Goal: Communication & Community: Ask a question

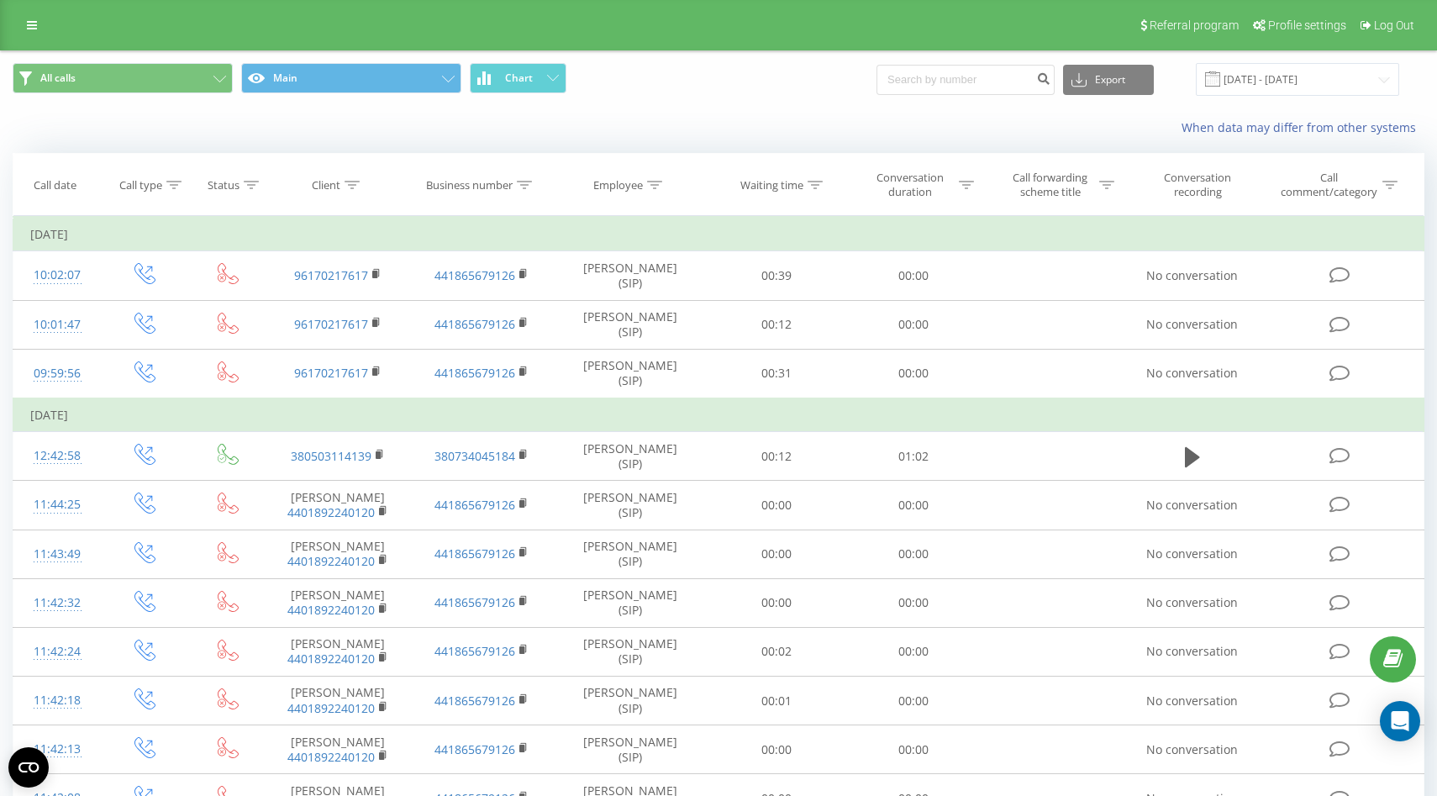
click at [748, 84] on div "All calls Main Chart Export .csv .xls .xlsx 22.07.2025 - 22.08.2025" at bounding box center [719, 79] width 1412 height 33
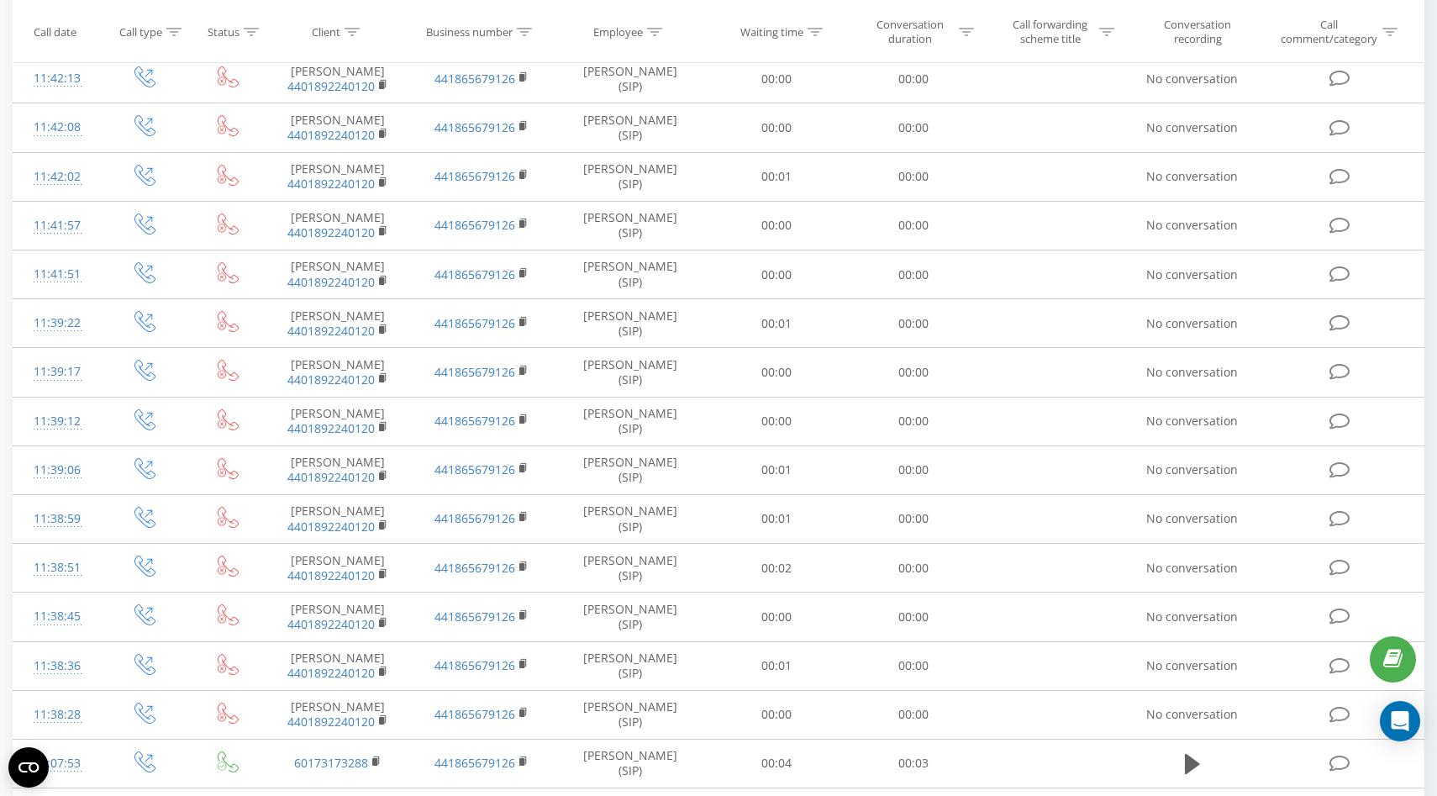
scroll to position [775, 0]
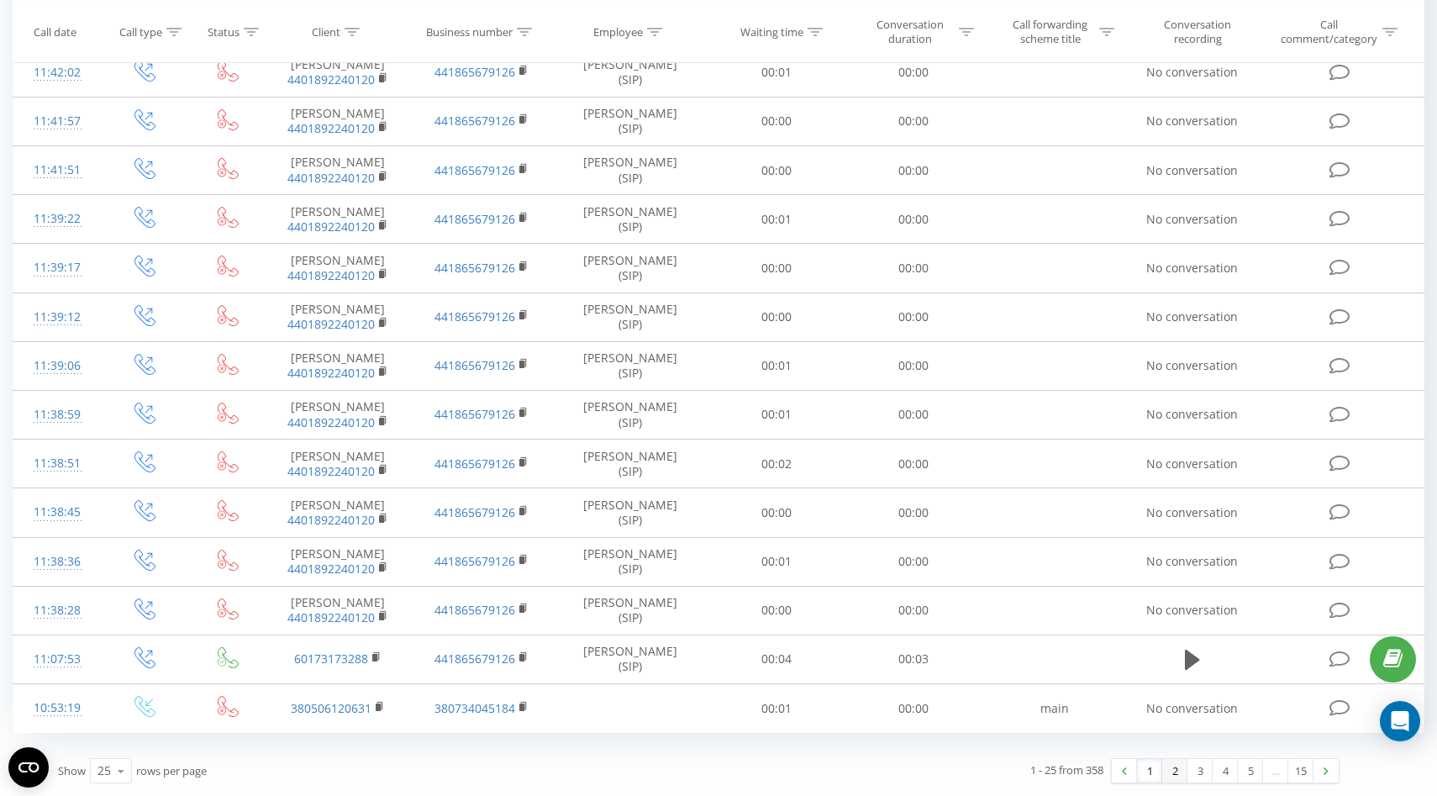
click at [1169, 772] on link "2" at bounding box center [1174, 771] width 25 height 24
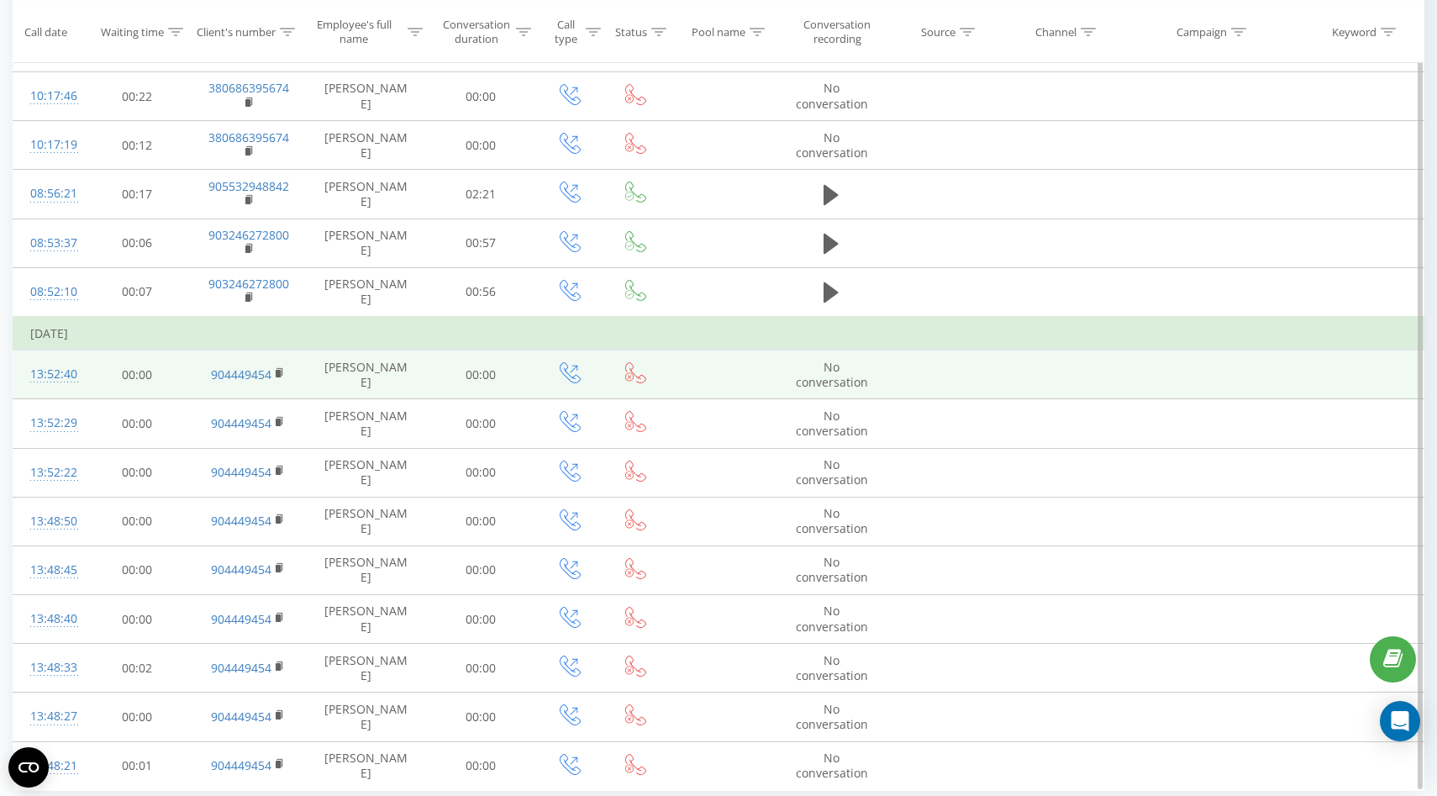
scroll to position [877, 0]
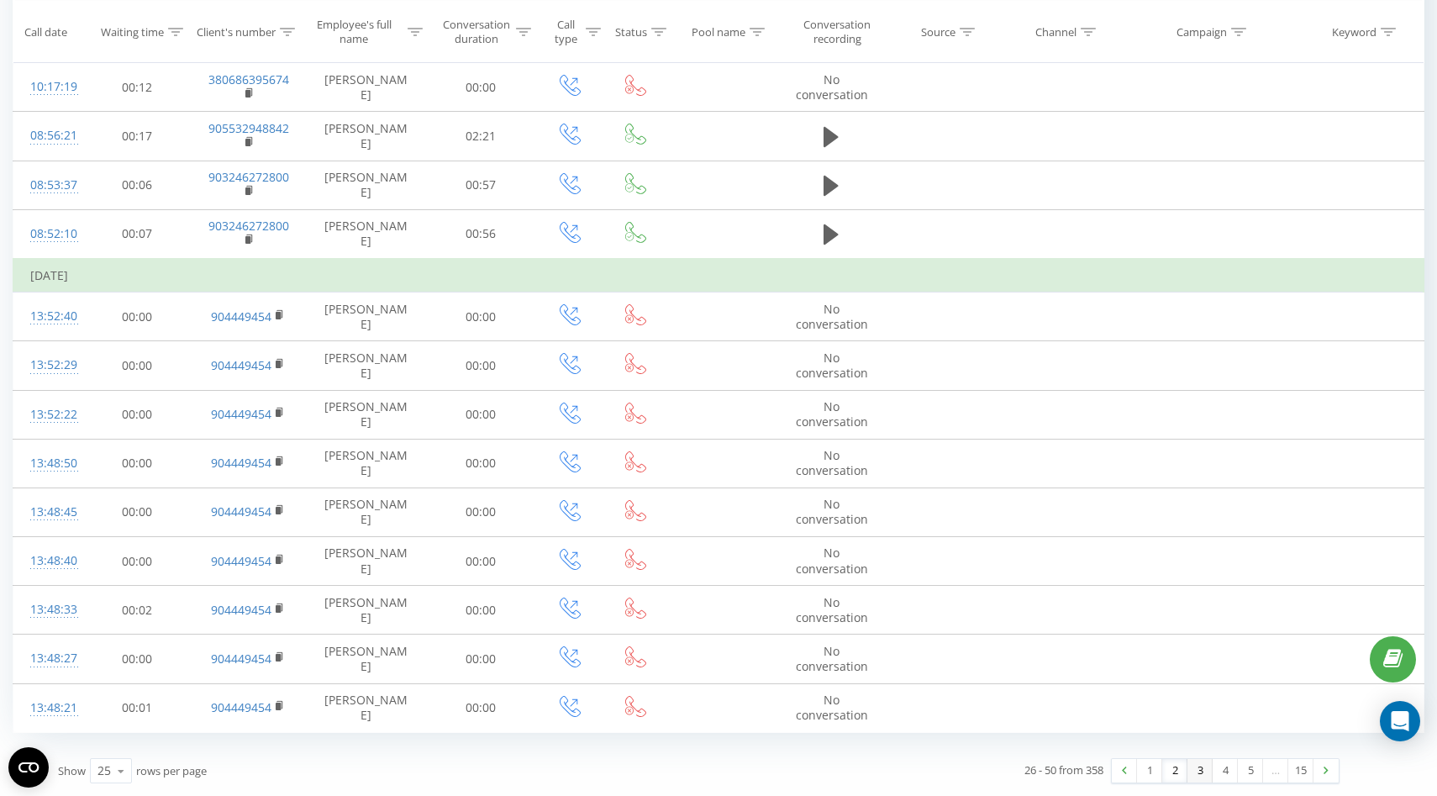
click at [1196, 772] on link "3" at bounding box center [1200, 771] width 25 height 24
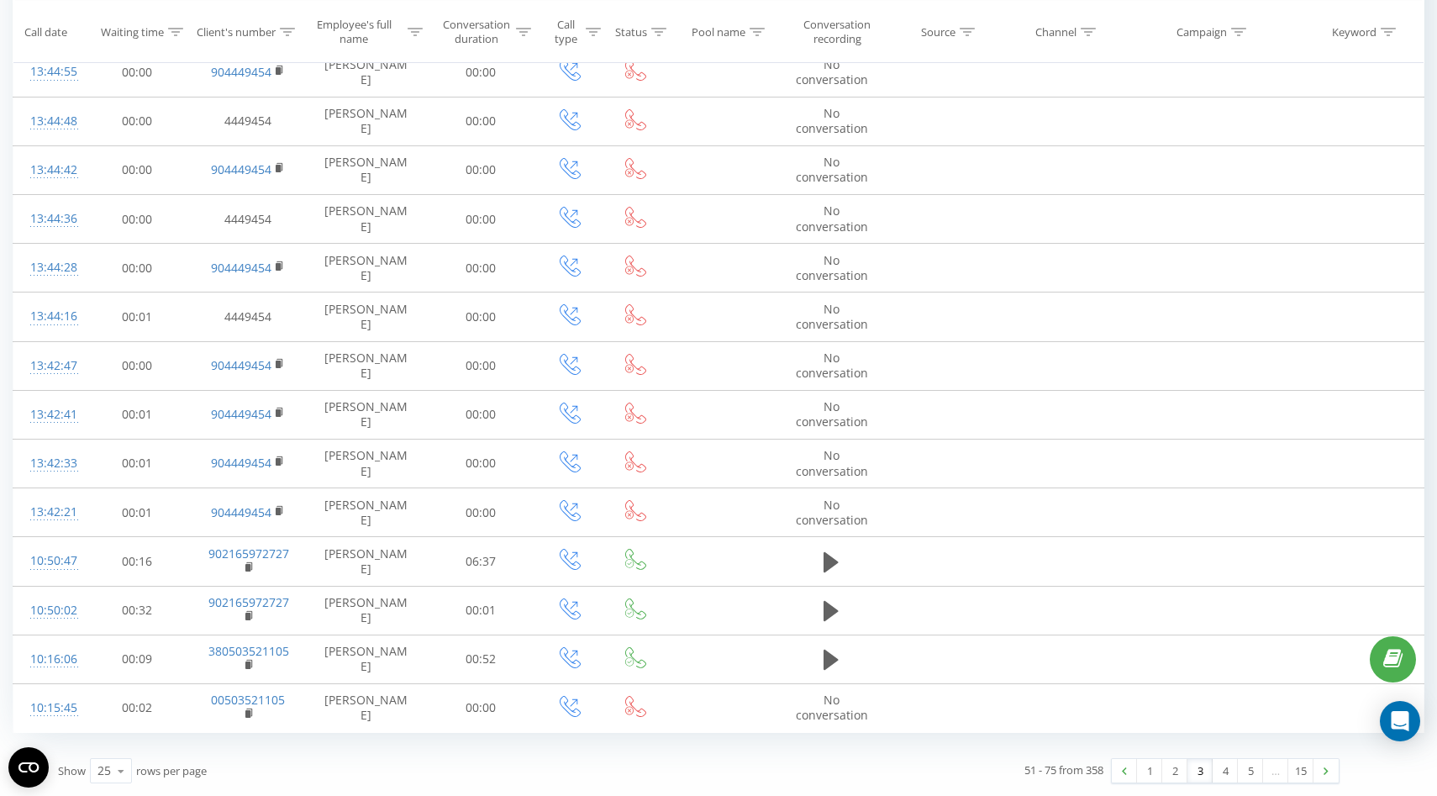
scroll to position [741, 0]
click at [1151, 768] on link "1" at bounding box center [1149, 771] width 25 height 24
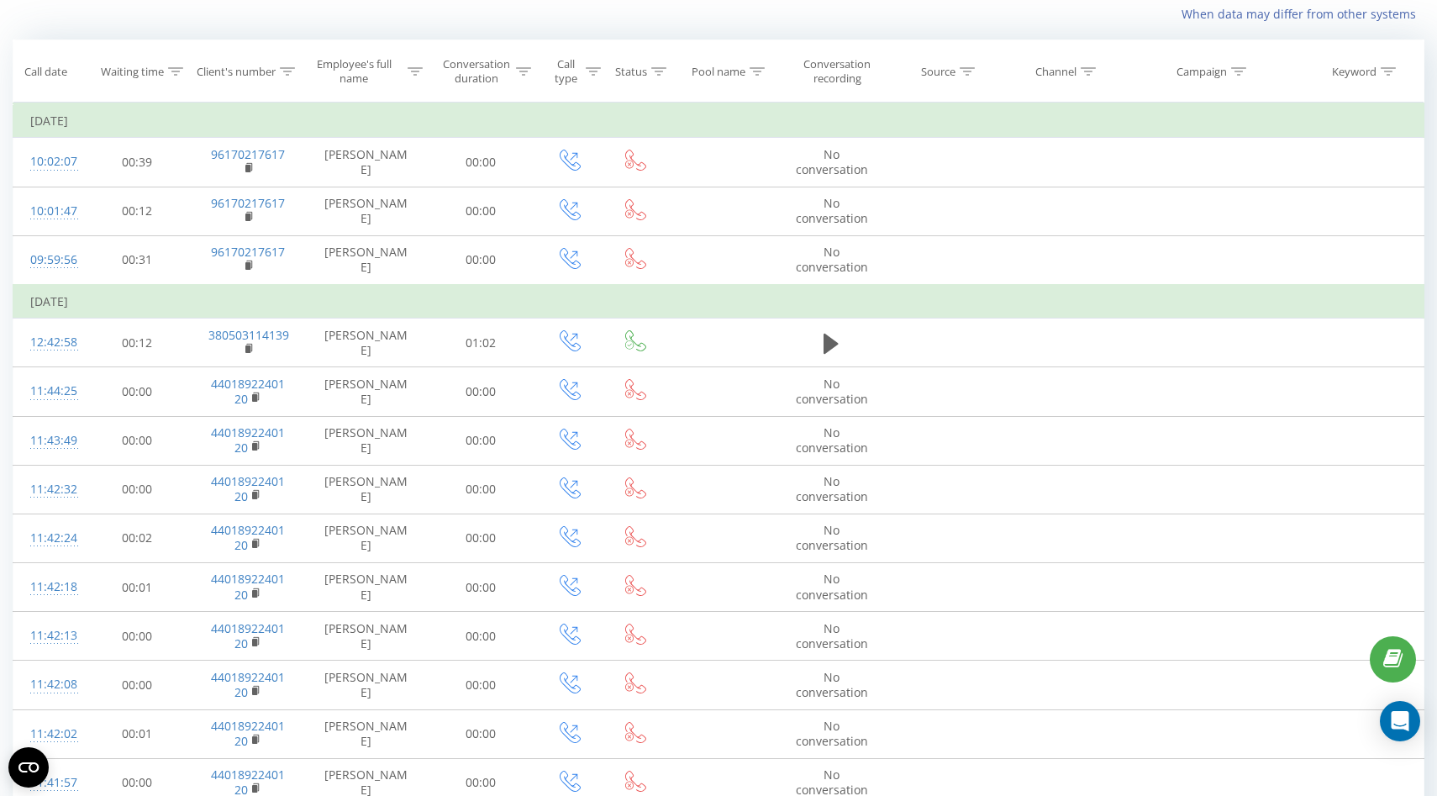
scroll to position [111, 0]
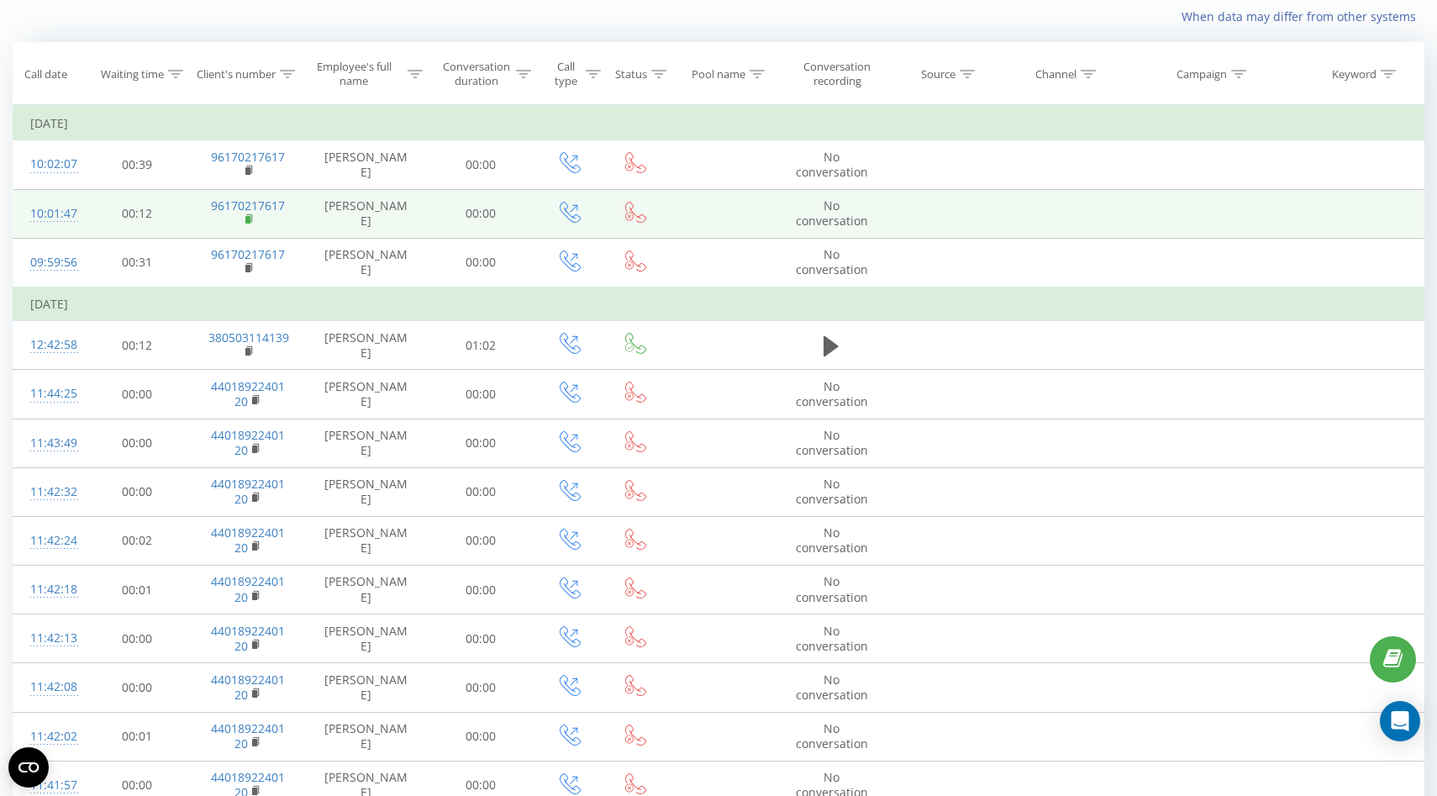
click at [246, 219] on rect at bounding box center [247, 220] width 5 height 8
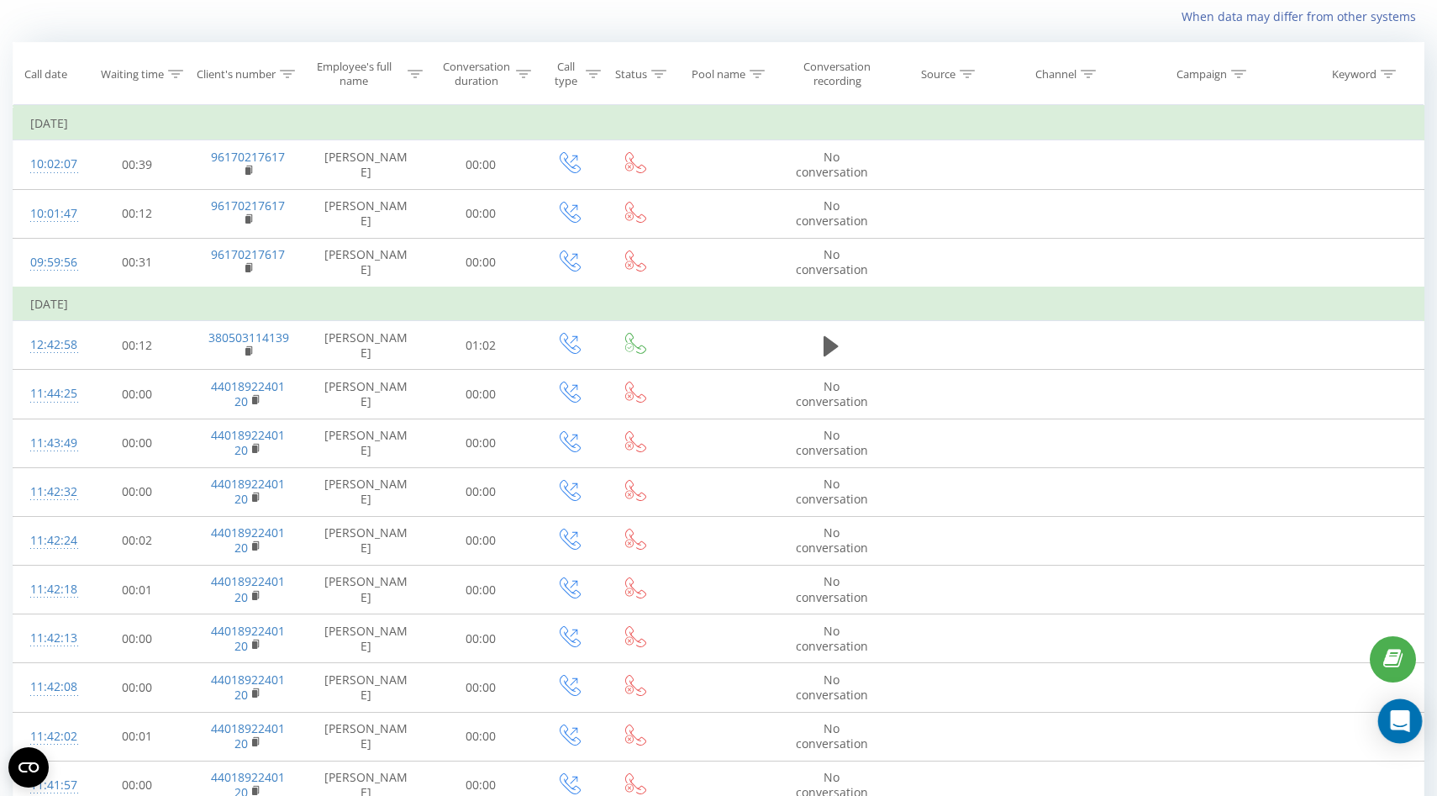
click at [1399, 717] on icon "Open Intercom Messenger" at bounding box center [1399, 721] width 19 height 22
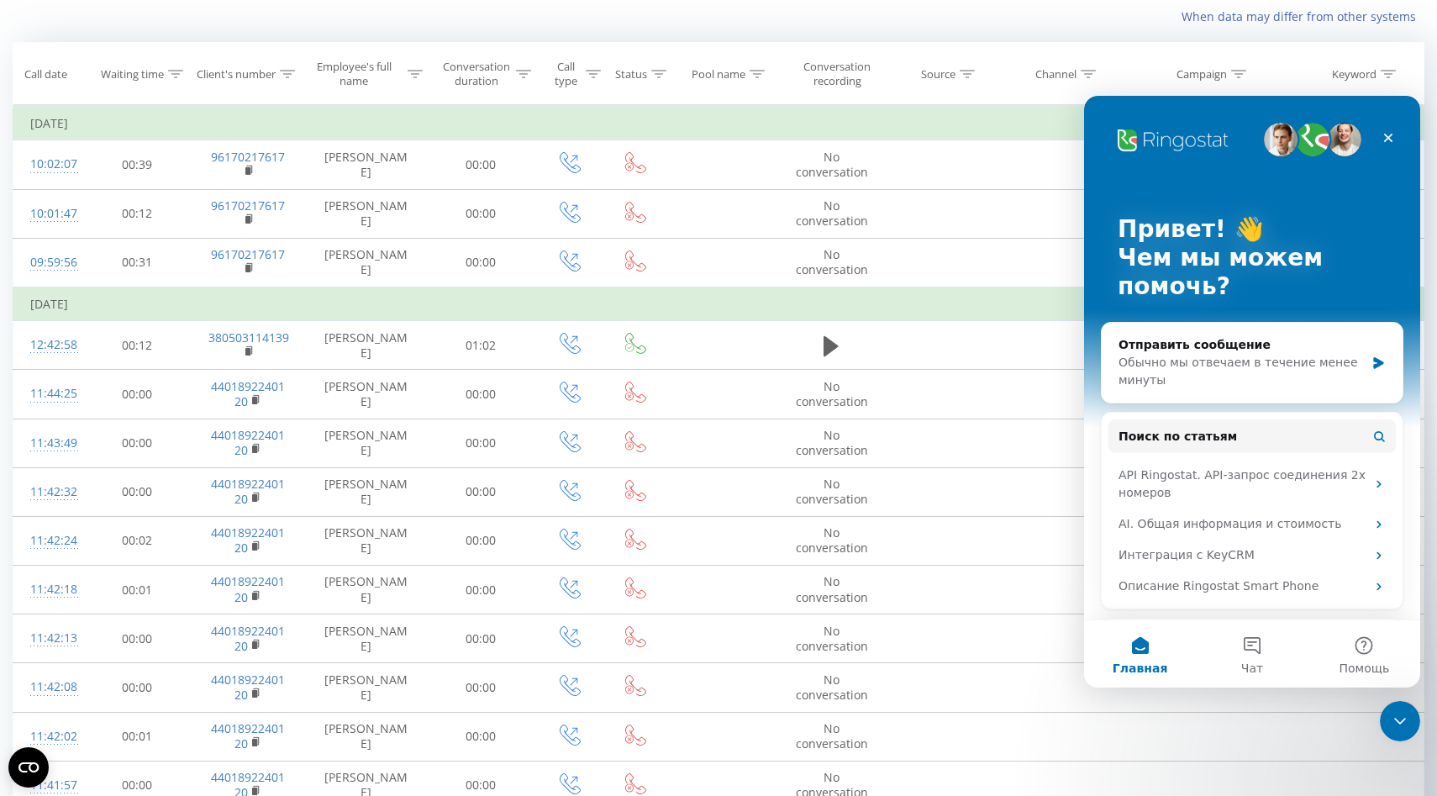
scroll to position [0, 0]
click at [1248, 659] on button "Чат" at bounding box center [1252, 653] width 112 height 67
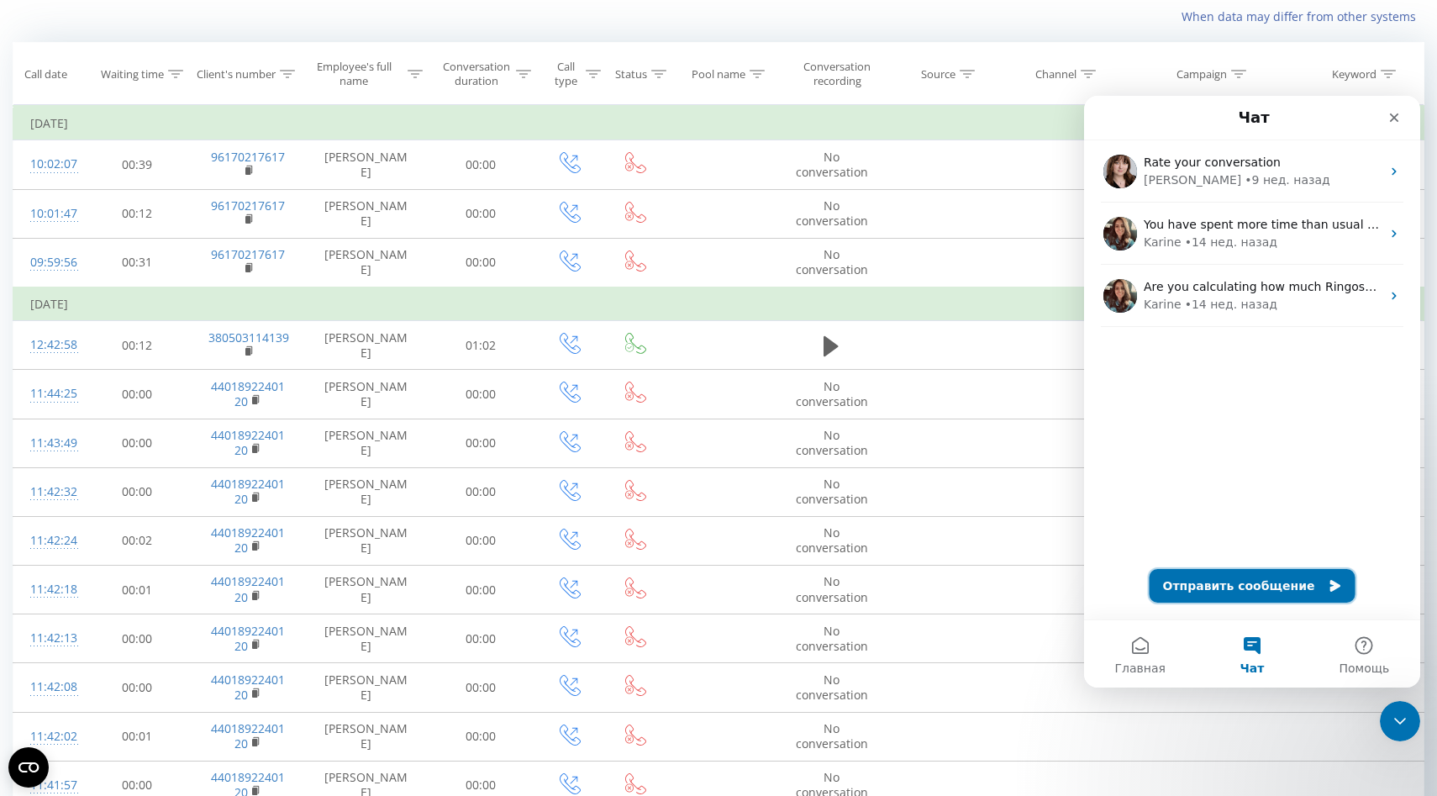
click at [1244, 580] on button "Отправить сообщение" at bounding box center [1253, 586] width 206 height 34
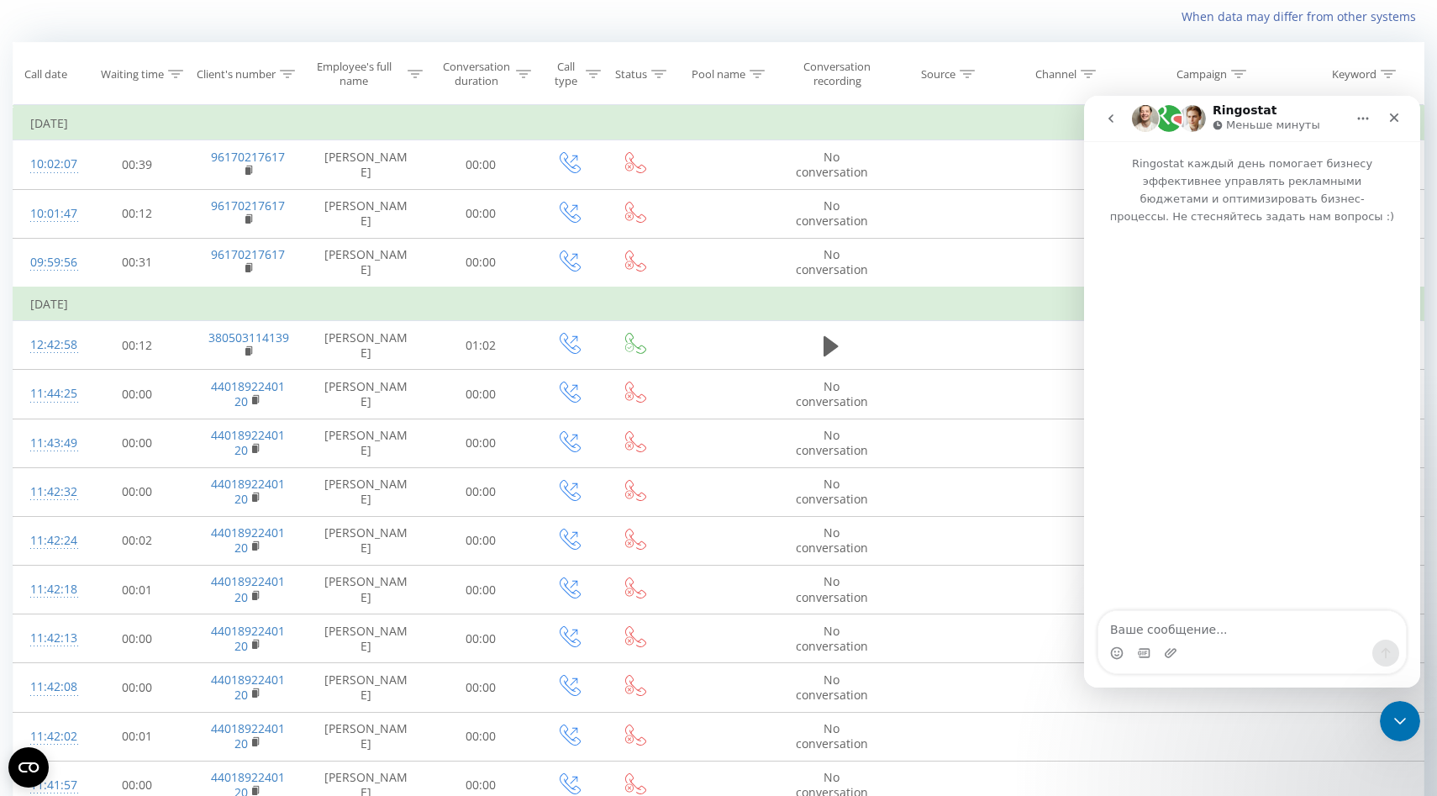
click at [1212, 631] on textarea "Ваше сообщение..." at bounding box center [1253, 625] width 308 height 29
type textarea "Hello!"
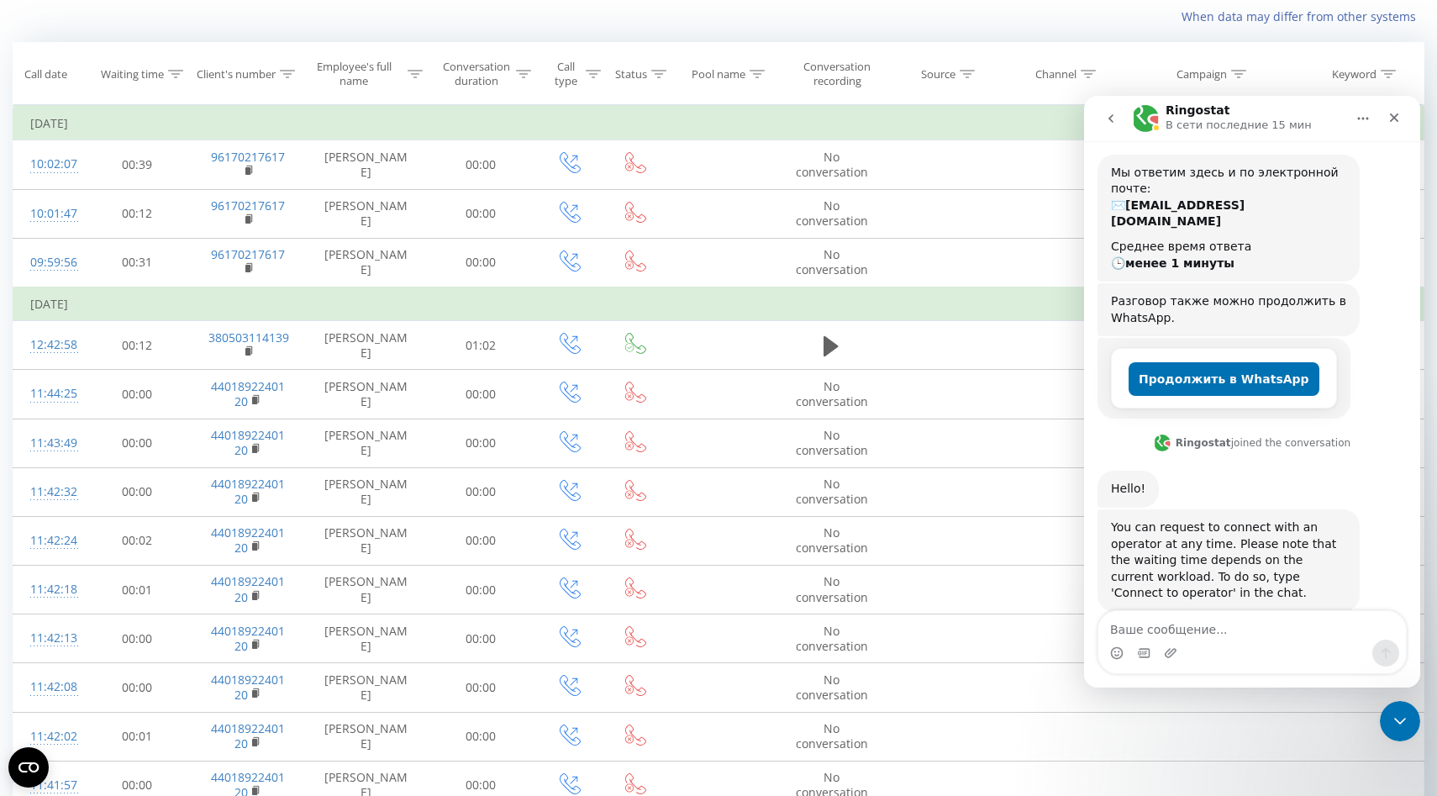
scroll to position [161, 0]
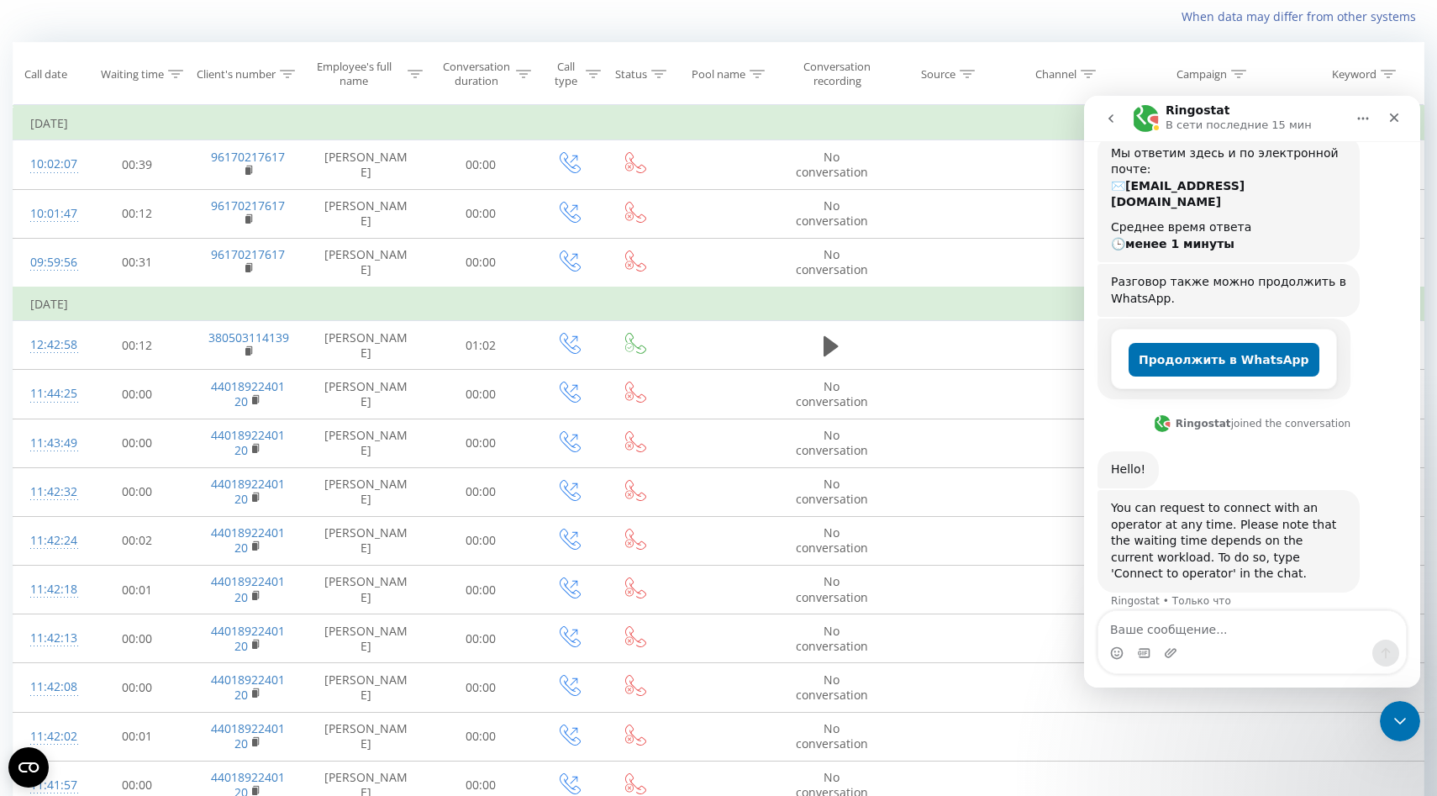
click at [1262, 628] on textarea "Ваше сообщение..." at bounding box center [1253, 625] width 308 height 29
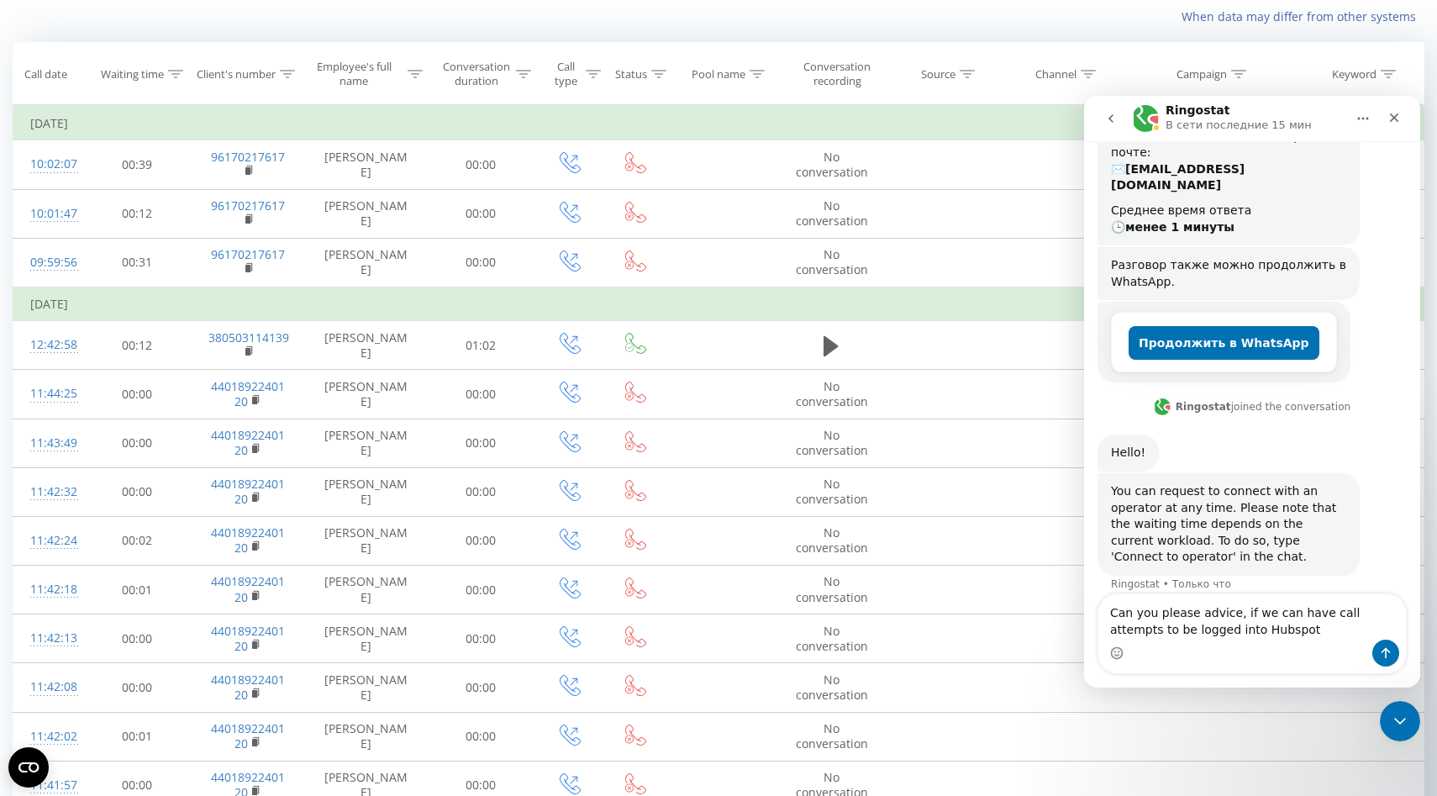
type textarea "Can you please advice, if we can have call attempts to be logged into Hubspot?"
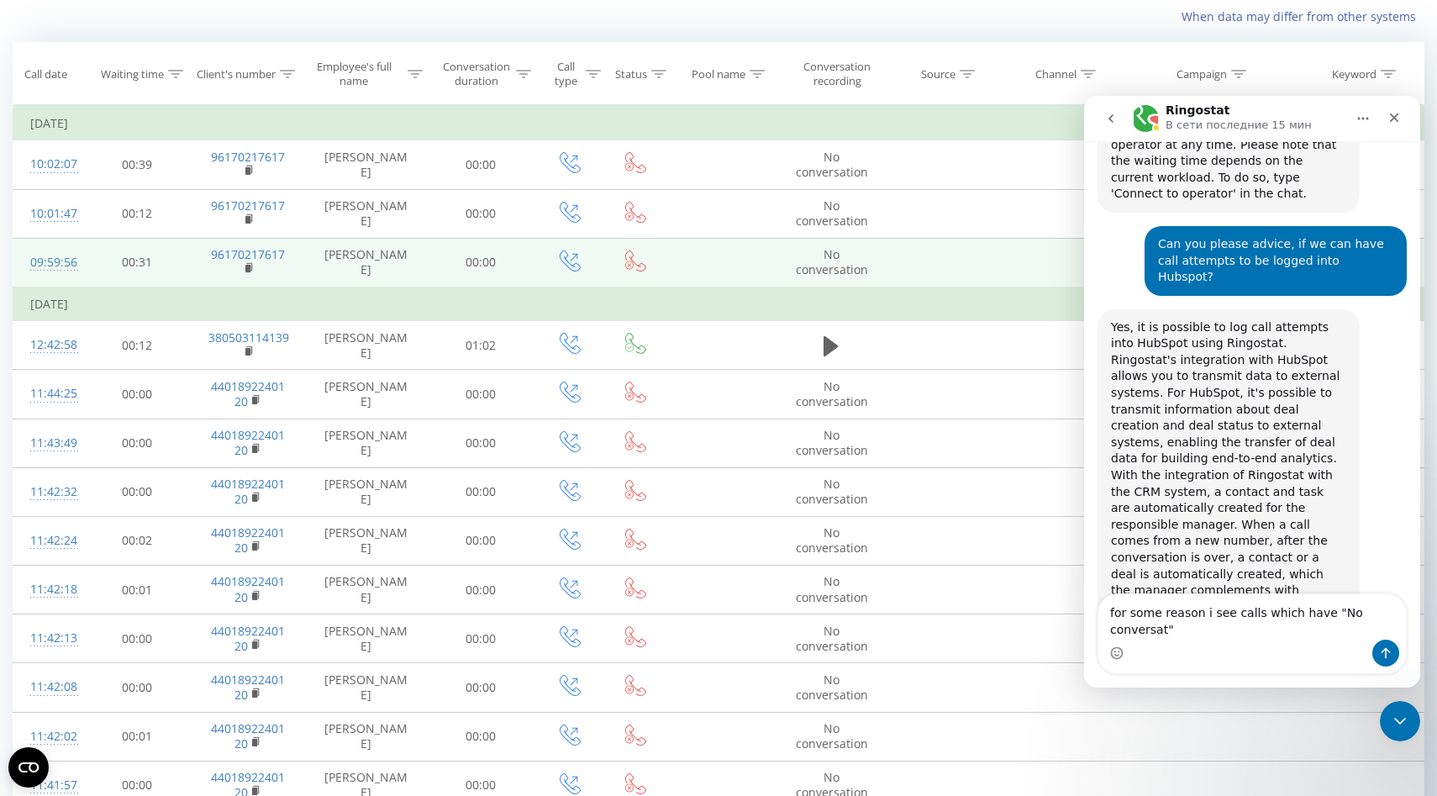
scroll to position [557, 0]
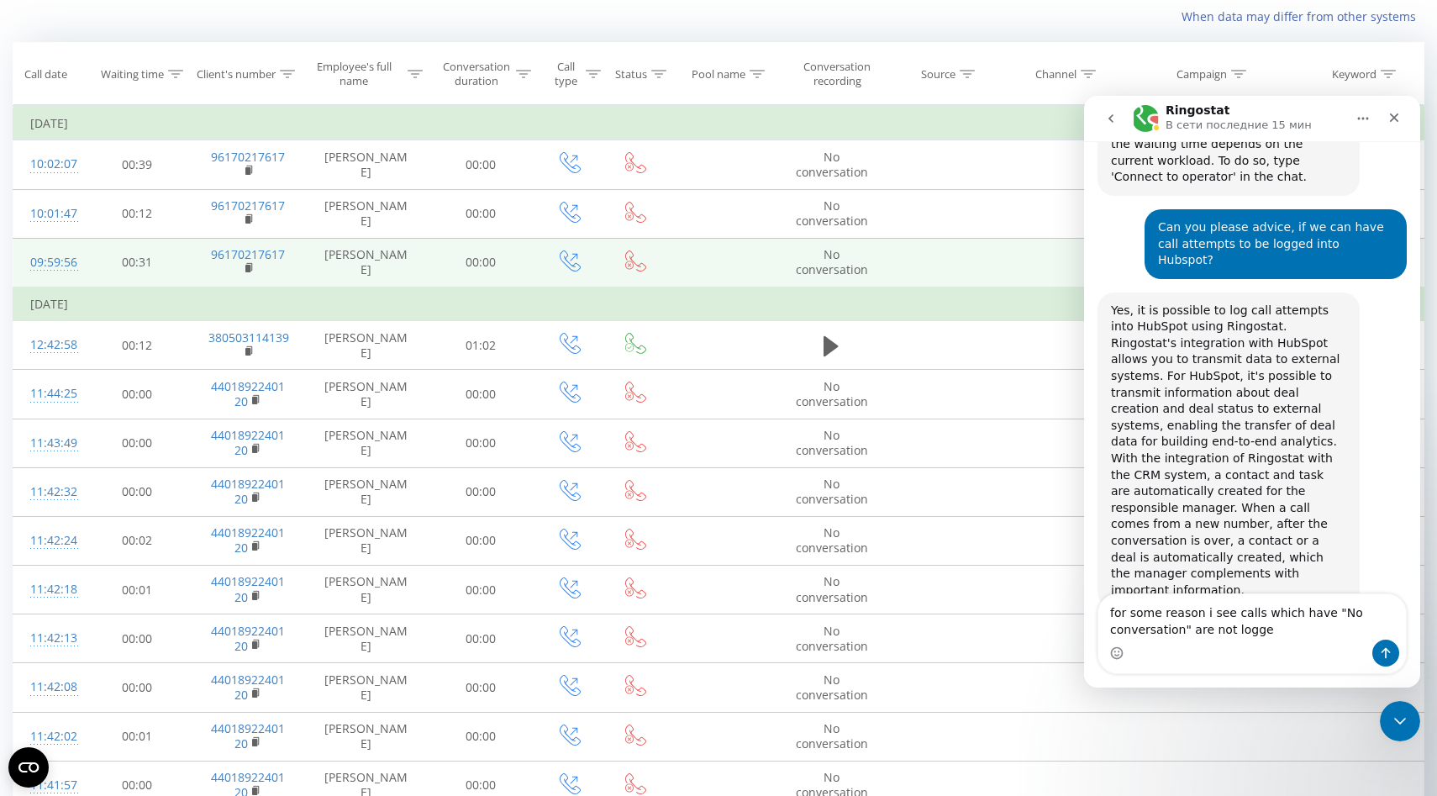
type textarea "for some reason i see calls which have "No conversation" are not logged"
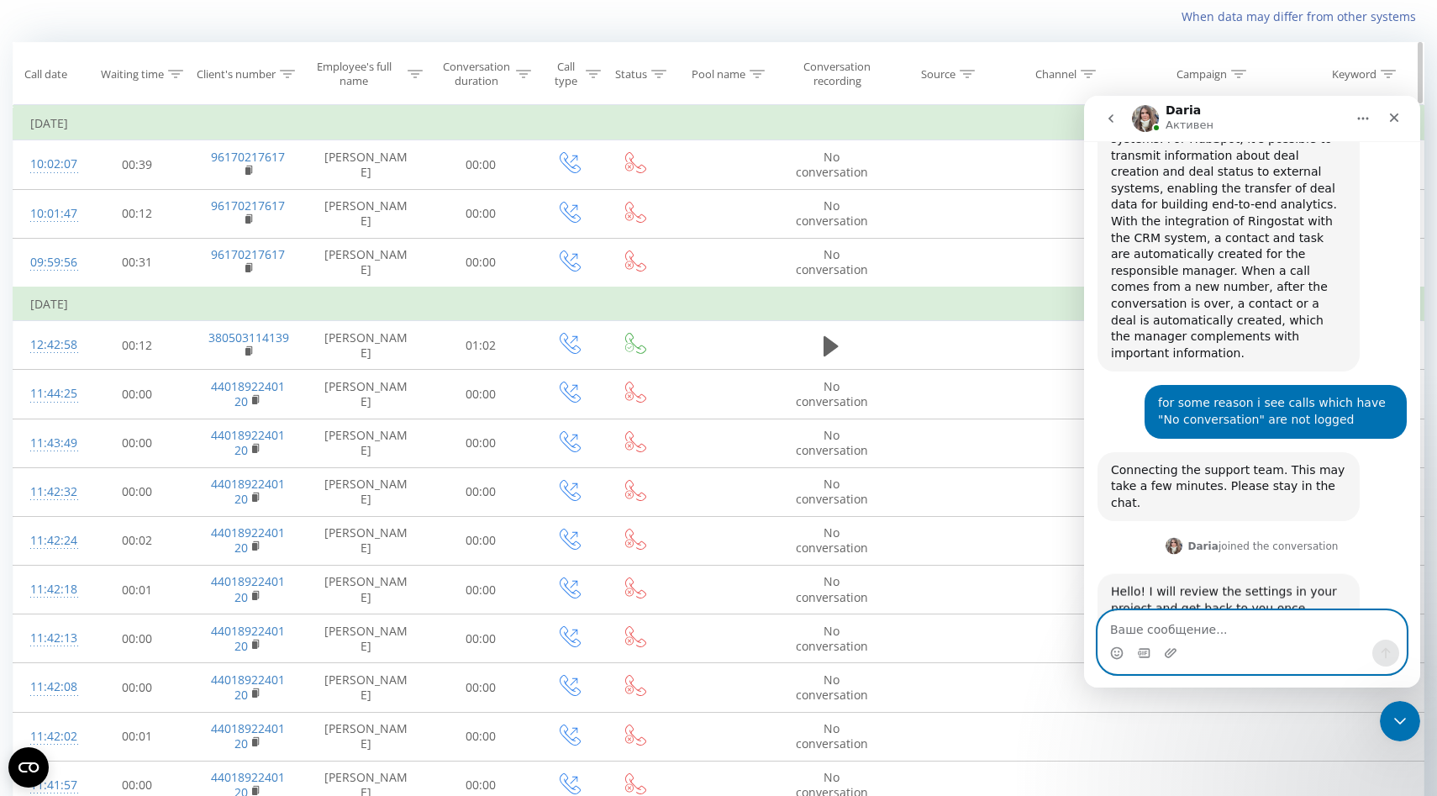
scroll to position [796, 0]
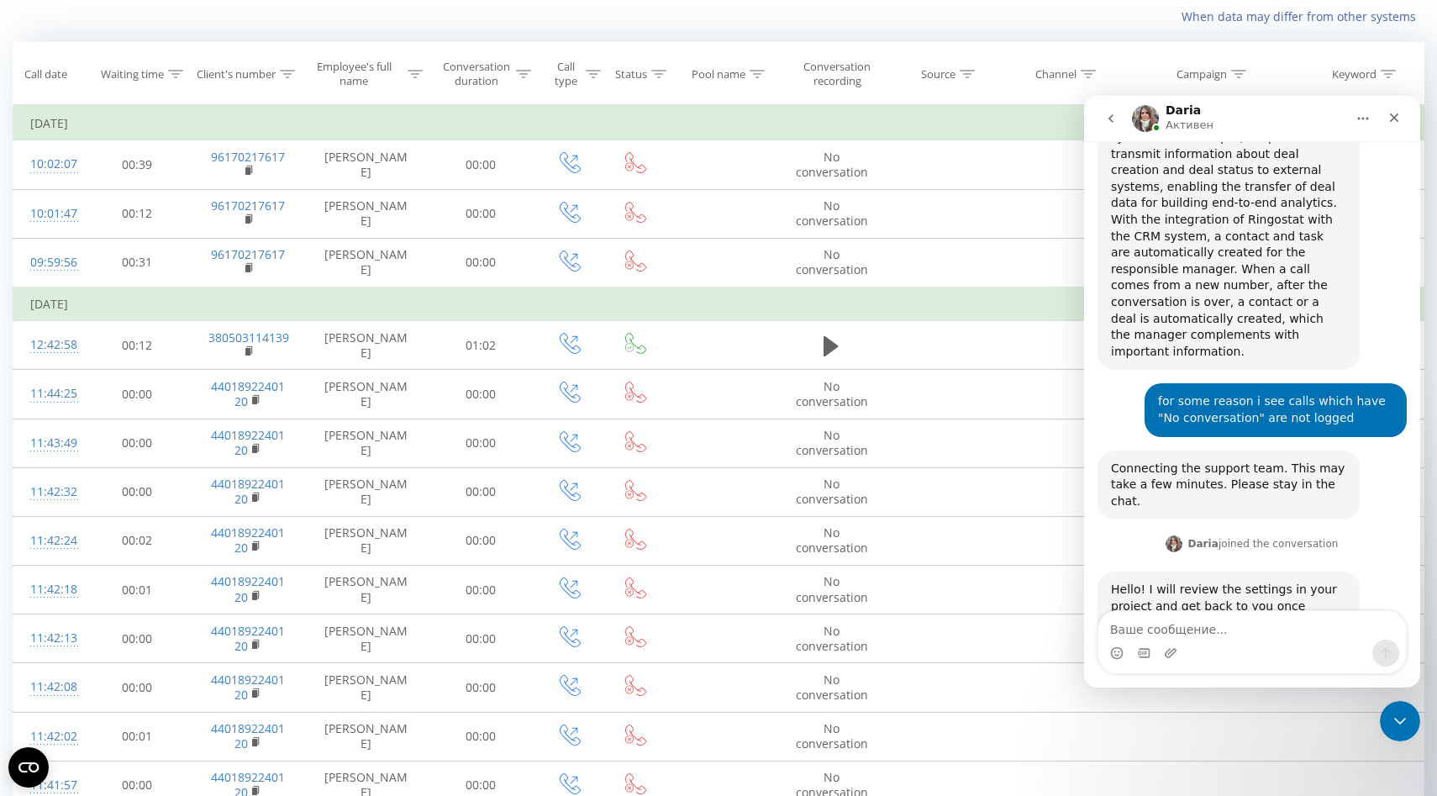
click at [1302, 582] on div "Hello! I will review the settings in your project and get back to you once ever…" at bounding box center [1228, 607] width 235 height 50
click at [1232, 638] on textarea "Ваше сообщение..." at bounding box center [1253, 625] width 308 height 29
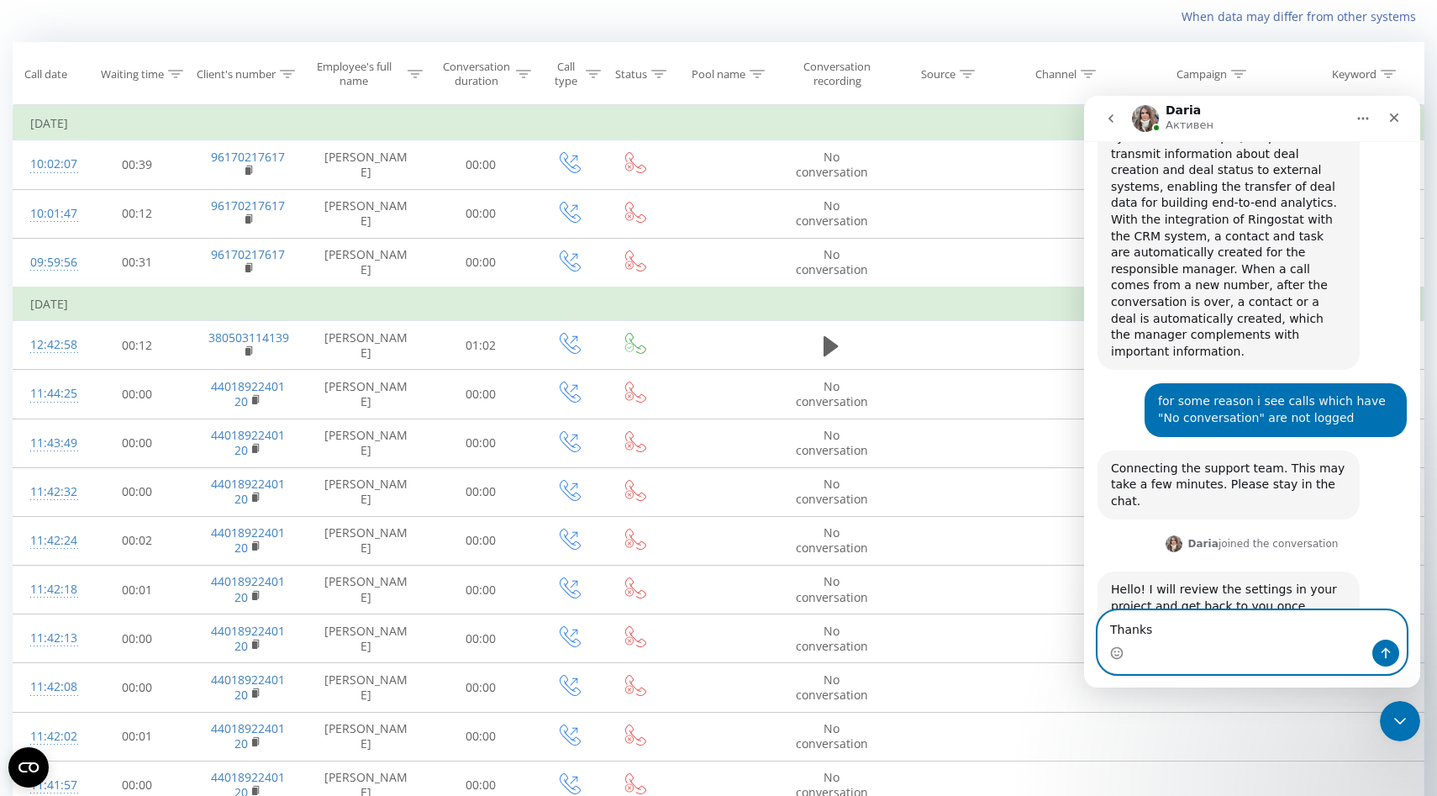
type textarea "Thanks!"
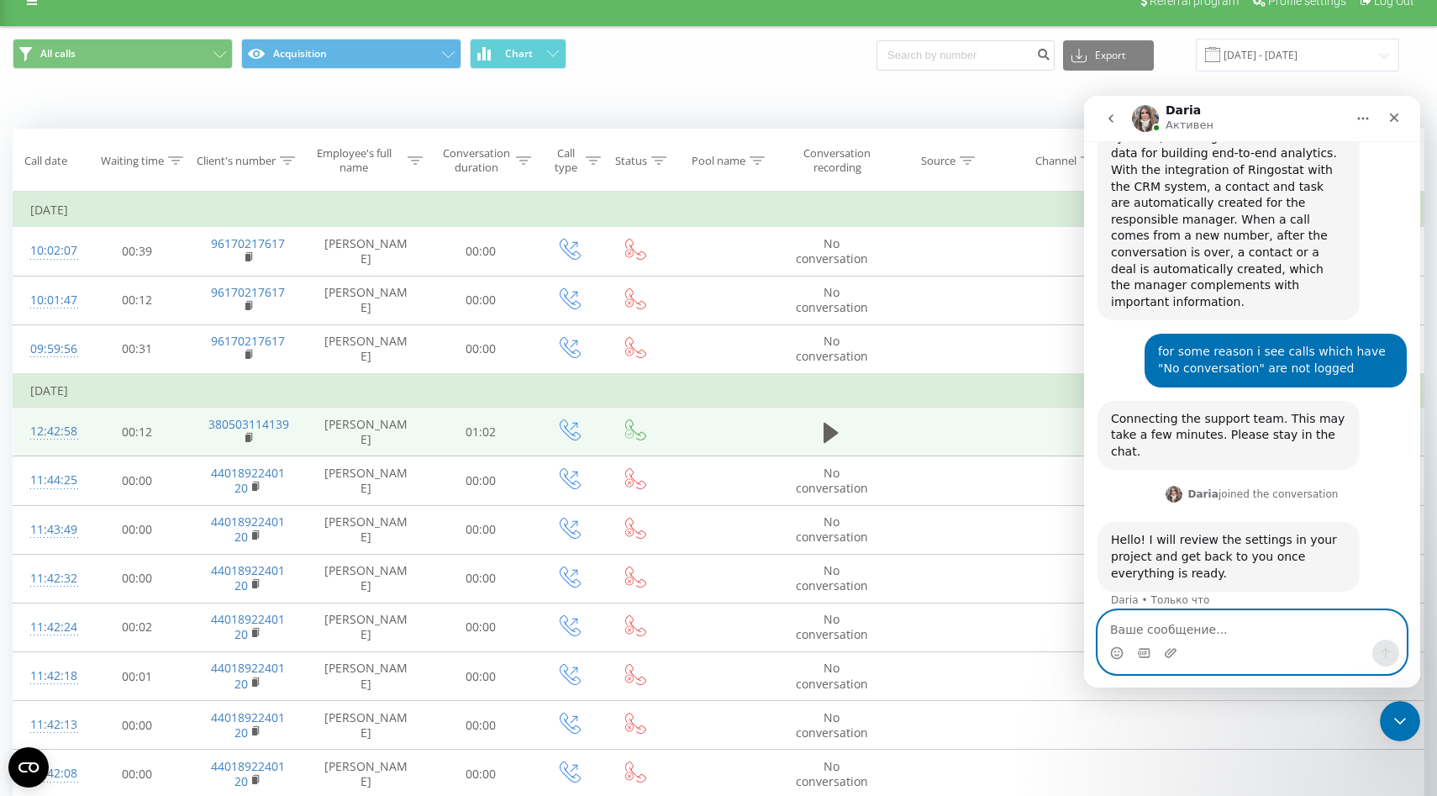
scroll to position [0, 0]
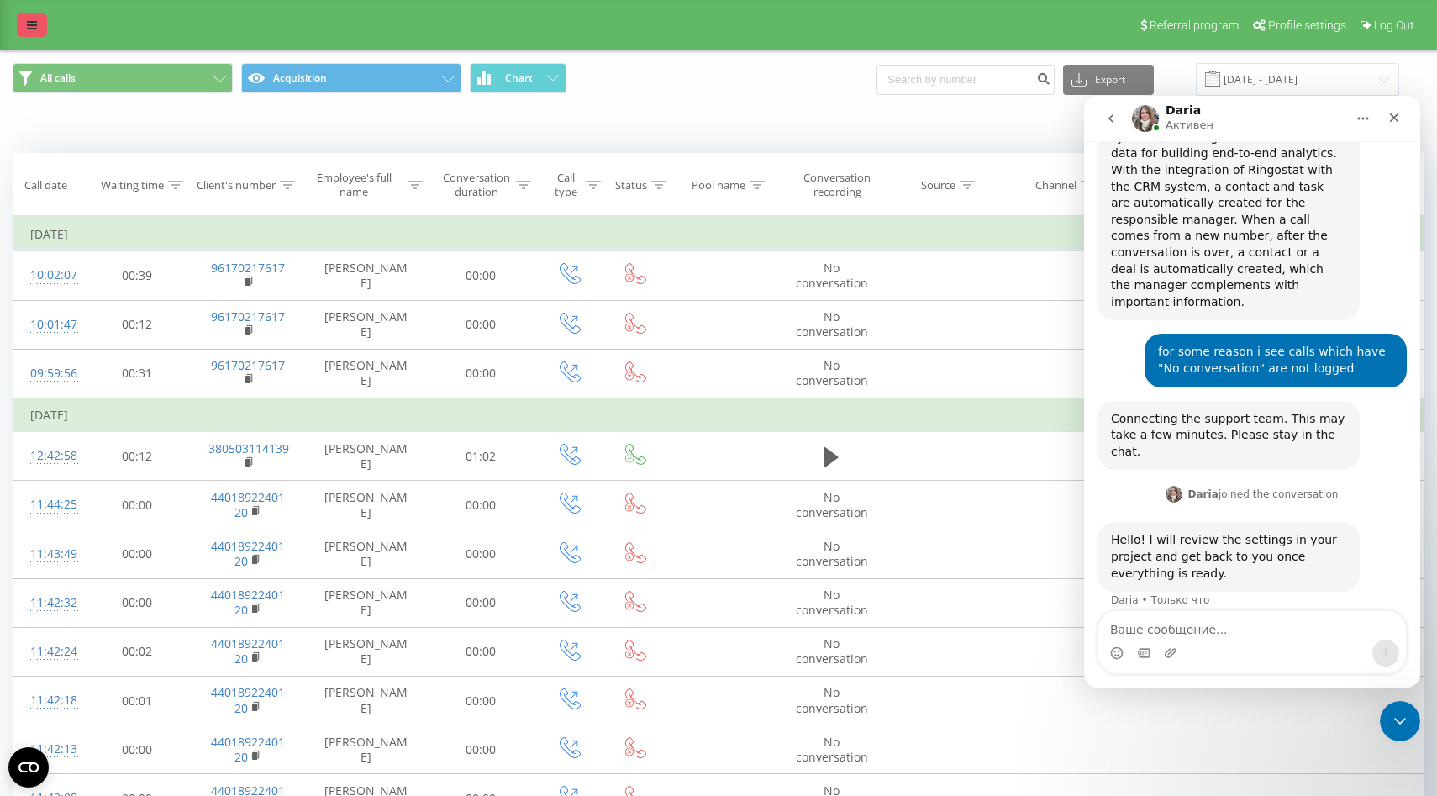
click at [39, 24] on link at bounding box center [32, 25] width 30 height 24
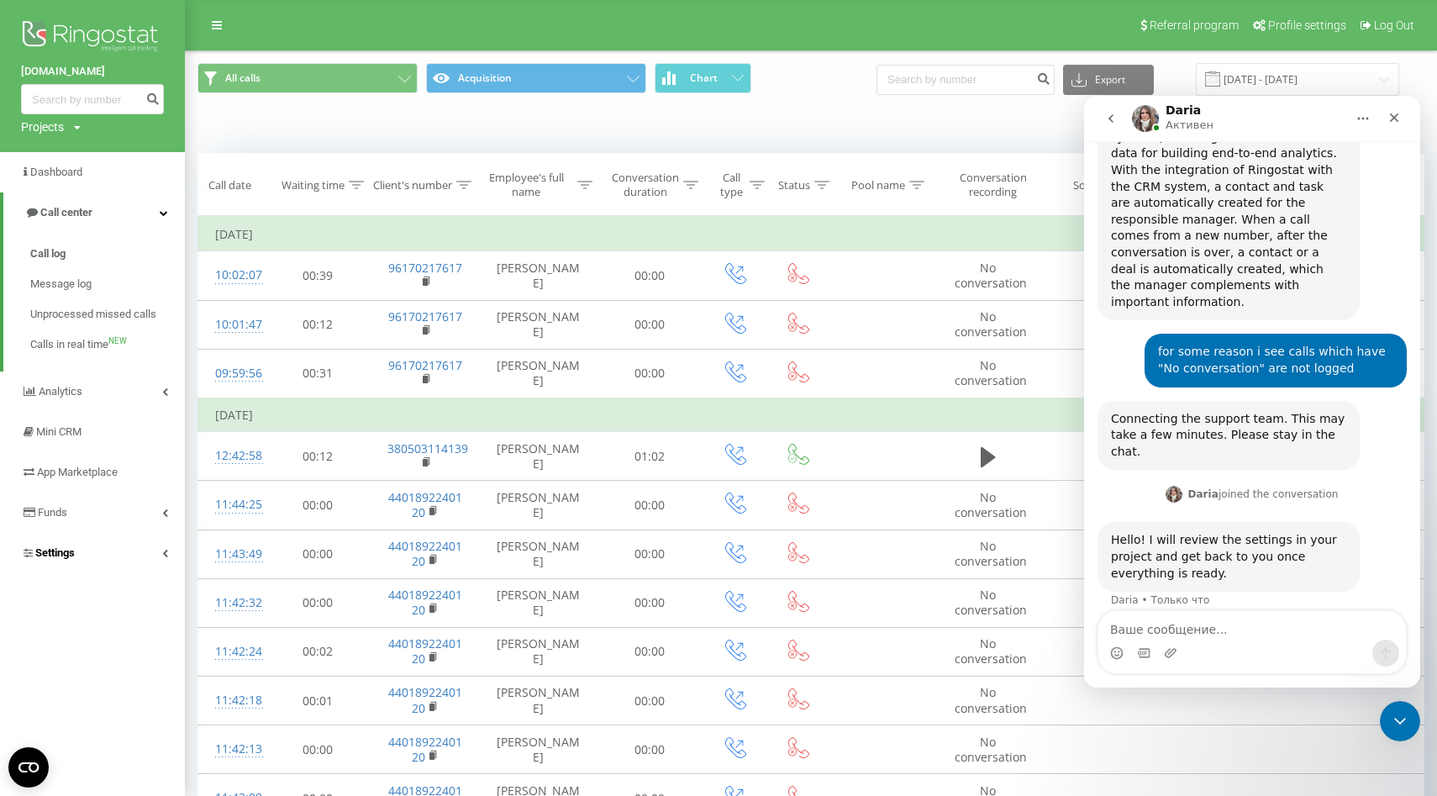
click at [98, 556] on link "Settings" at bounding box center [92, 553] width 185 height 40
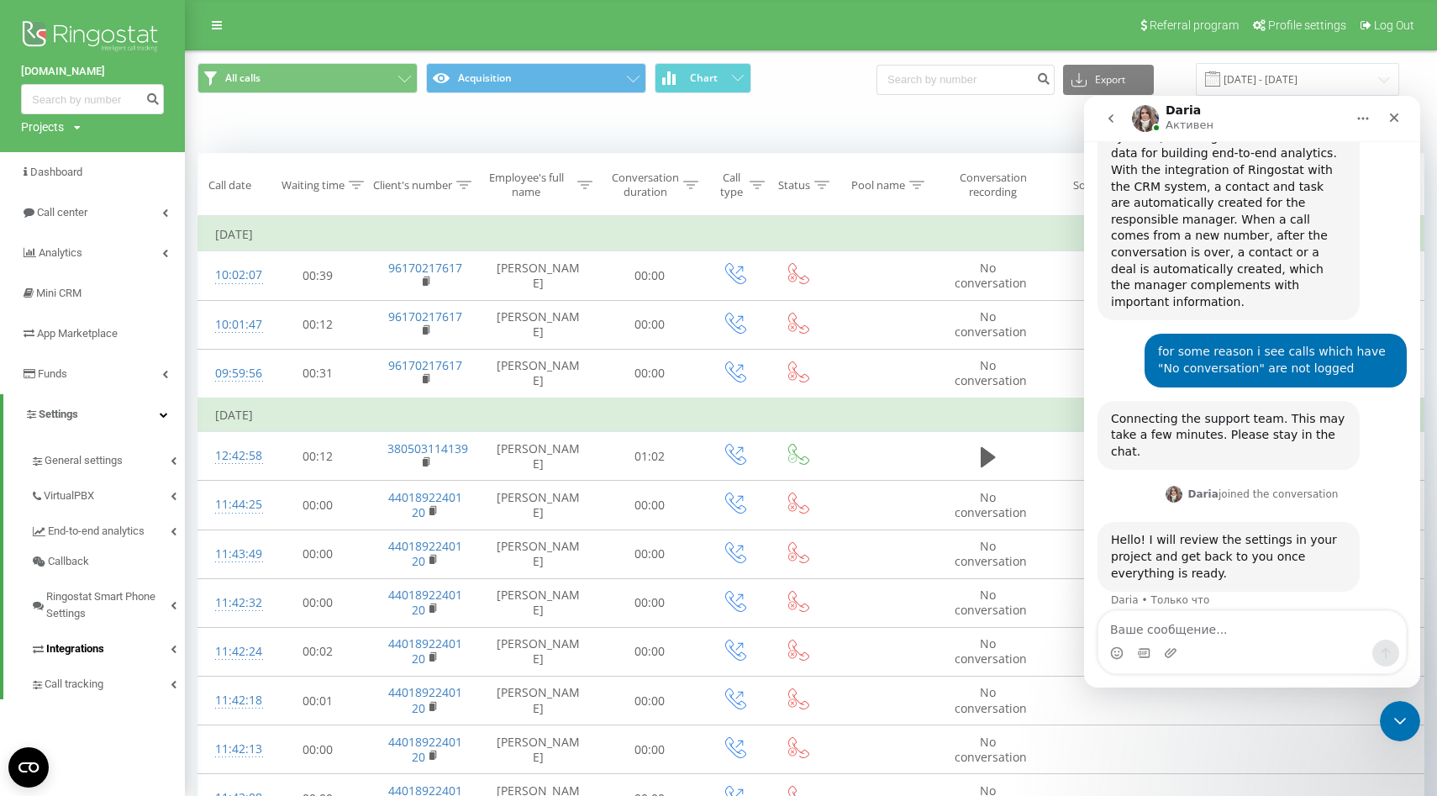
click at [100, 658] on link "Integrations" at bounding box center [107, 646] width 155 height 35
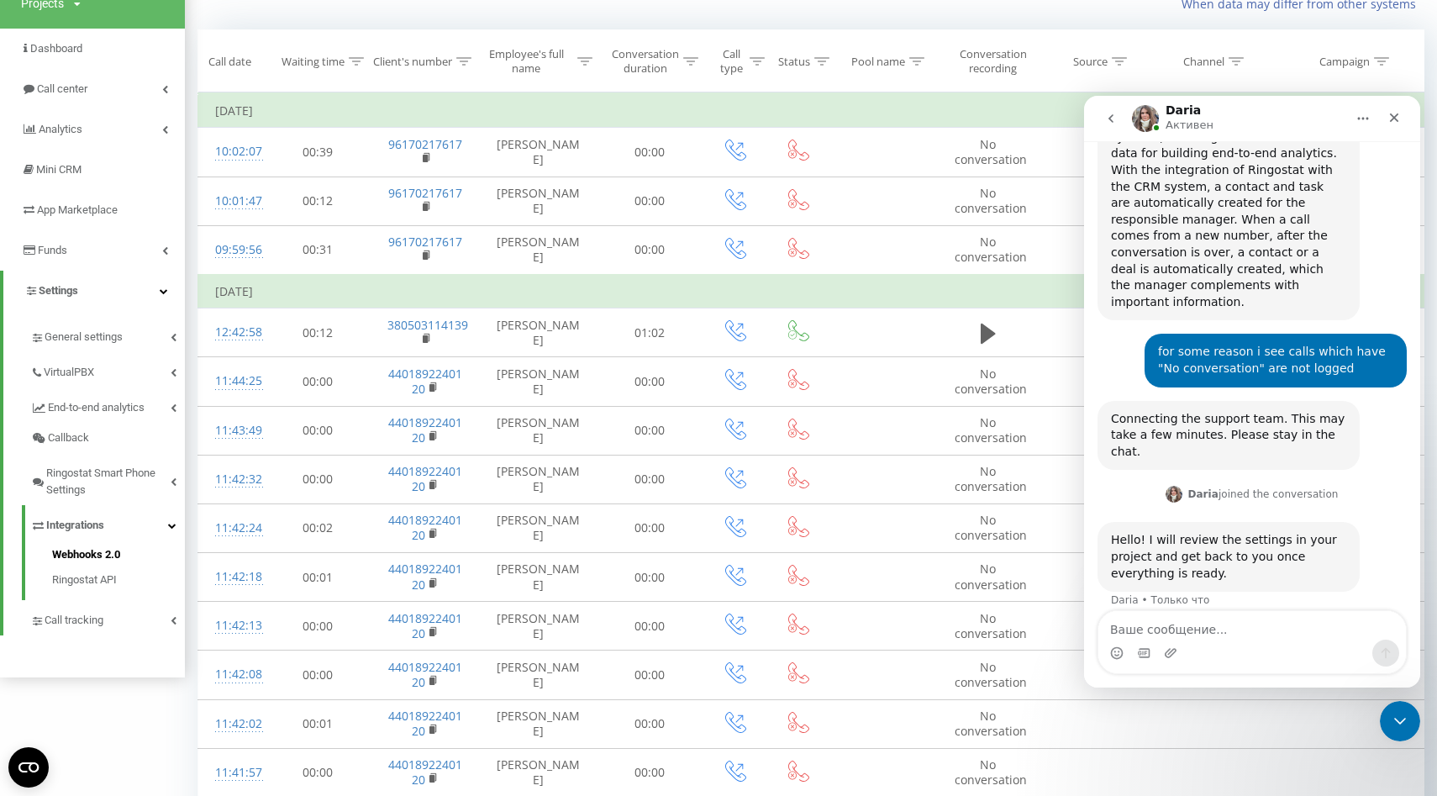
scroll to position [132, 0]
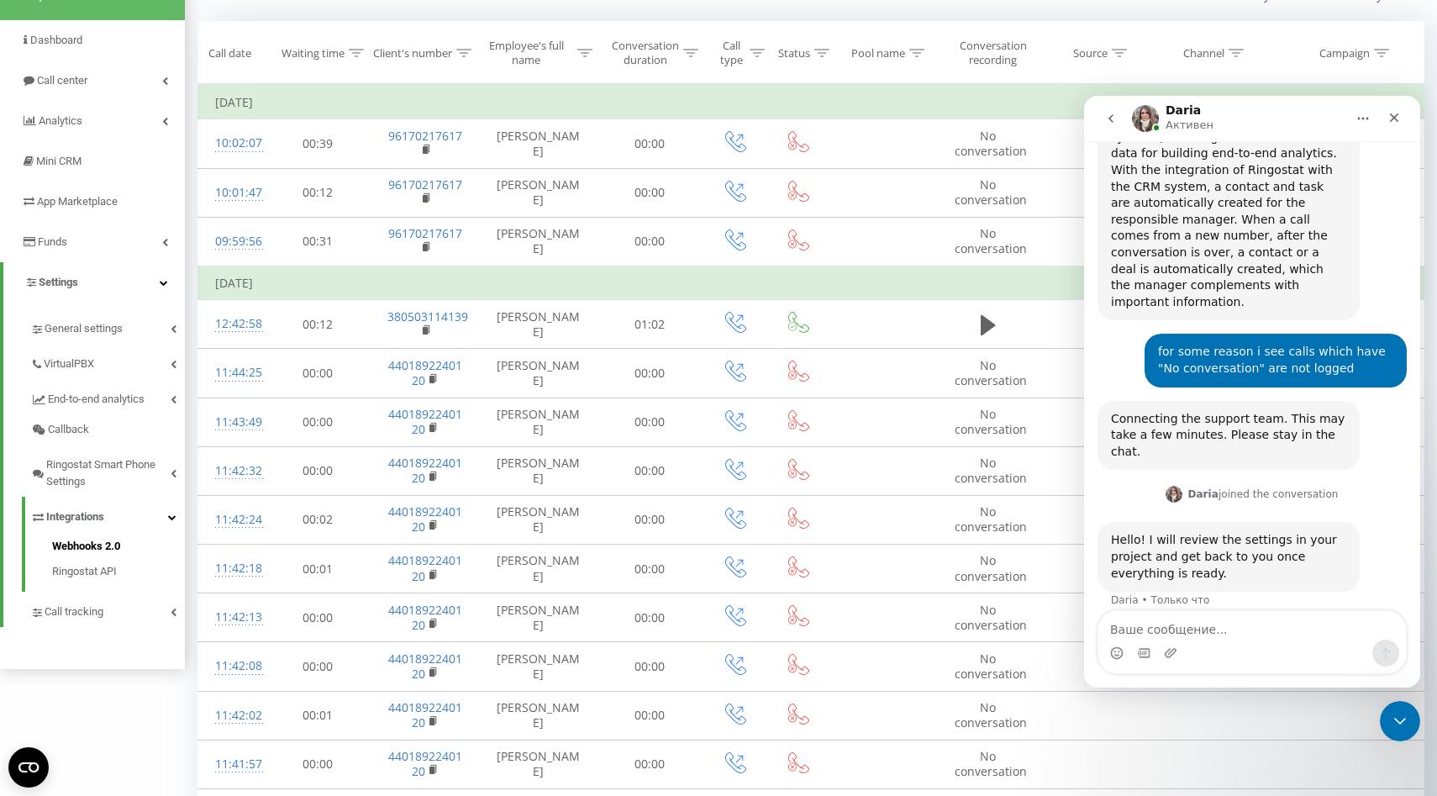
click at [108, 543] on span "Webhooks 2.0" at bounding box center [86, 546] width 68 height 17
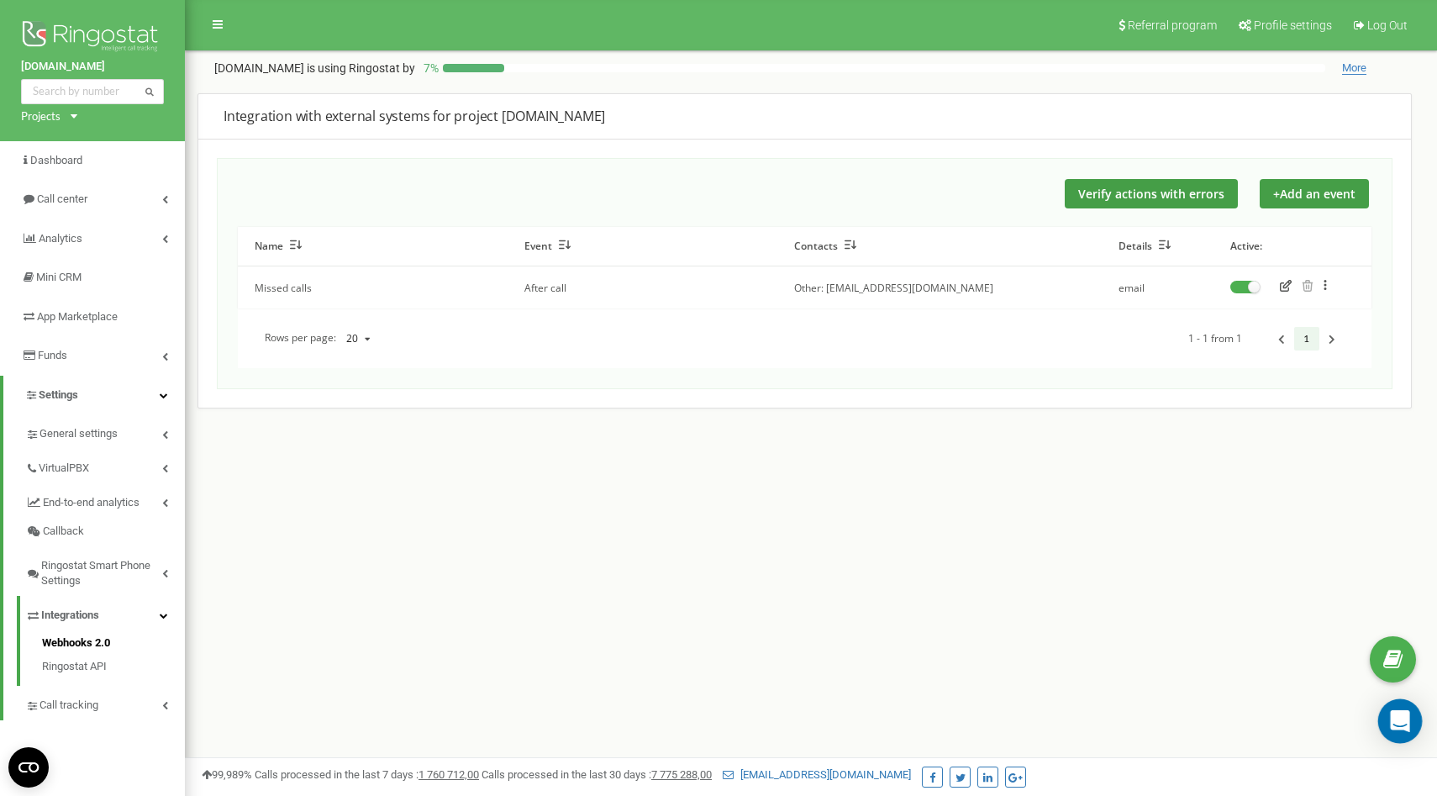
click at [1399, 719] on icon "Open Intercom Messenger" at bounding box center [1399, 721] width 19 height 22
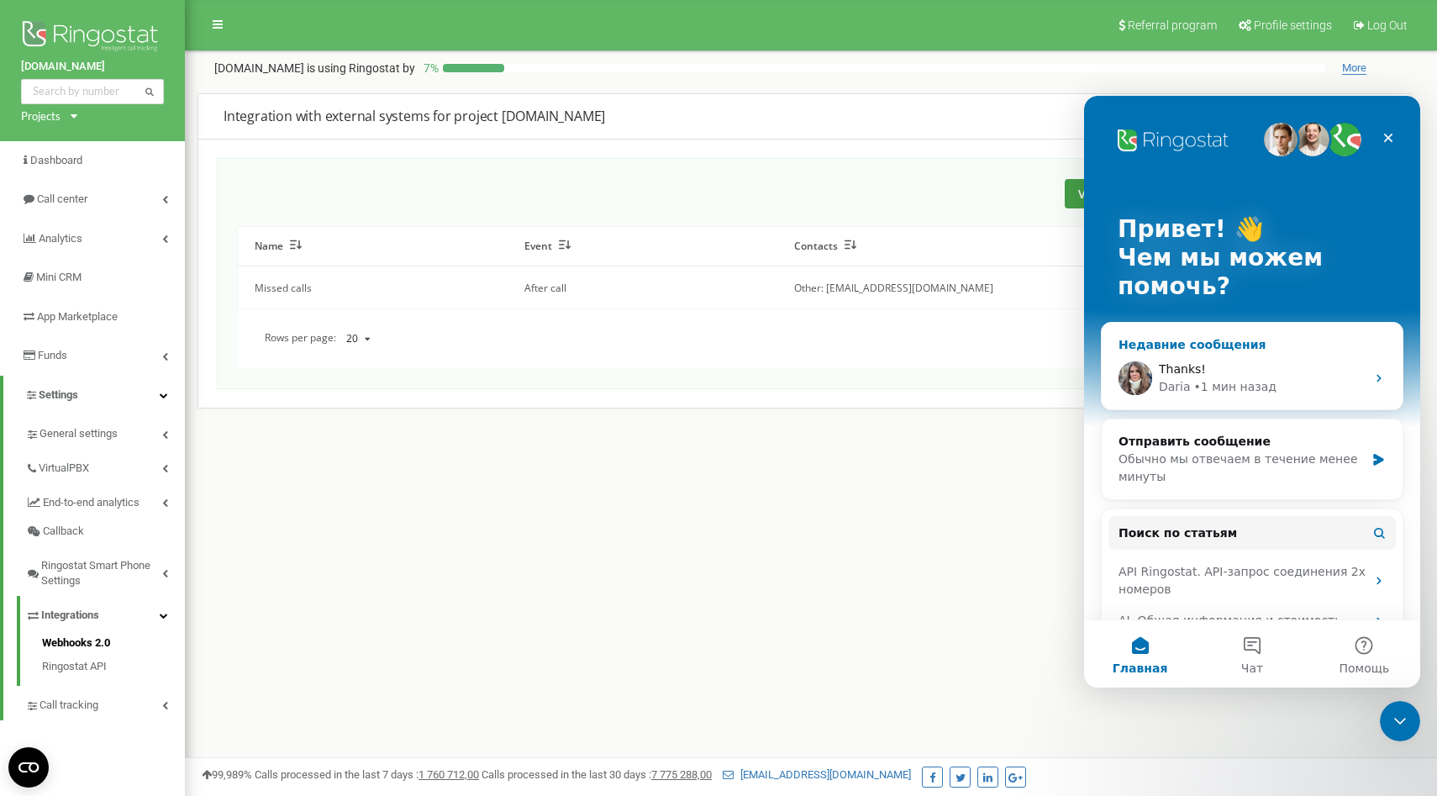
click at [1268, 345] on div "Недавние сообщения" at bounding box center [1252, 345] width 267 height 18
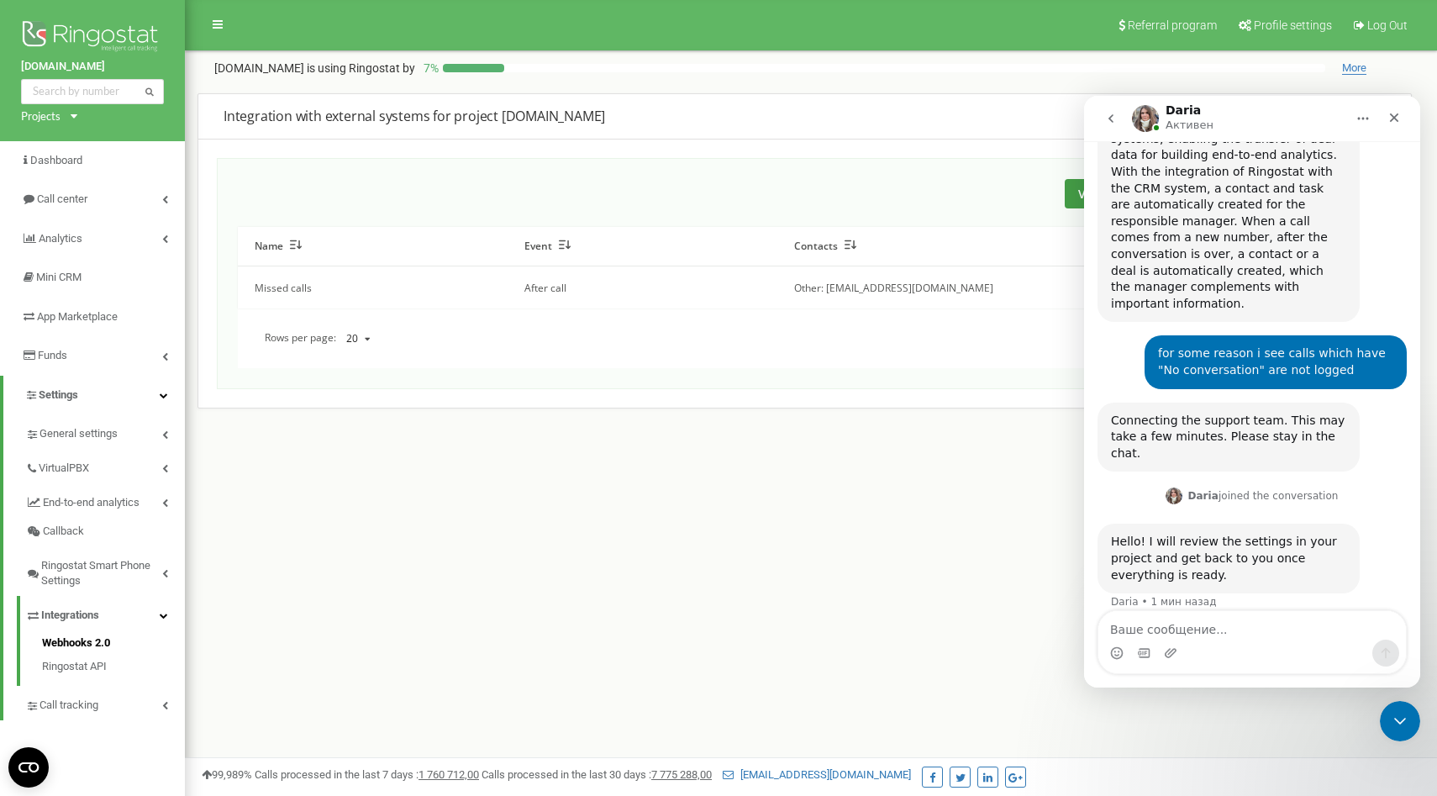
scroll to position [846, 0]
click at [489, 533] on div "Referral program Profile settings Log Out uk.oxfordbiolabs.com is using Ringost…" at bounding box center [811, 504] width 1252 height 1009
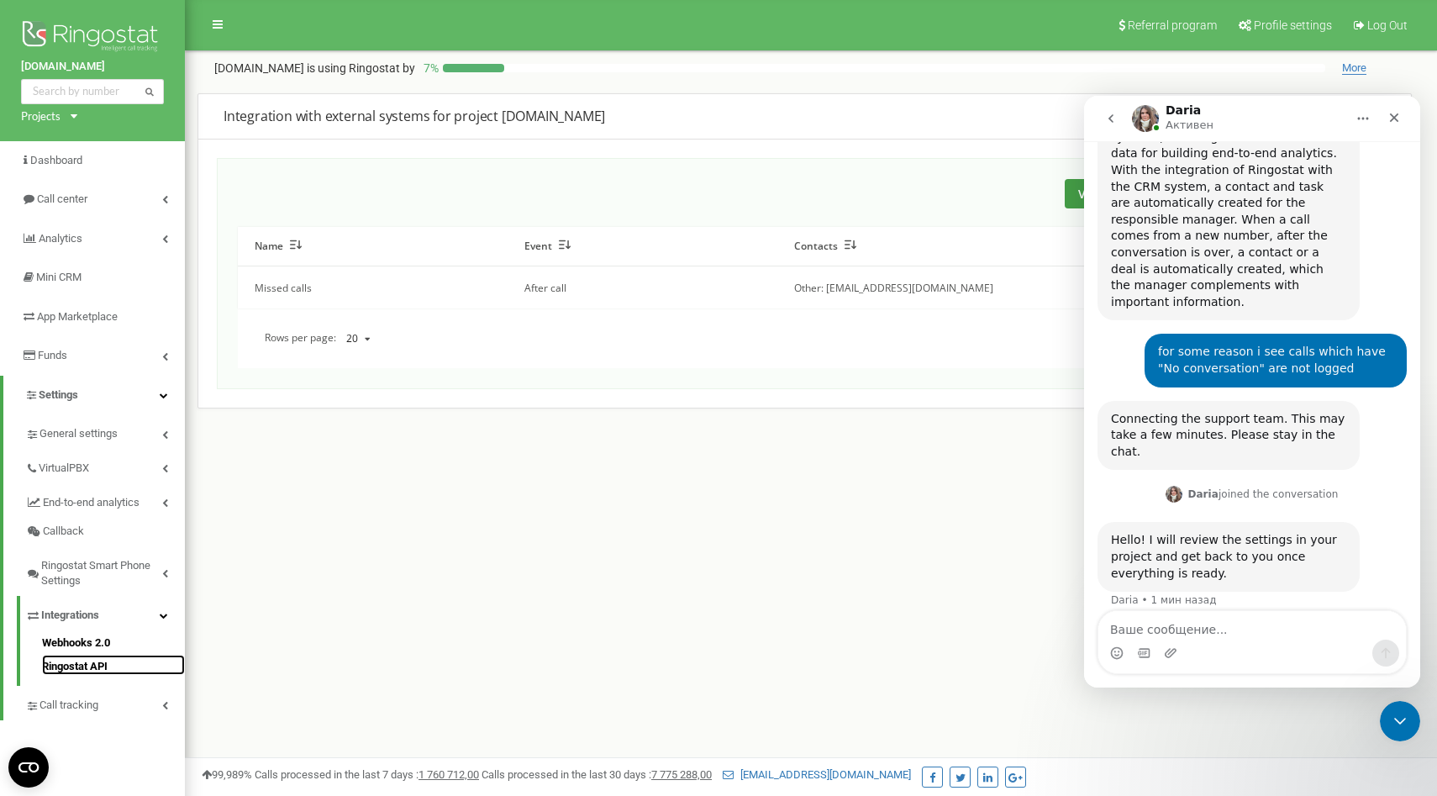
click at [92, 668] on link "Ringostat API" at bounding box center [113, 665] width 143 height 20
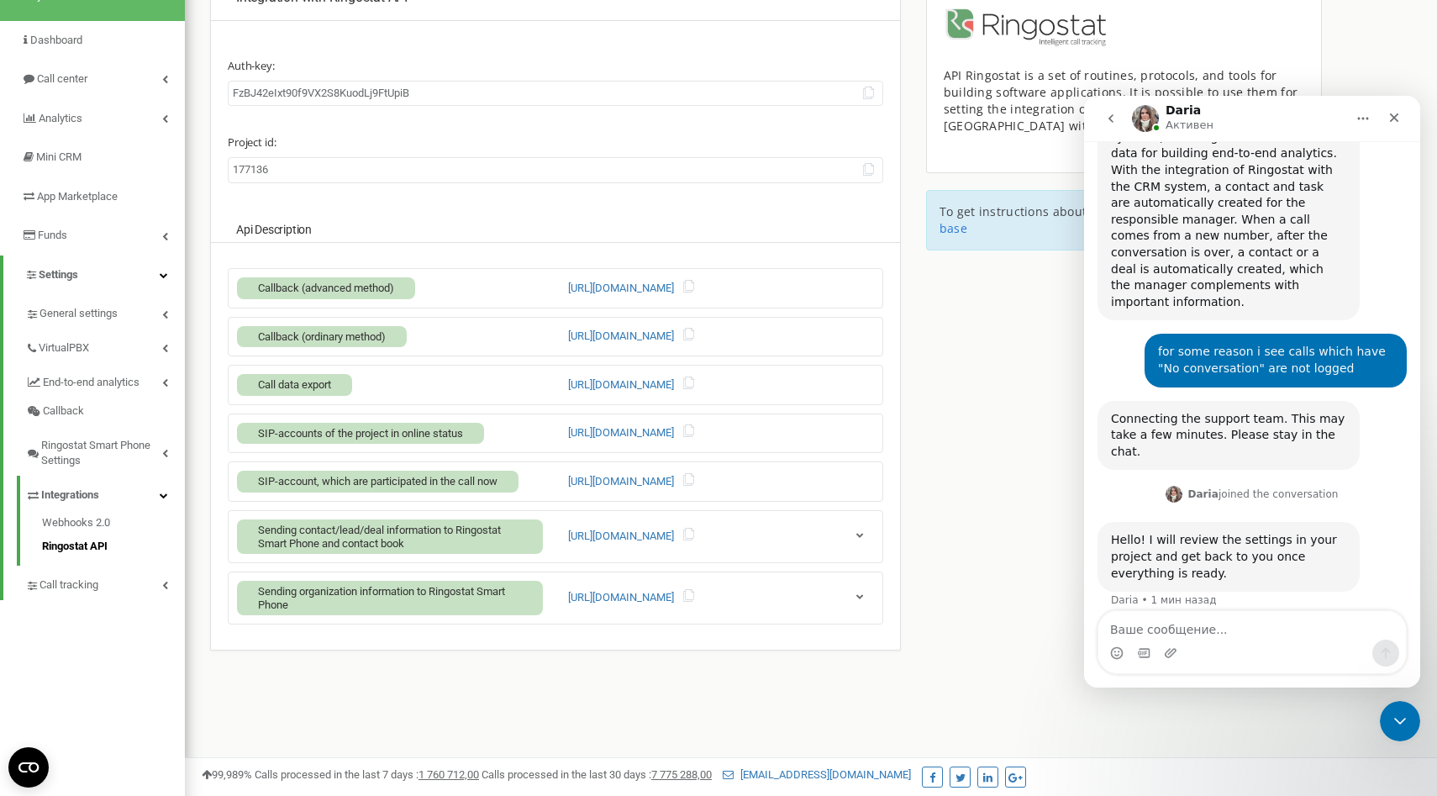
scroll to position [119, 0]
click at [137, 318] on link "General settings" at bounding box center [105, 312] width 160 height 34
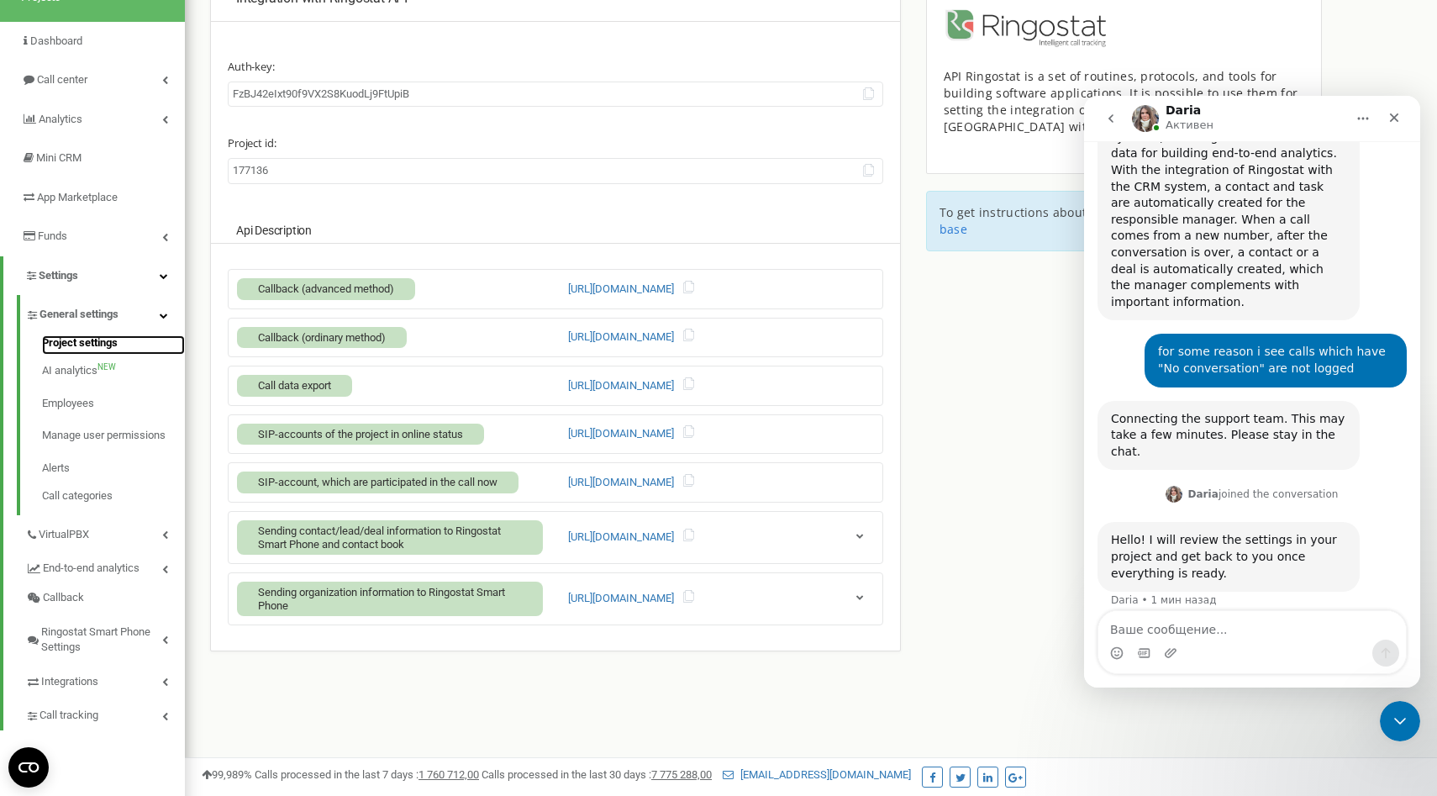
click at [123, 340] on link "Project settings" at bounding box center [113, 345] width 143 height 20
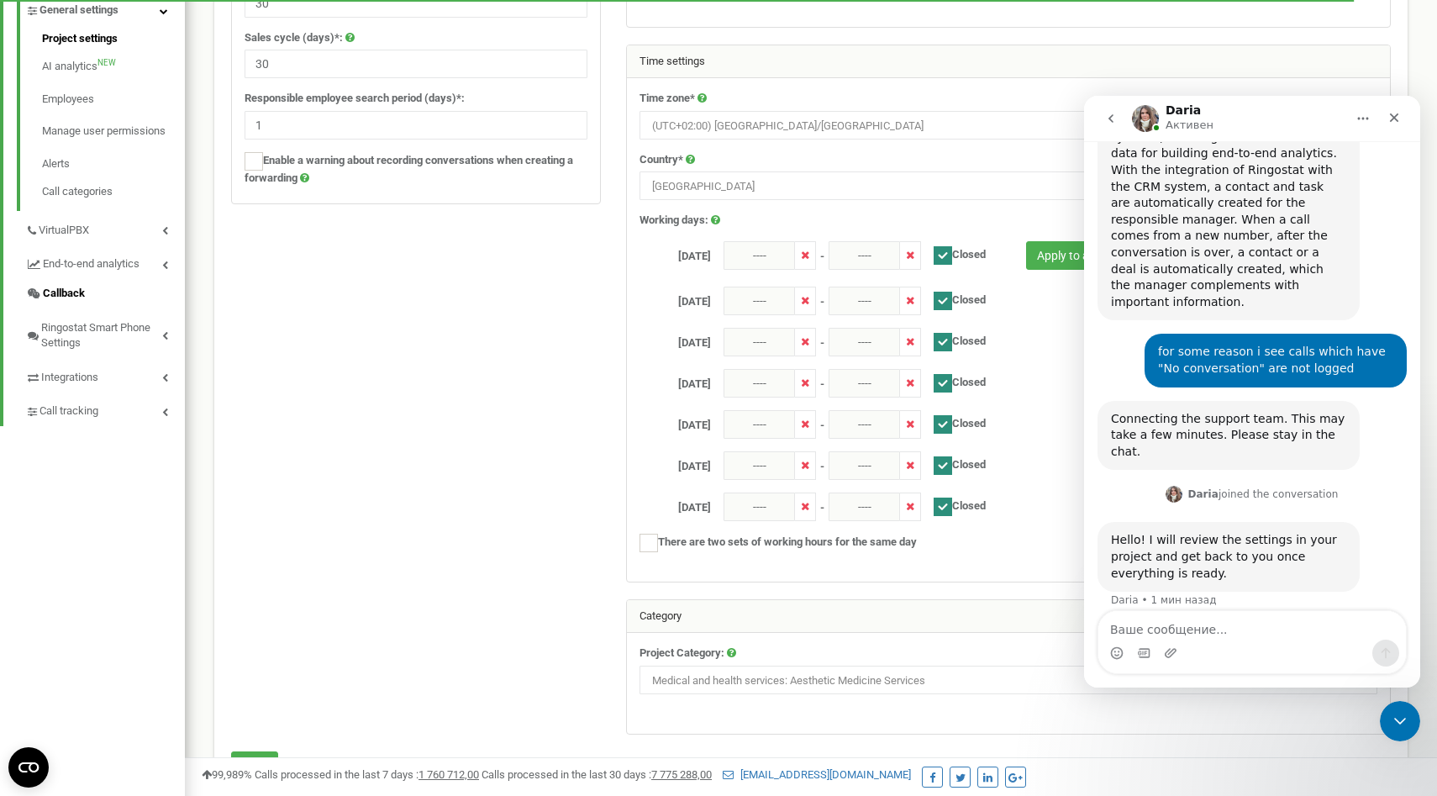
scroll to position [423, 0]
click at [145, 271] on link "End-to-end analytics" at bounding box center [105, 262] width 160 height 34
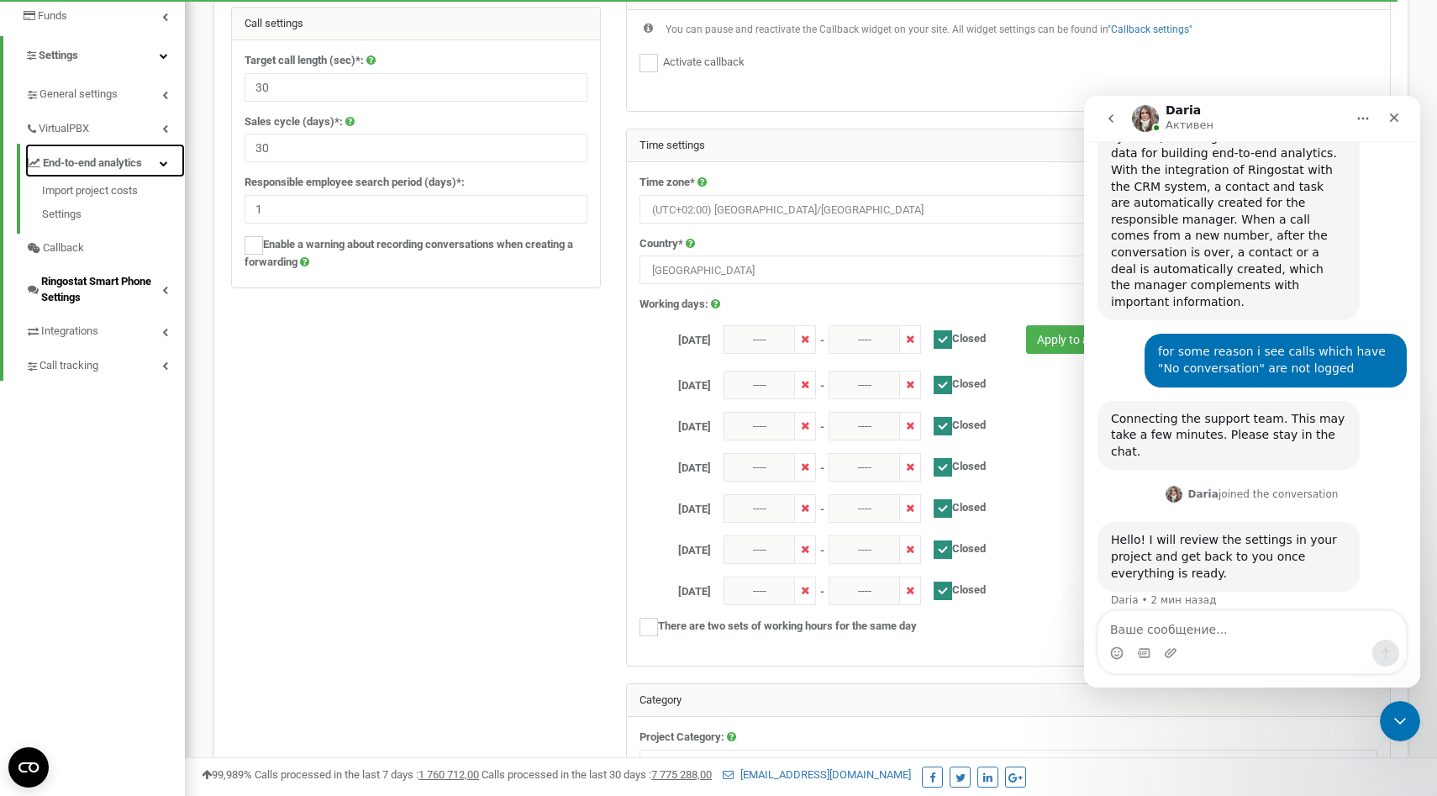
scroll to position [339, 0]
click at [71, 209] on link "Settings" at bounding box center [113, 213] width 143 height 20
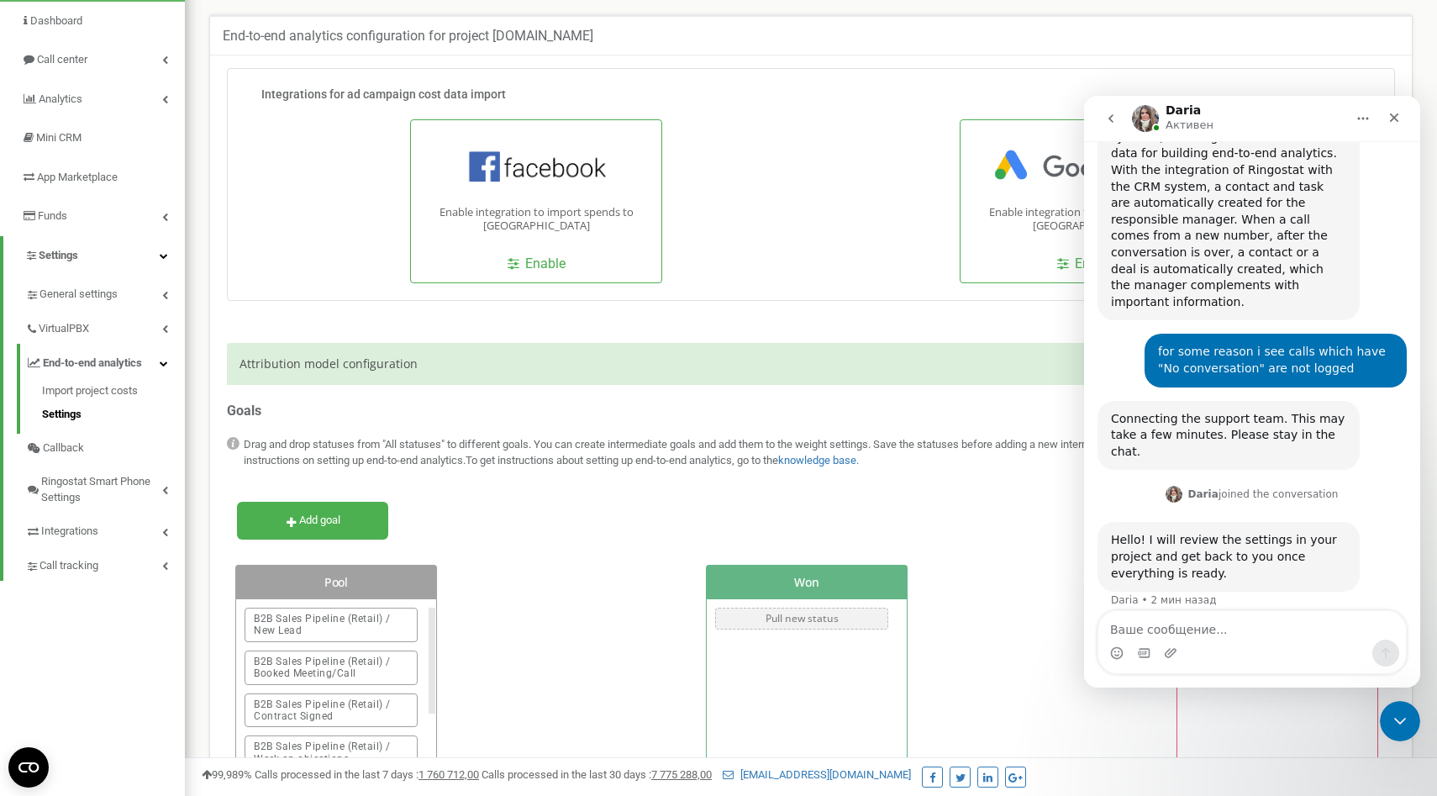
scroll to position [148, 0]
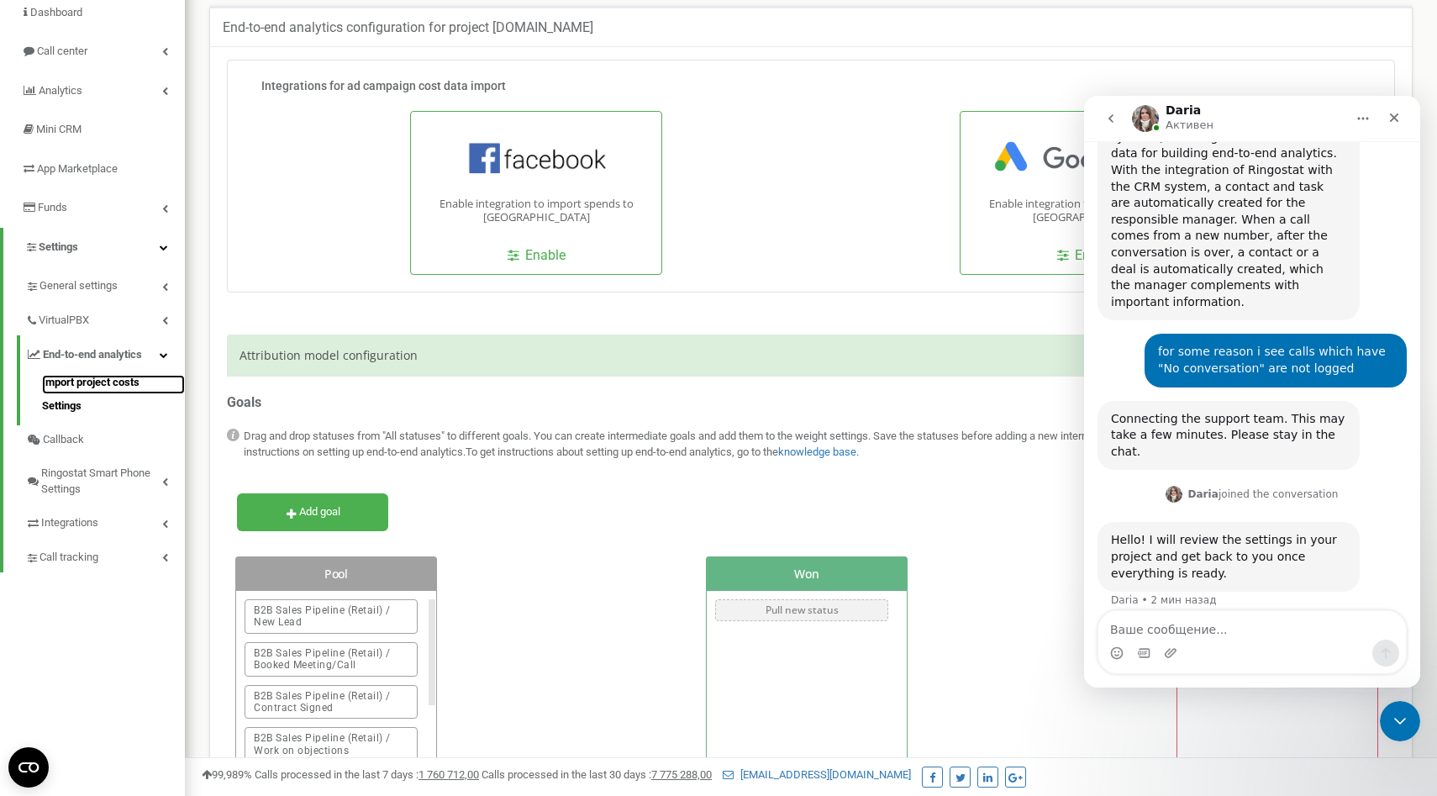
click at [140, 389] on link "Import project costs" at bounding box center [113, 385] width 143 height 20
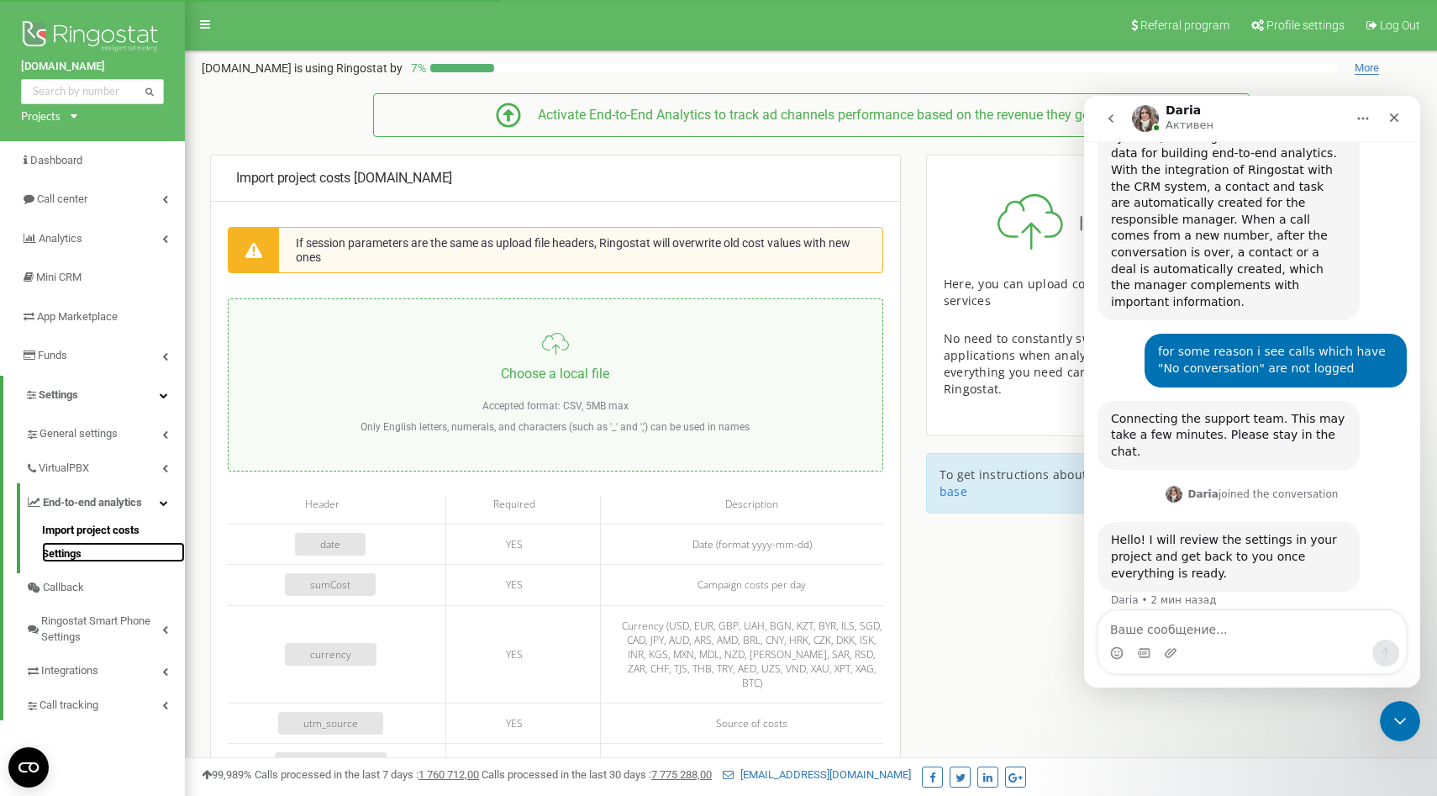
click at [82, 556] on link "Settings" at bounding box center [113, 552] width 143 height 20
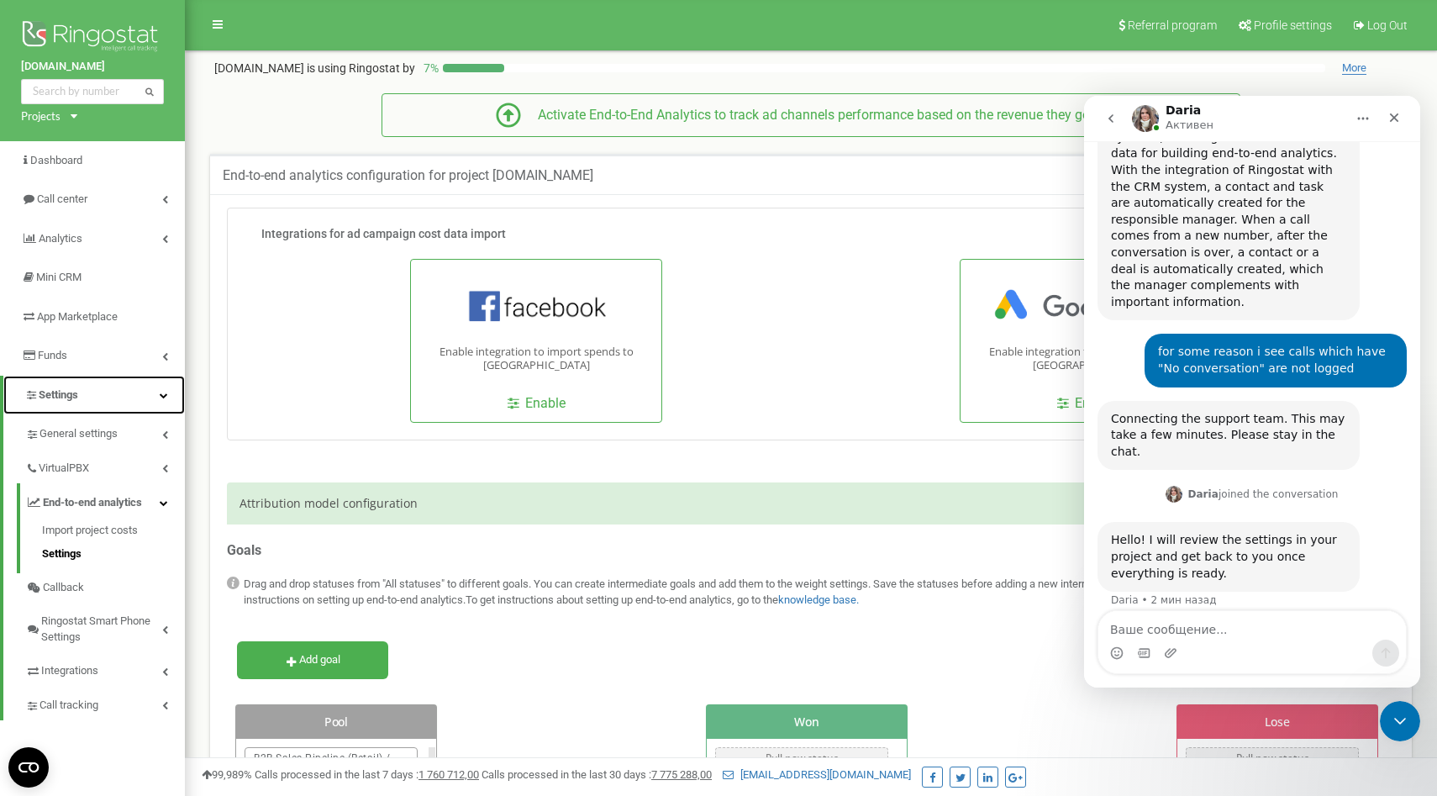
click at [86, 403] on link "Settings" at bounding box center [94, 396] width 182 height 40
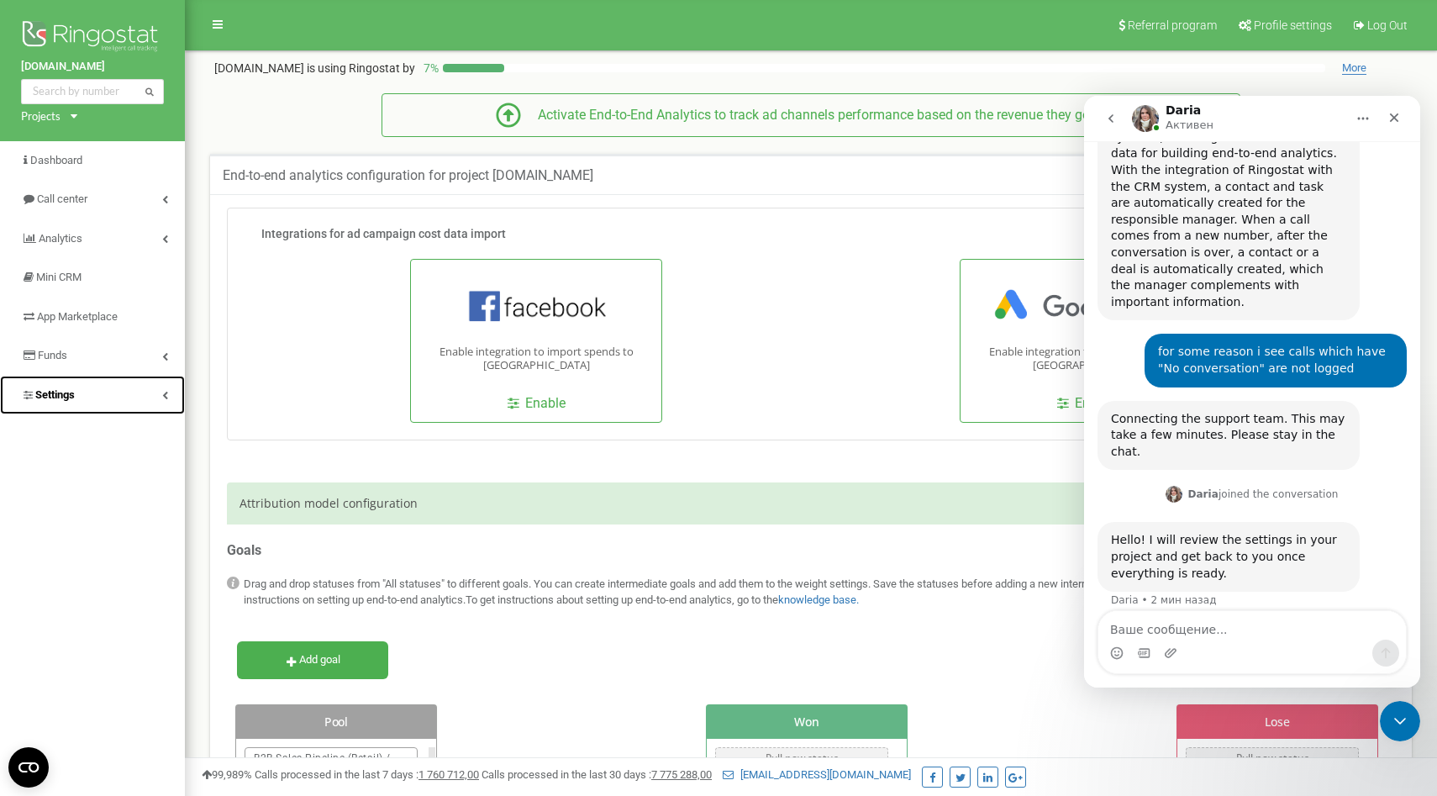
click at [86, 403] on link "Settings" at bounding box center [92, 396] width 185 height 40
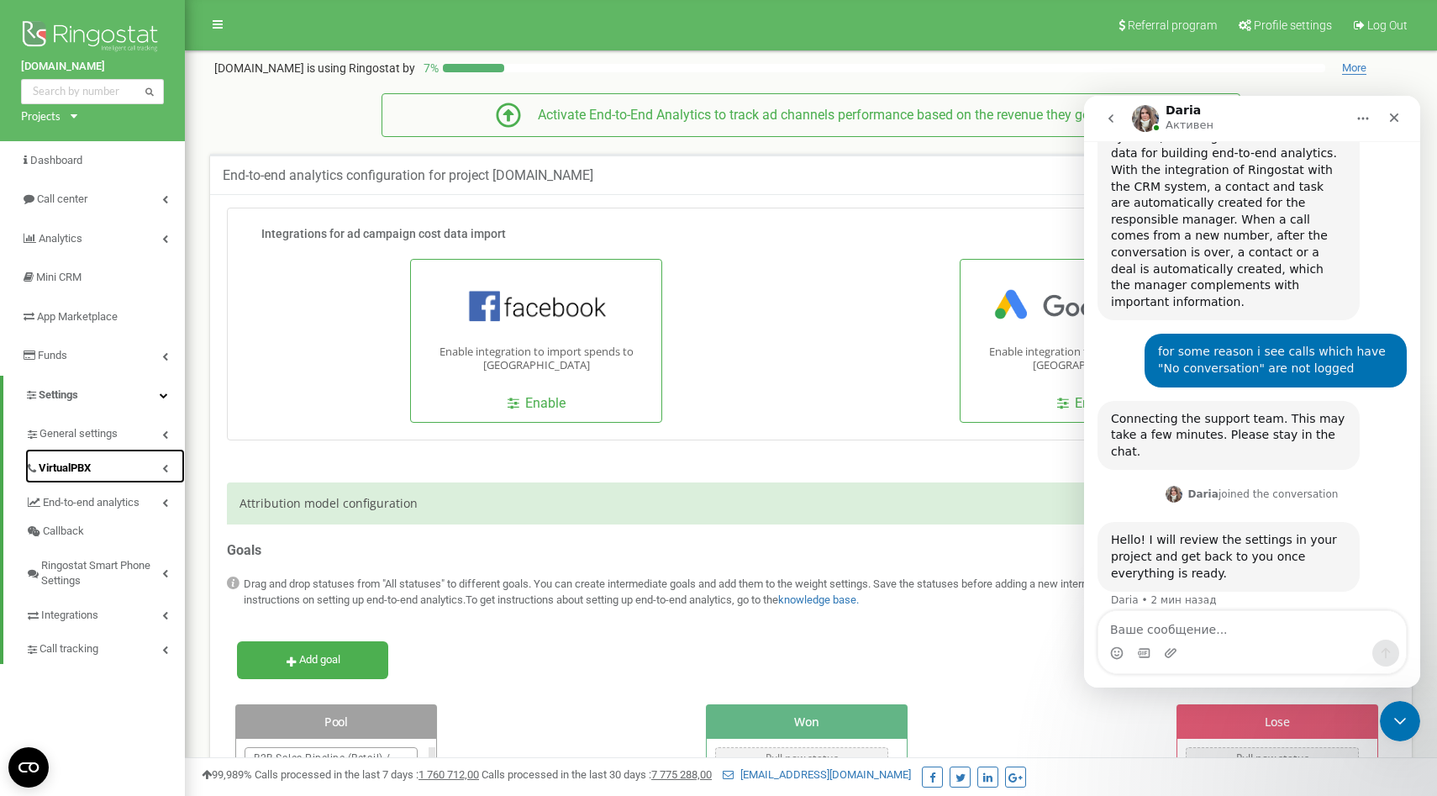
click at [124, 469] on link "VirtualPBX" at bounding box center [105, 466] width 160 height 34
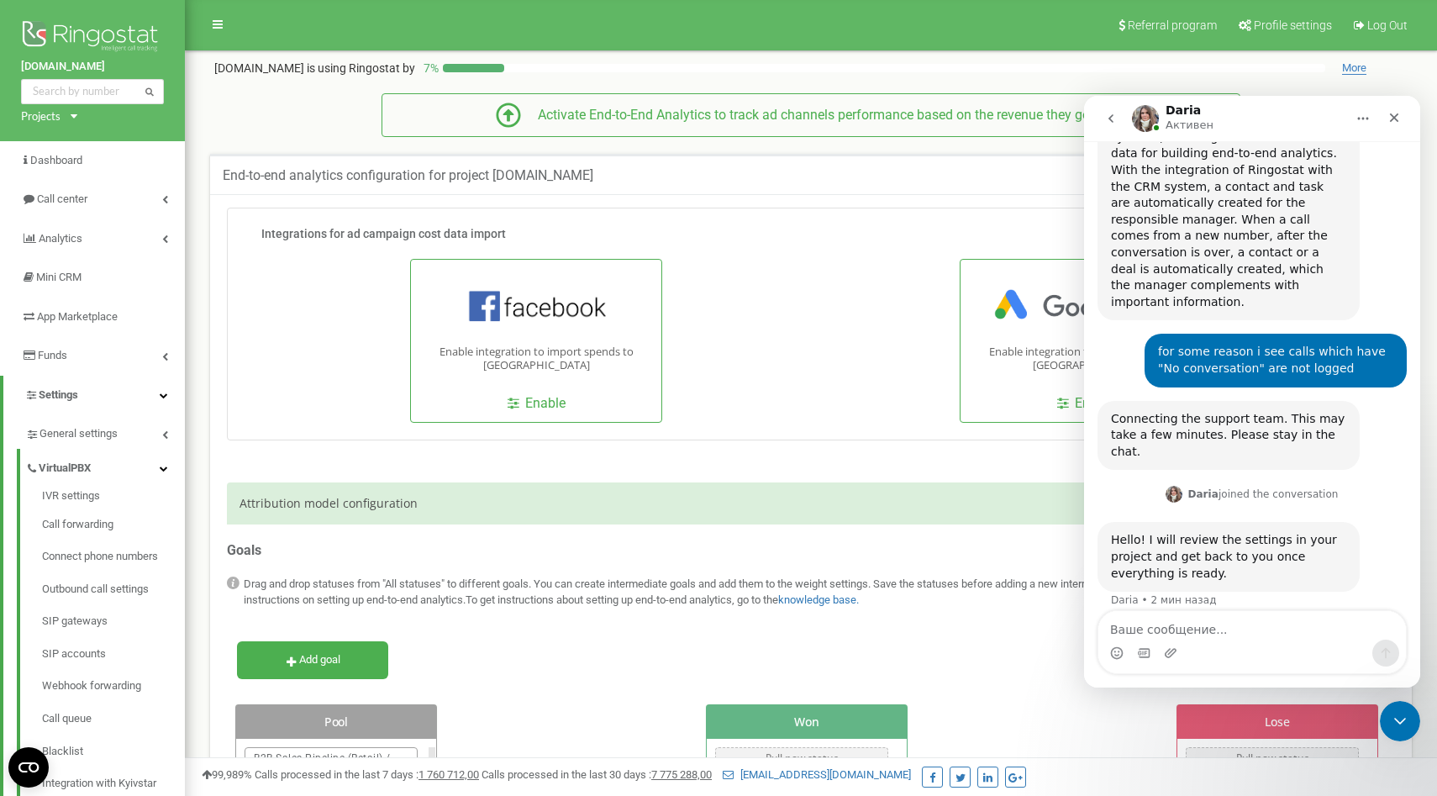
click at [70, 119] on div "Projects uk.oxfordbiolabs.com" at bounding box center [46, 116] width 50 height 16
click at [149, 356] on link "Funds" at bounding box center [92, 356] width 185 height 40
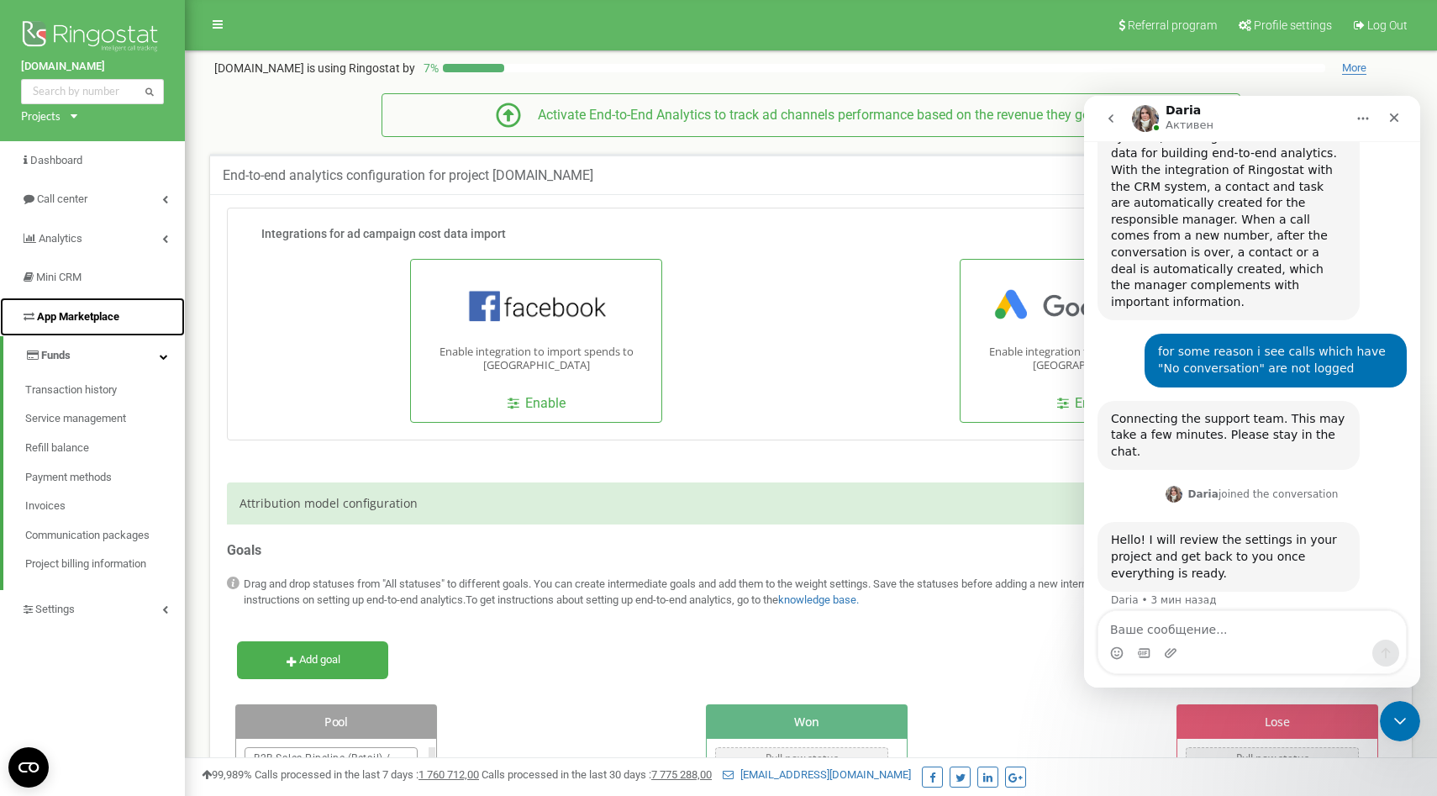
click at [123, 320] on link "App Marketplace" at bounding box center [92, 318] width 185 height 40
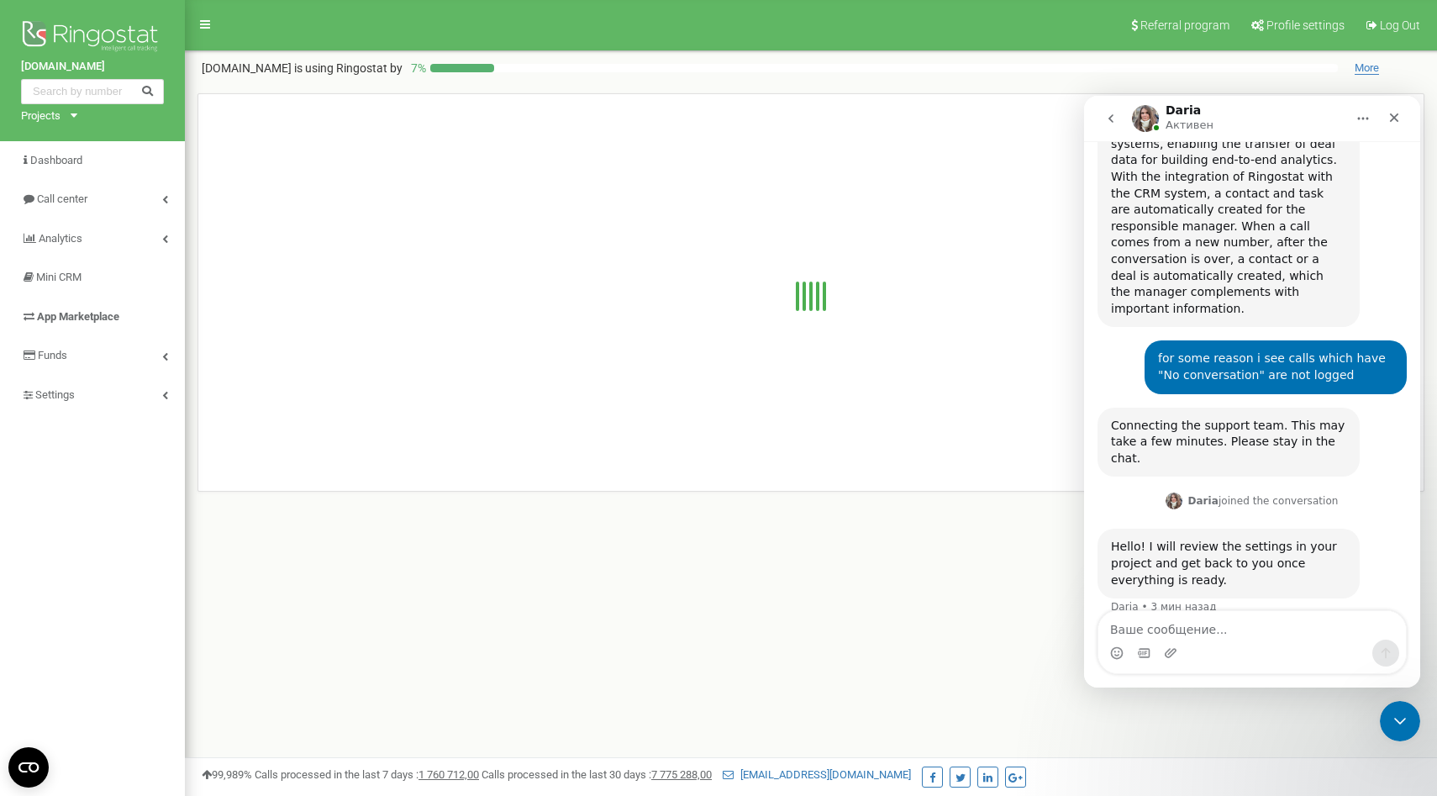
scroll to position [846, 0]
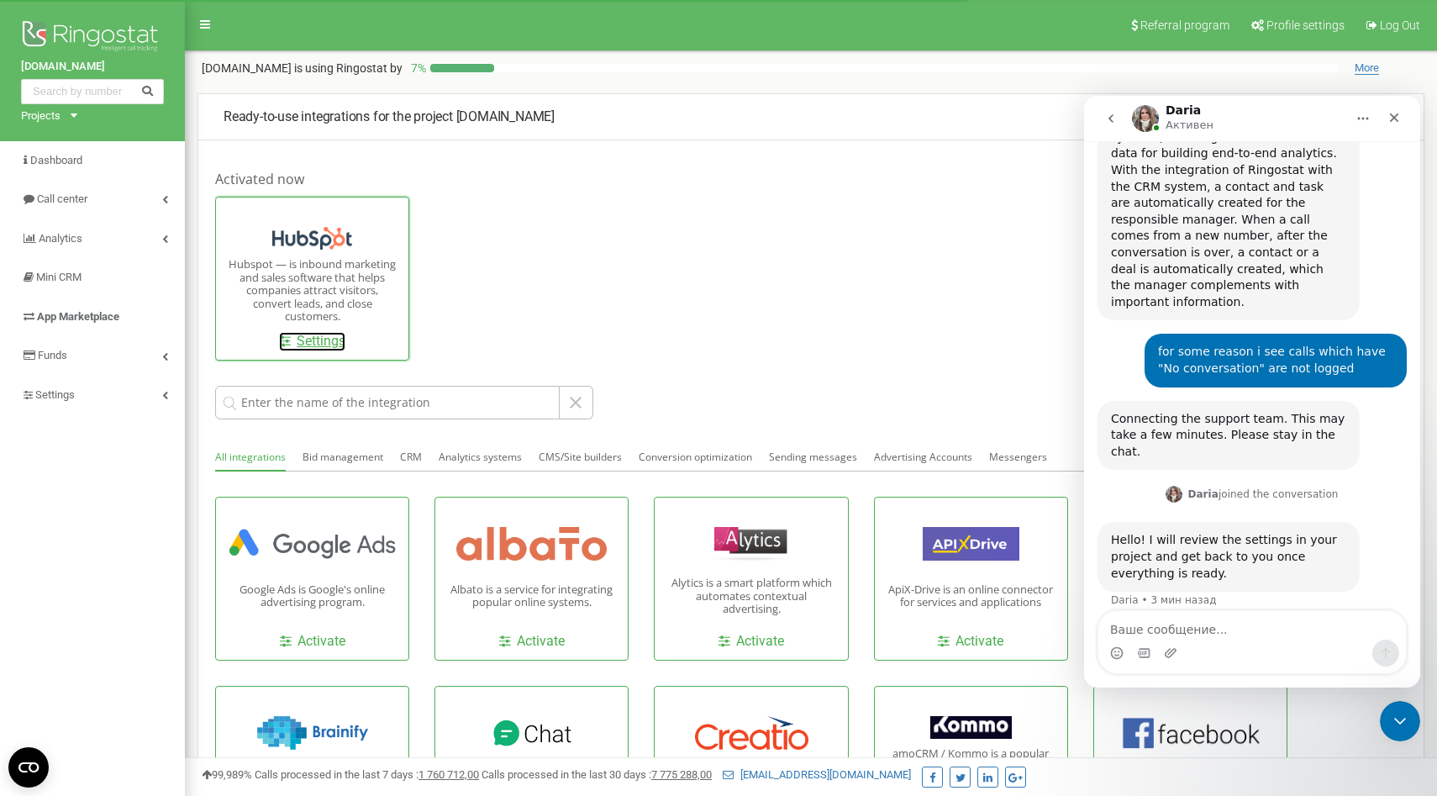
click at [319, 342] on link "Settings" at bounding box center [312, 341] width 66 height 19
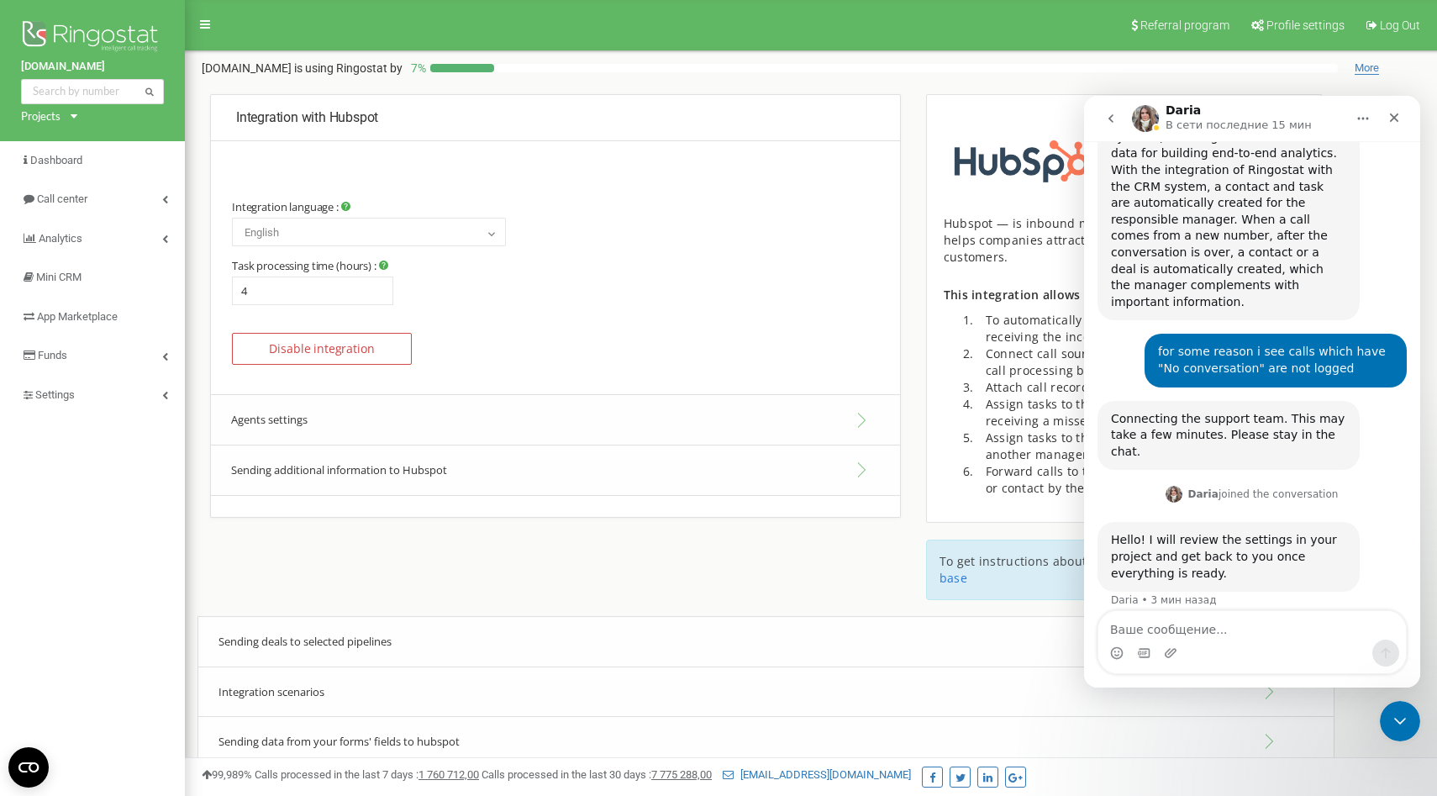
scroll to position [213, 0]
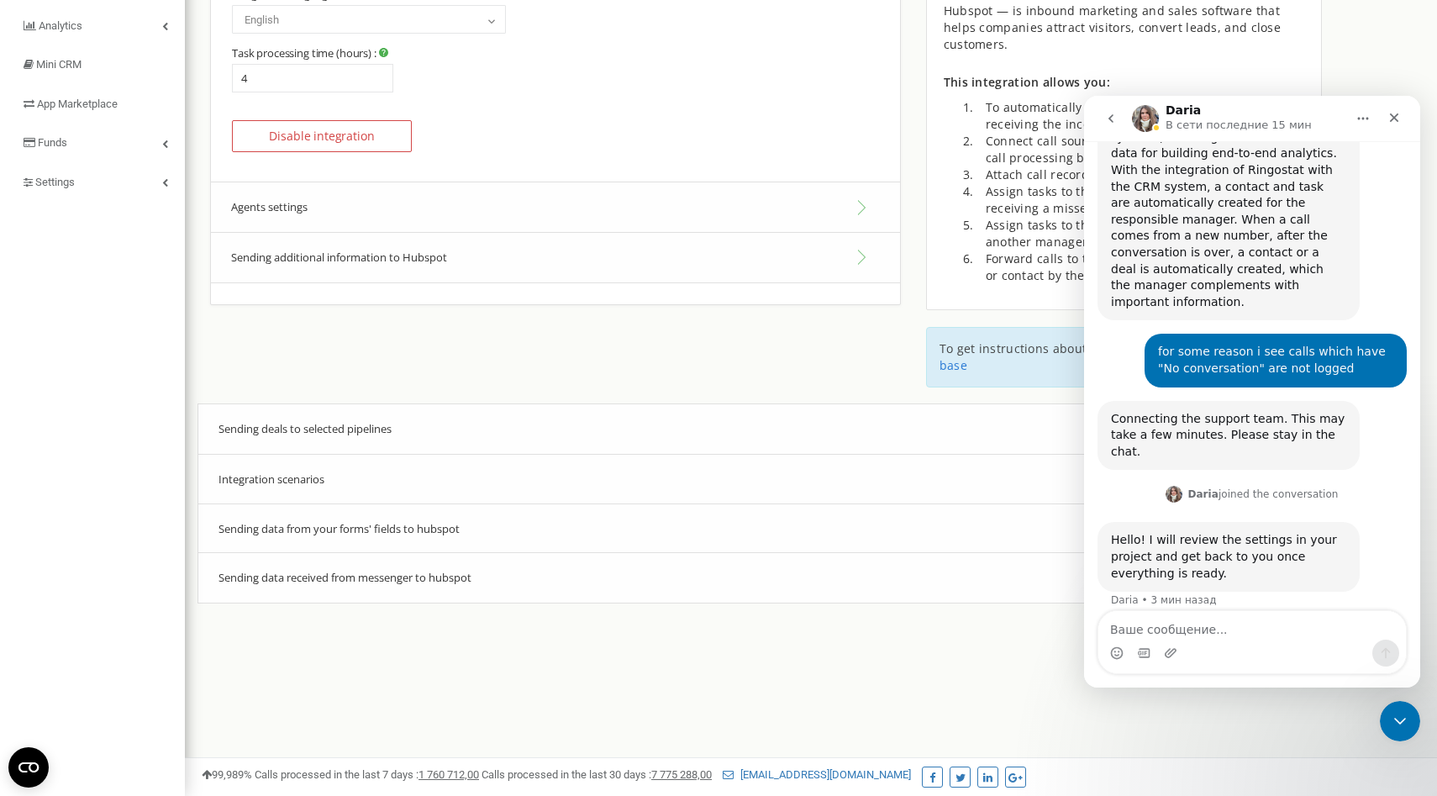
click at [395, 469] on div "Integration scenarios" at bounding box center [766, 479] width 1137 height 51
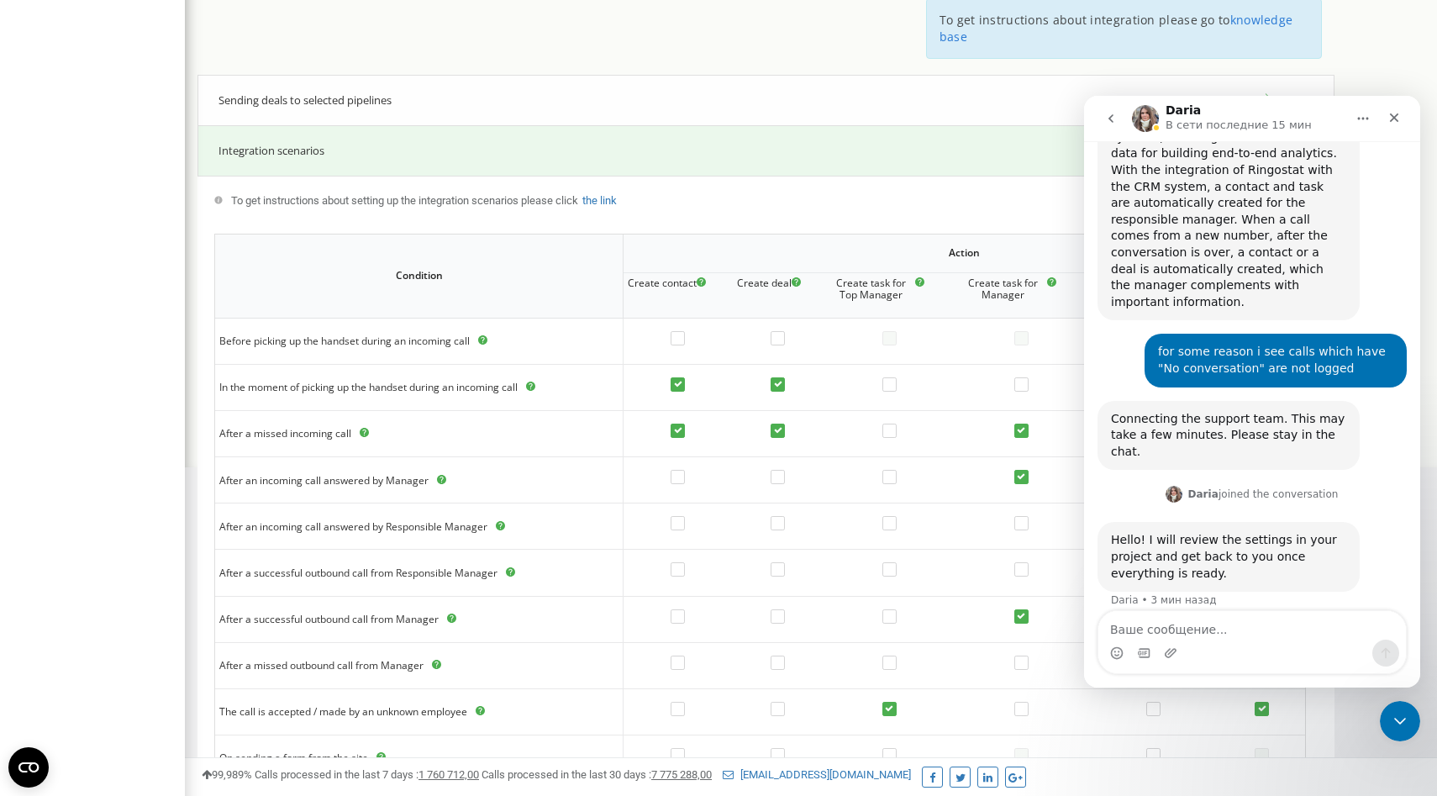
scroll to position [525, 0]
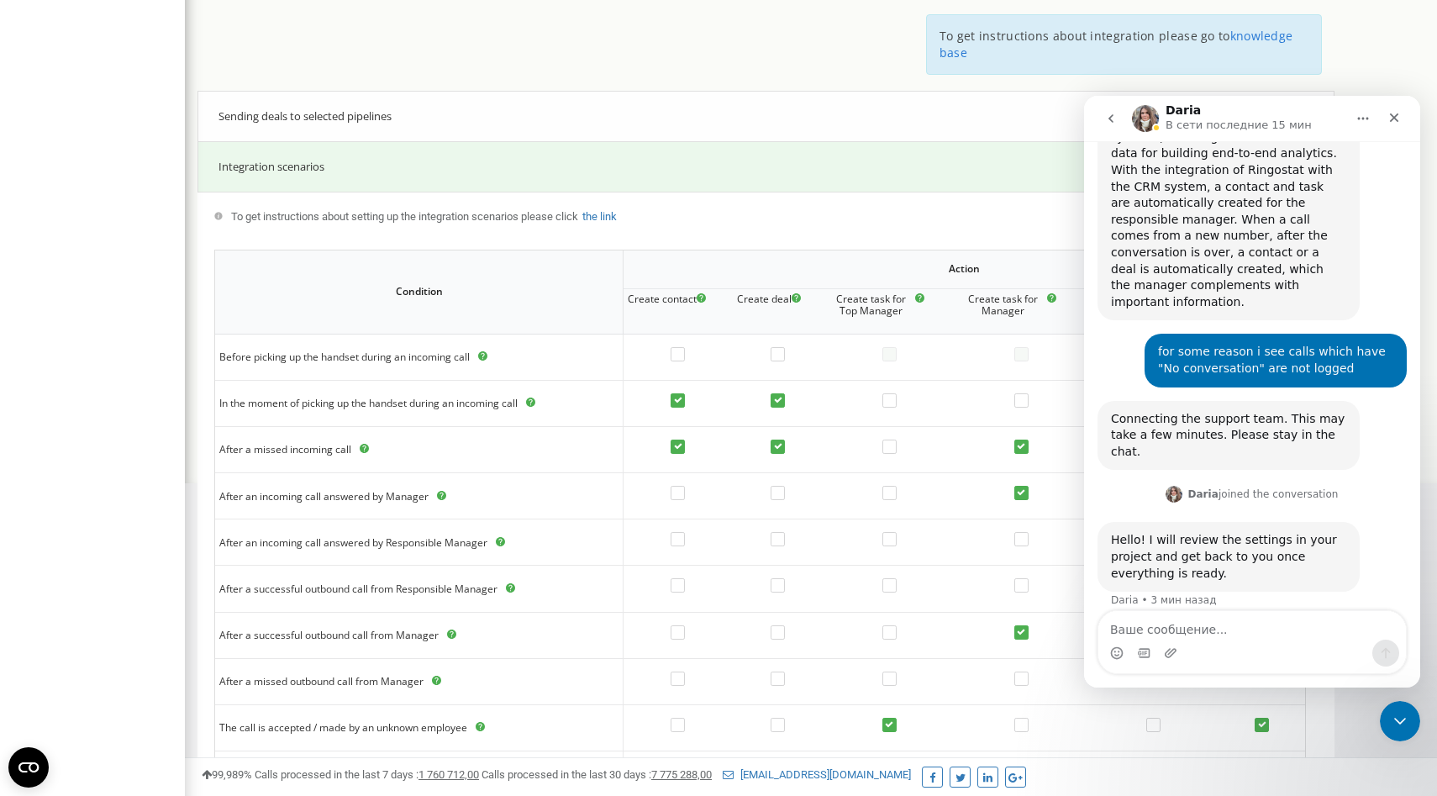
click at [519, 103] on div "Sending deals to selected pipelines" at bounding box center [766, 116] width 1137 height 51
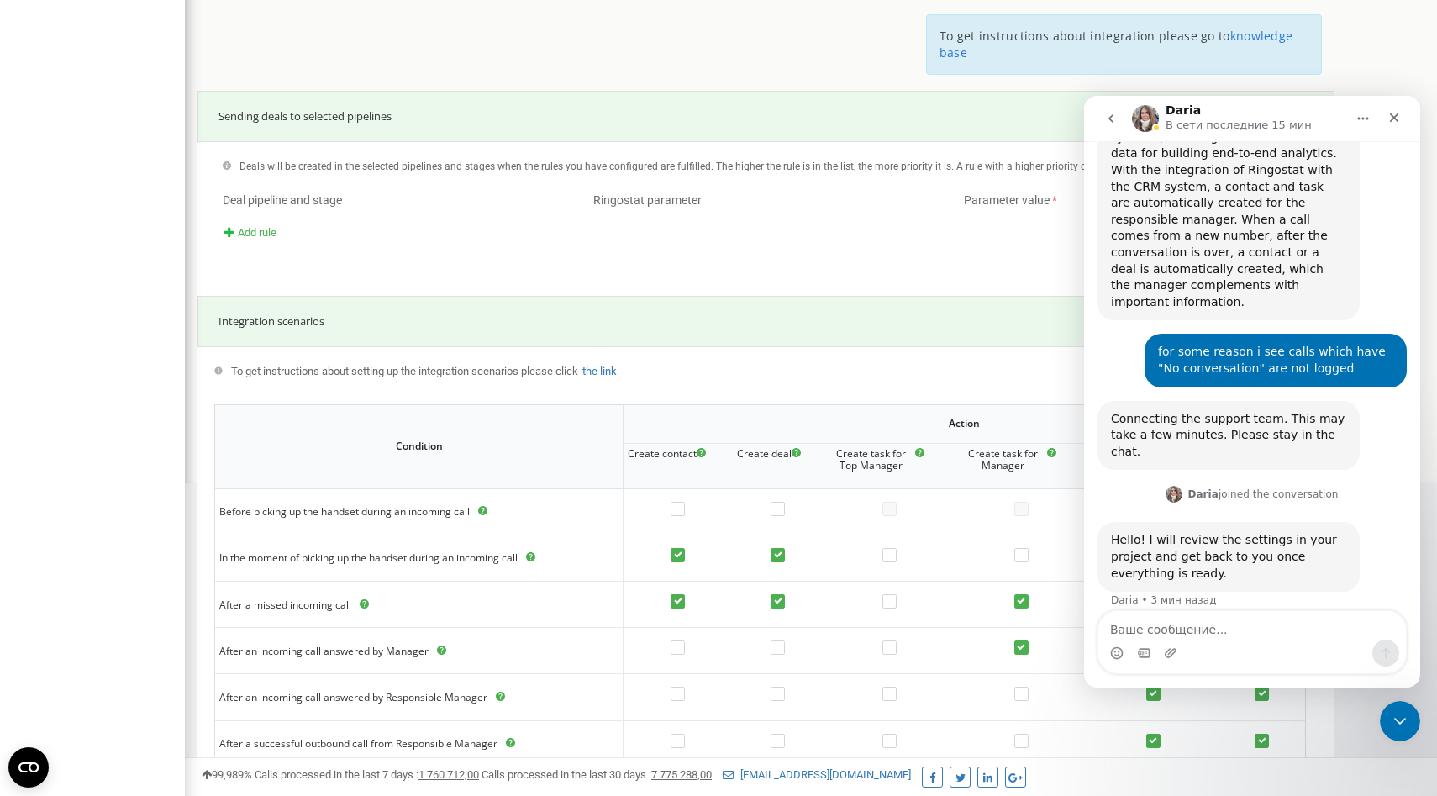
click at [440, 99] on div "Sending deals to selected pipelines" at bounding box center [766, 116] width 1137 height 51
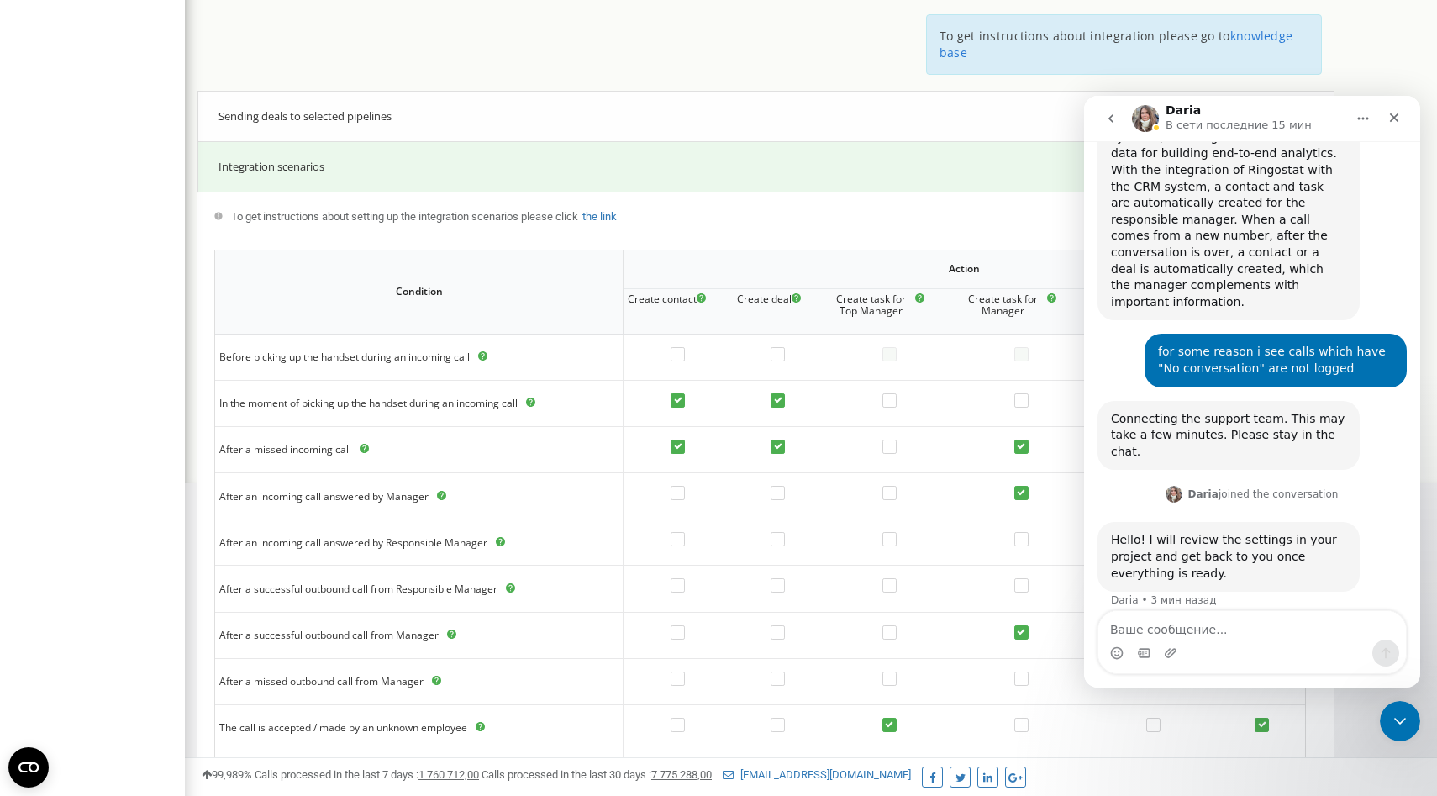
click at [380, 150] on div "Integration scenarios" at bounding box center [766, 166] width 1137 height 51
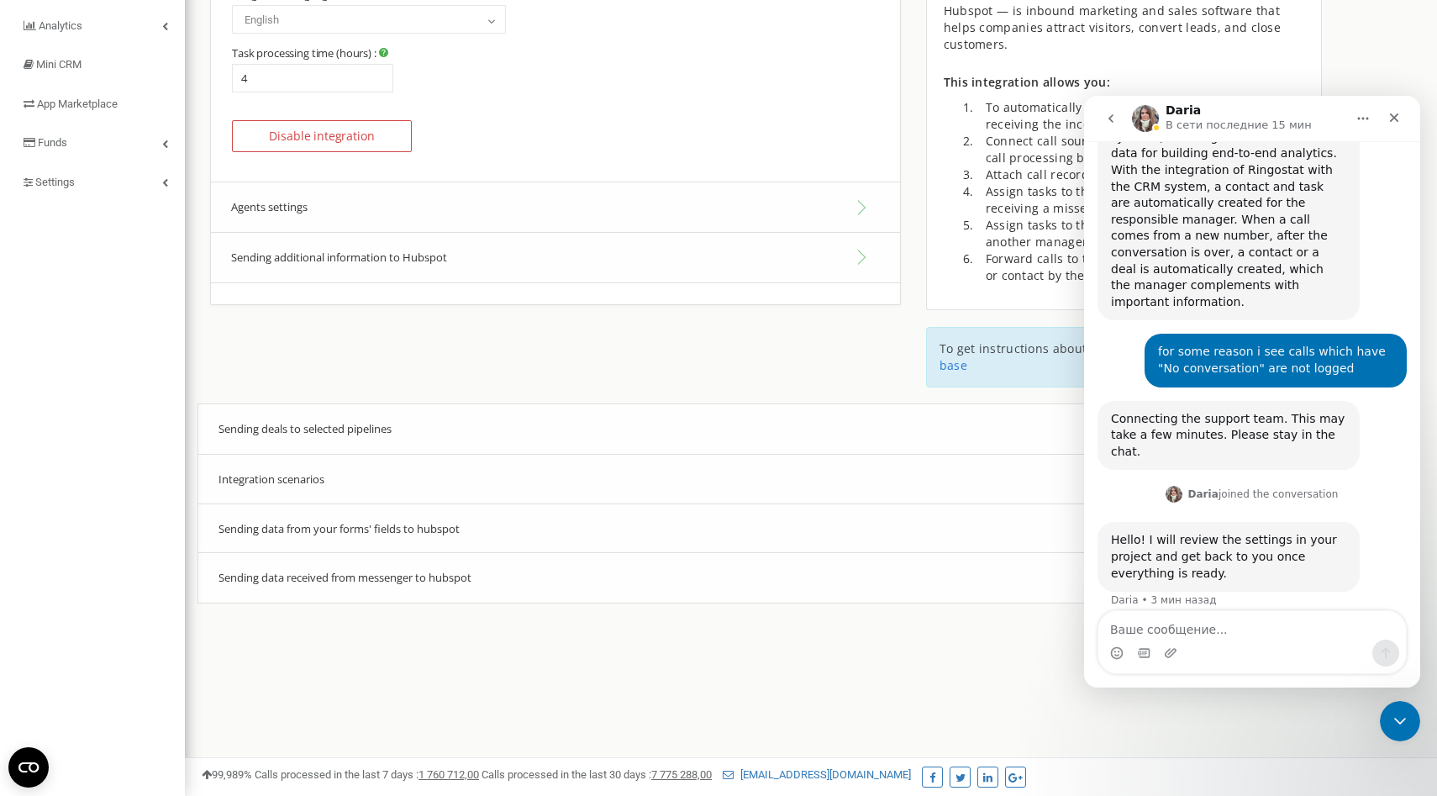
click at [409, 571] on div "Sending data received from messenger to hubspot" at bounding box center [766, 577] width 1137 height 51
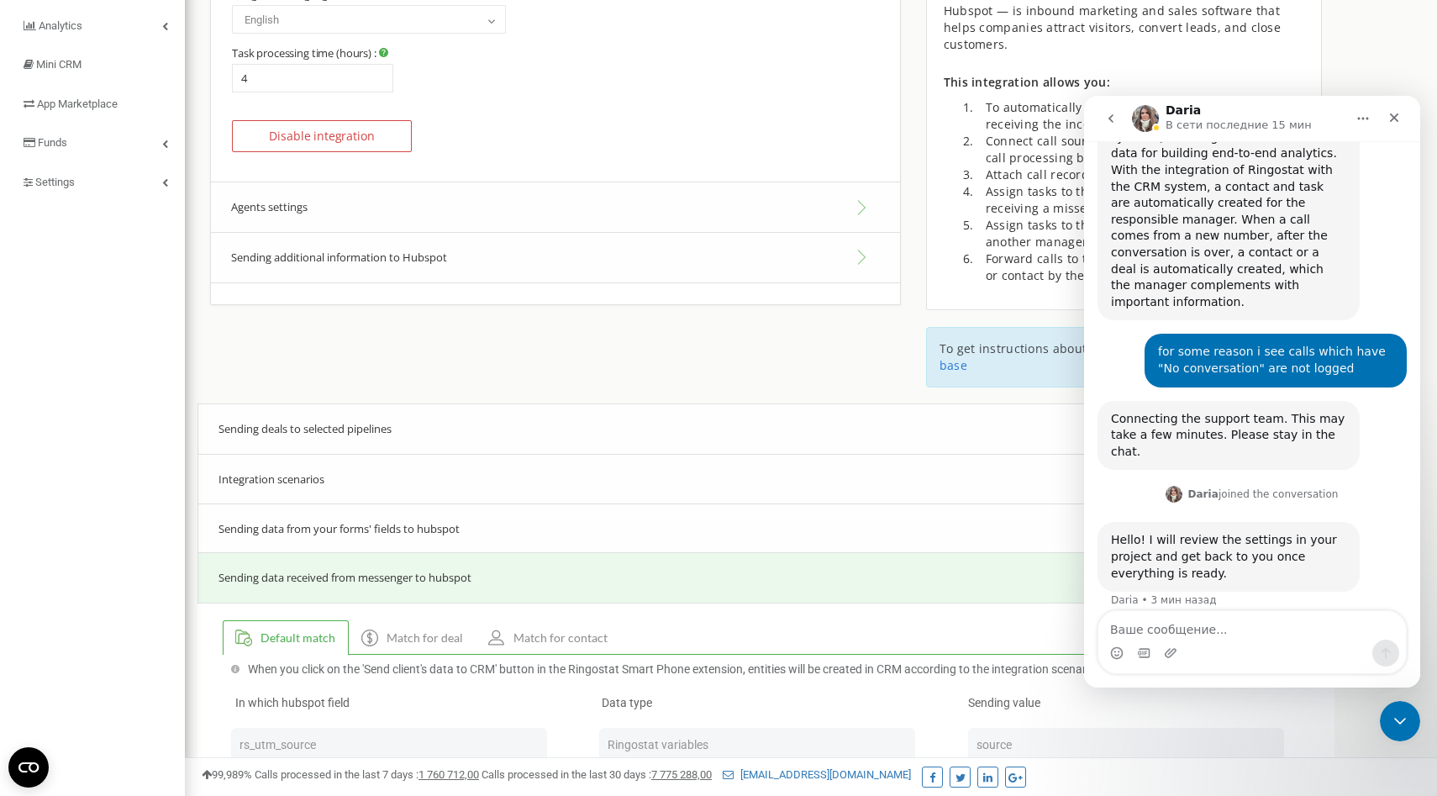
scroll to position [525, 0]
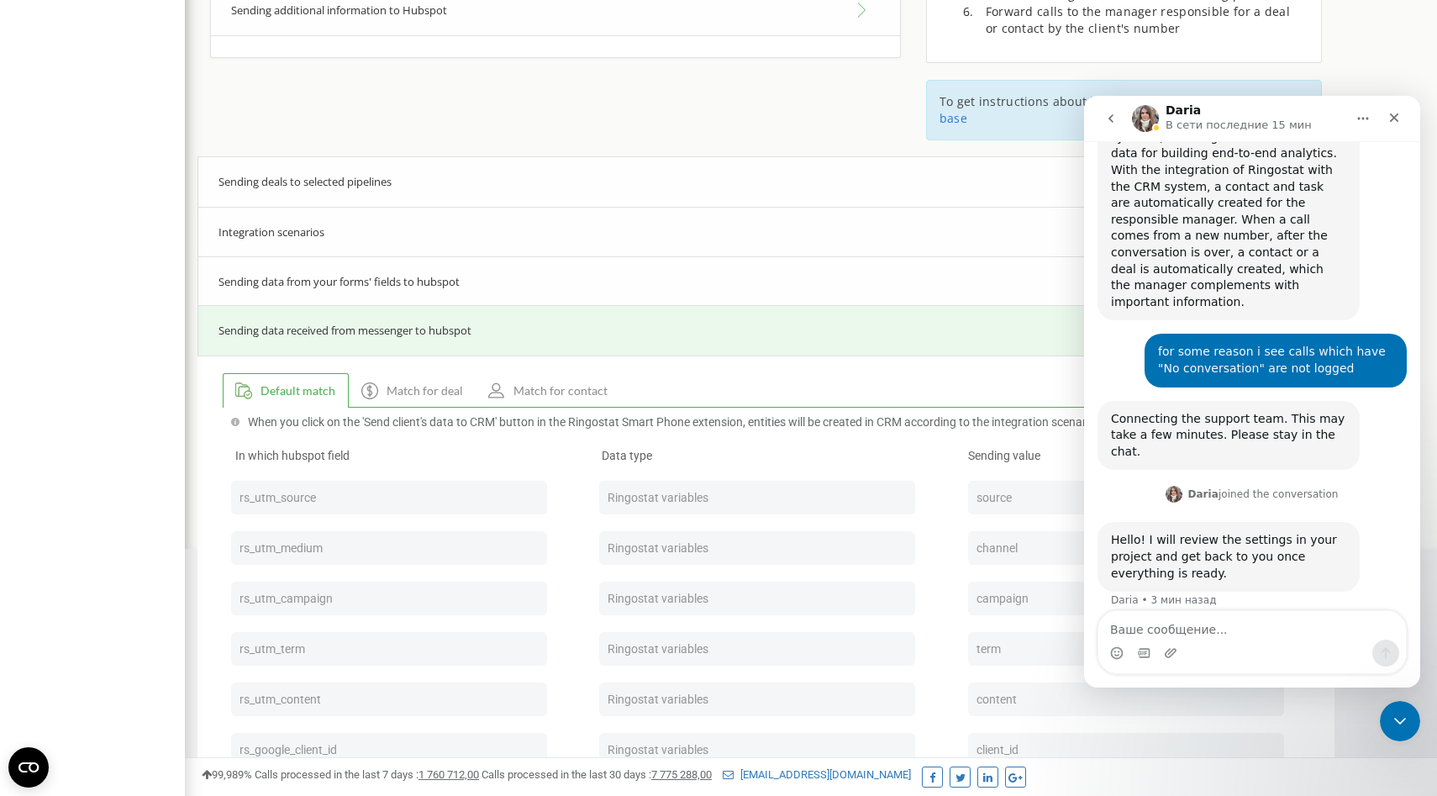
click at [417, 385] on span "Match for deal" at bounding box center [425, 391] width 76 height 12
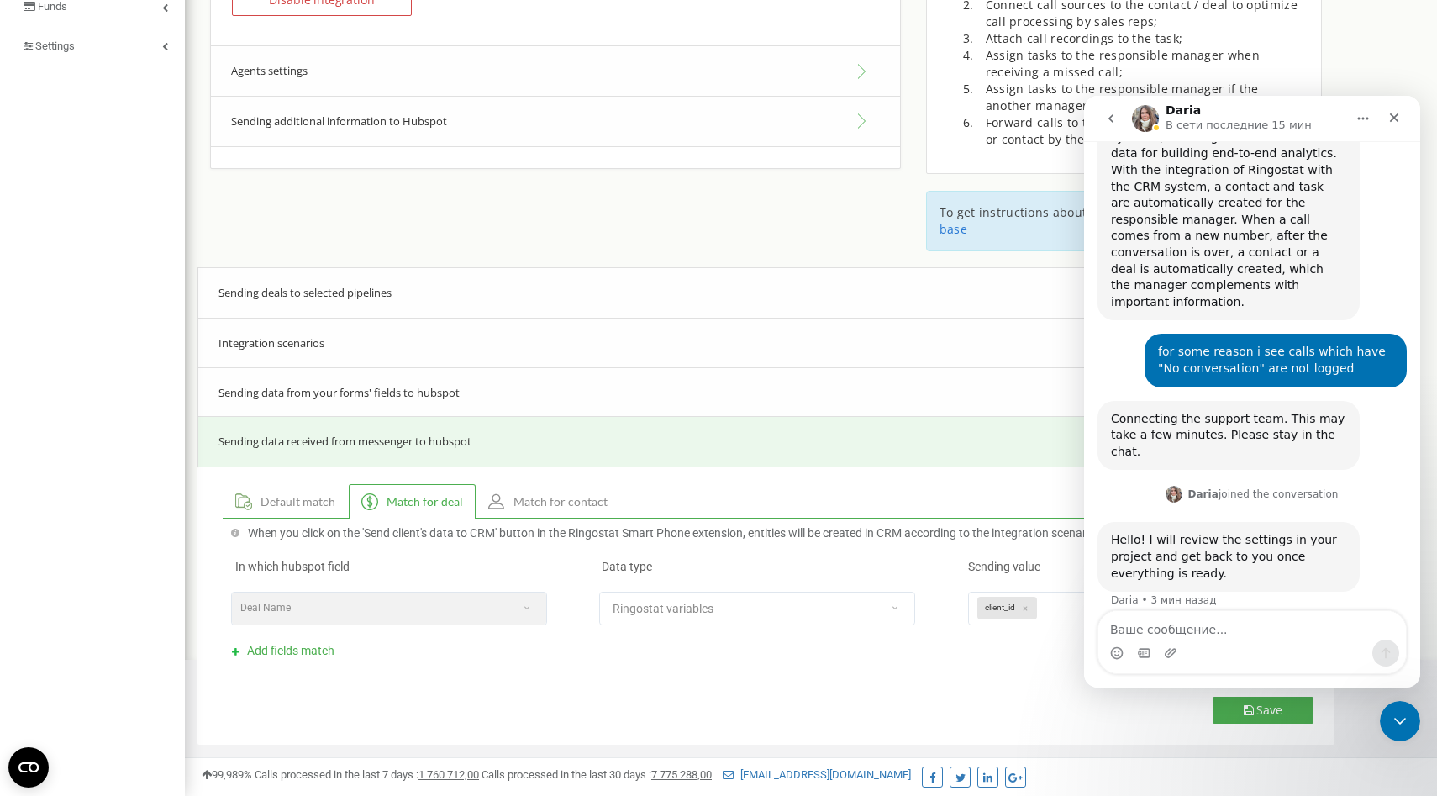
scroll to position [330, 0]
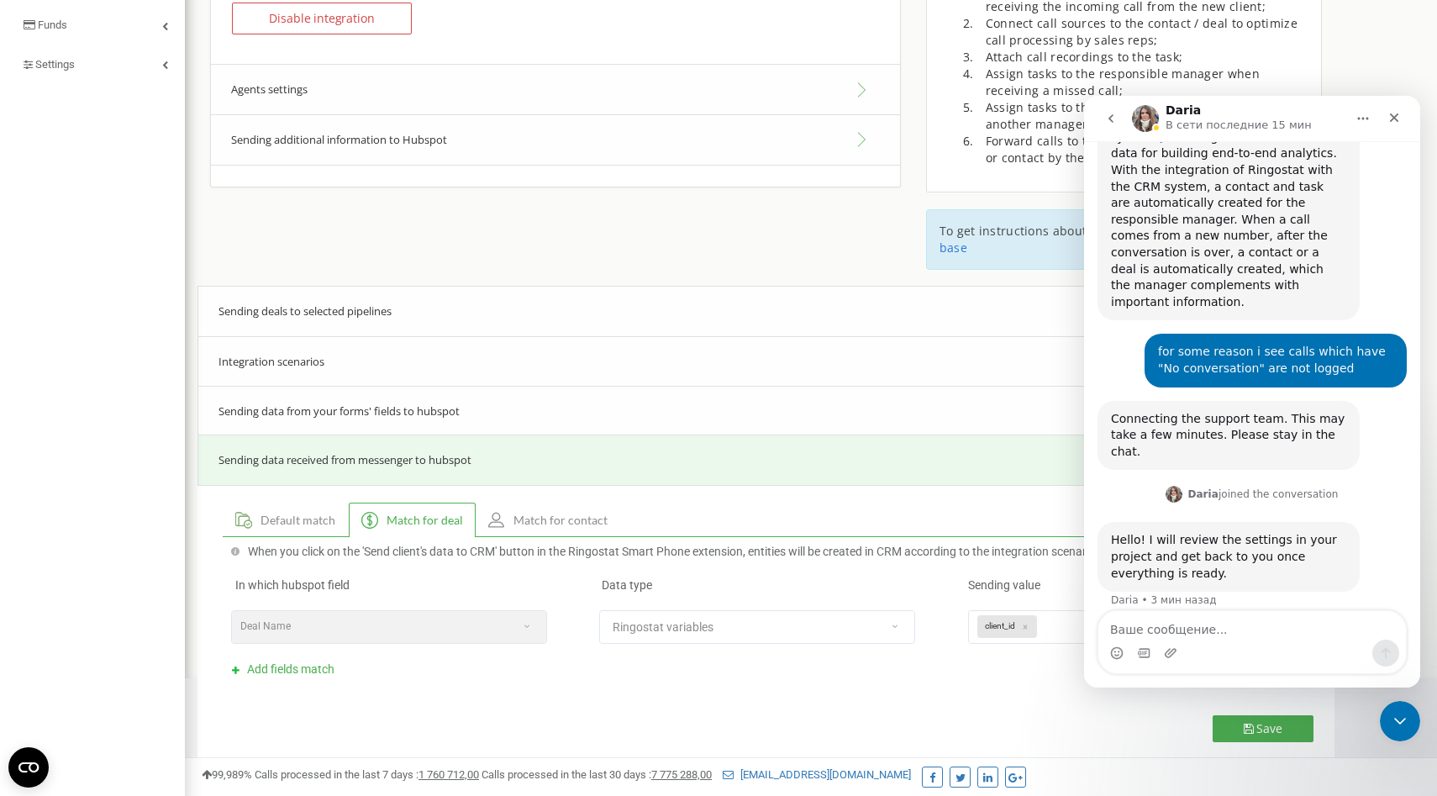
click at [526, 514] on span "Match for contact" at bounding box center [561, 520] width 94 height 12
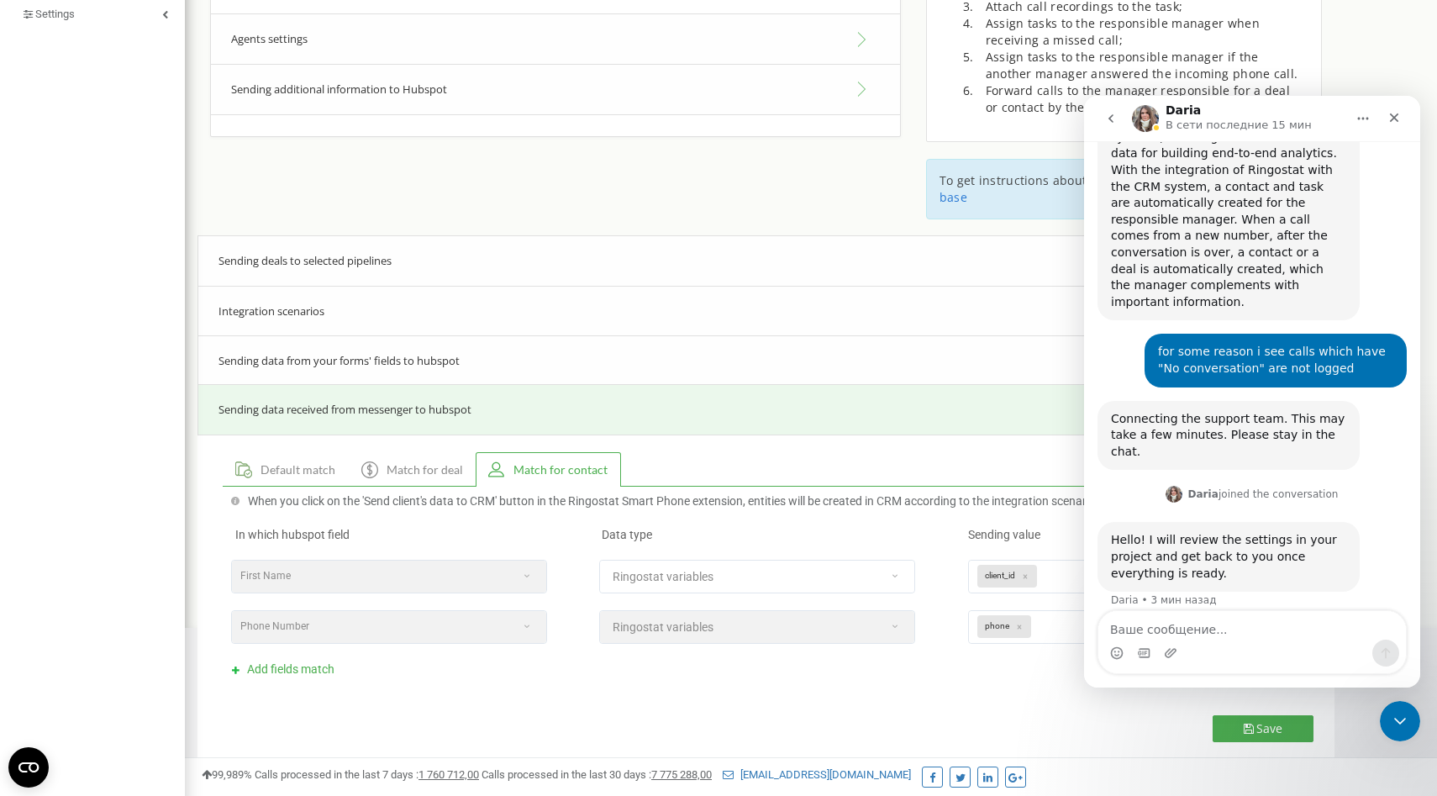
click at [397, 353] on span "Sending data from your forms' fields to hubspot" at bounding box center [339, 360] width 241 height 15
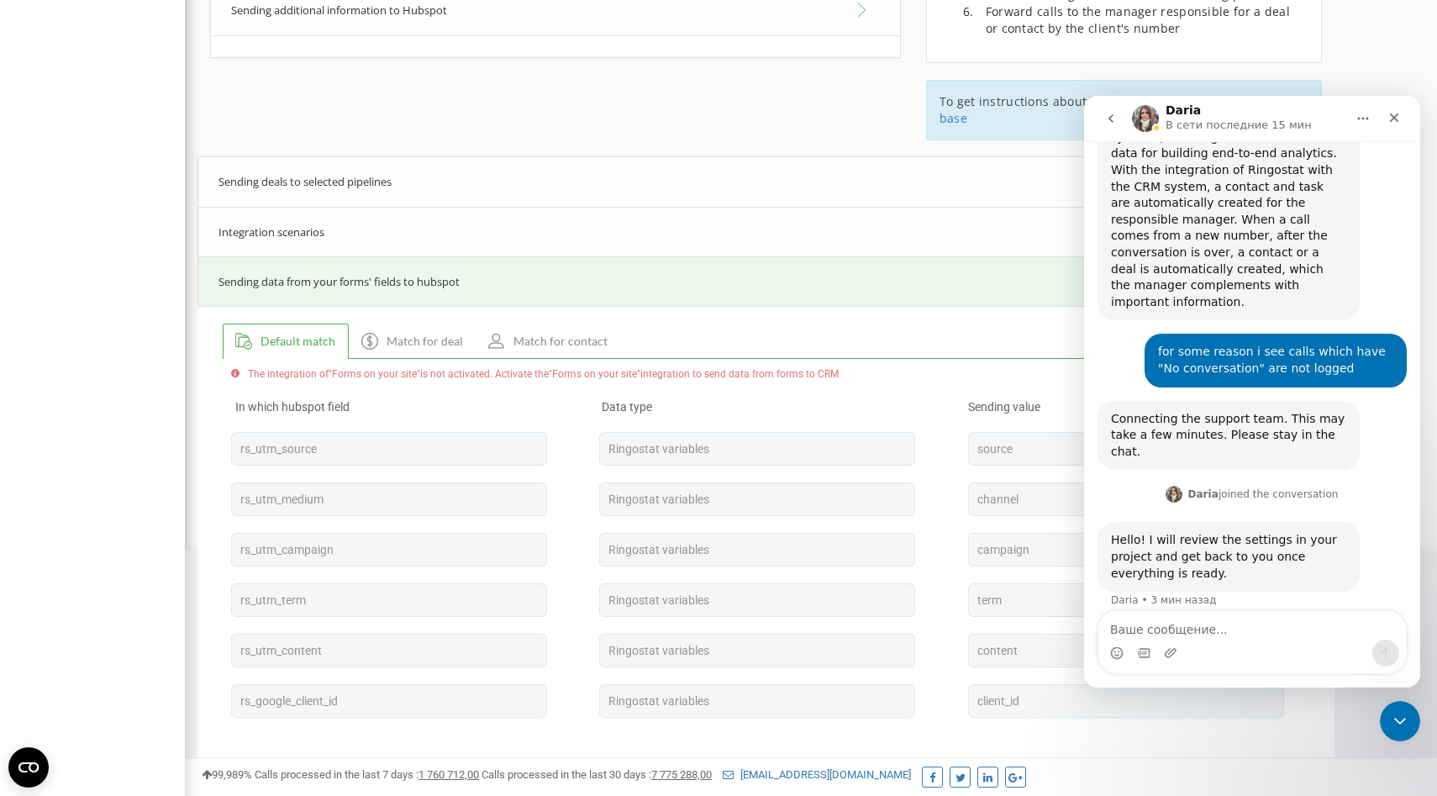
click at [327, 213] on div "Integration scenarios" at bounding box center [766, 232] width 1137 height 51
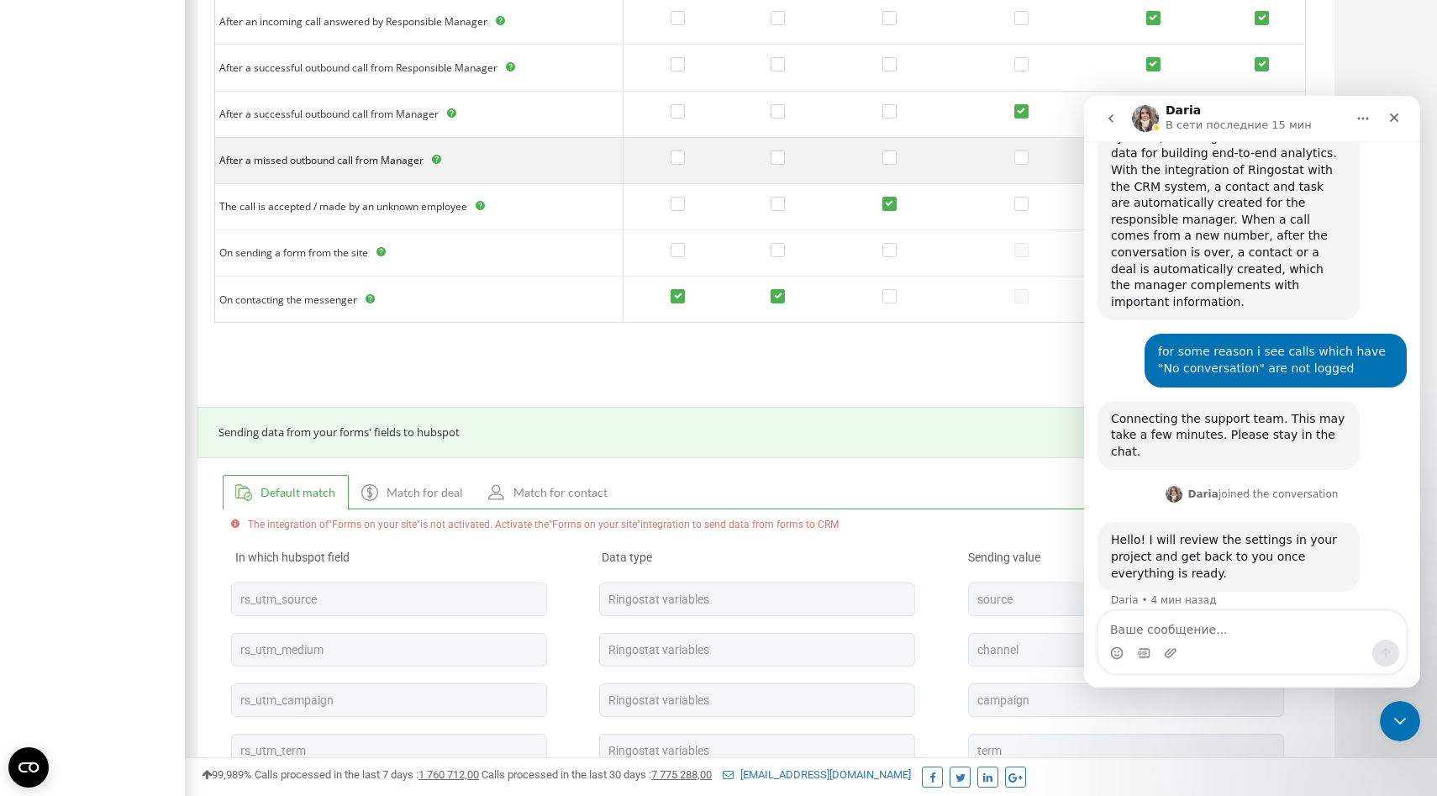
scroll to position [1055, 0]
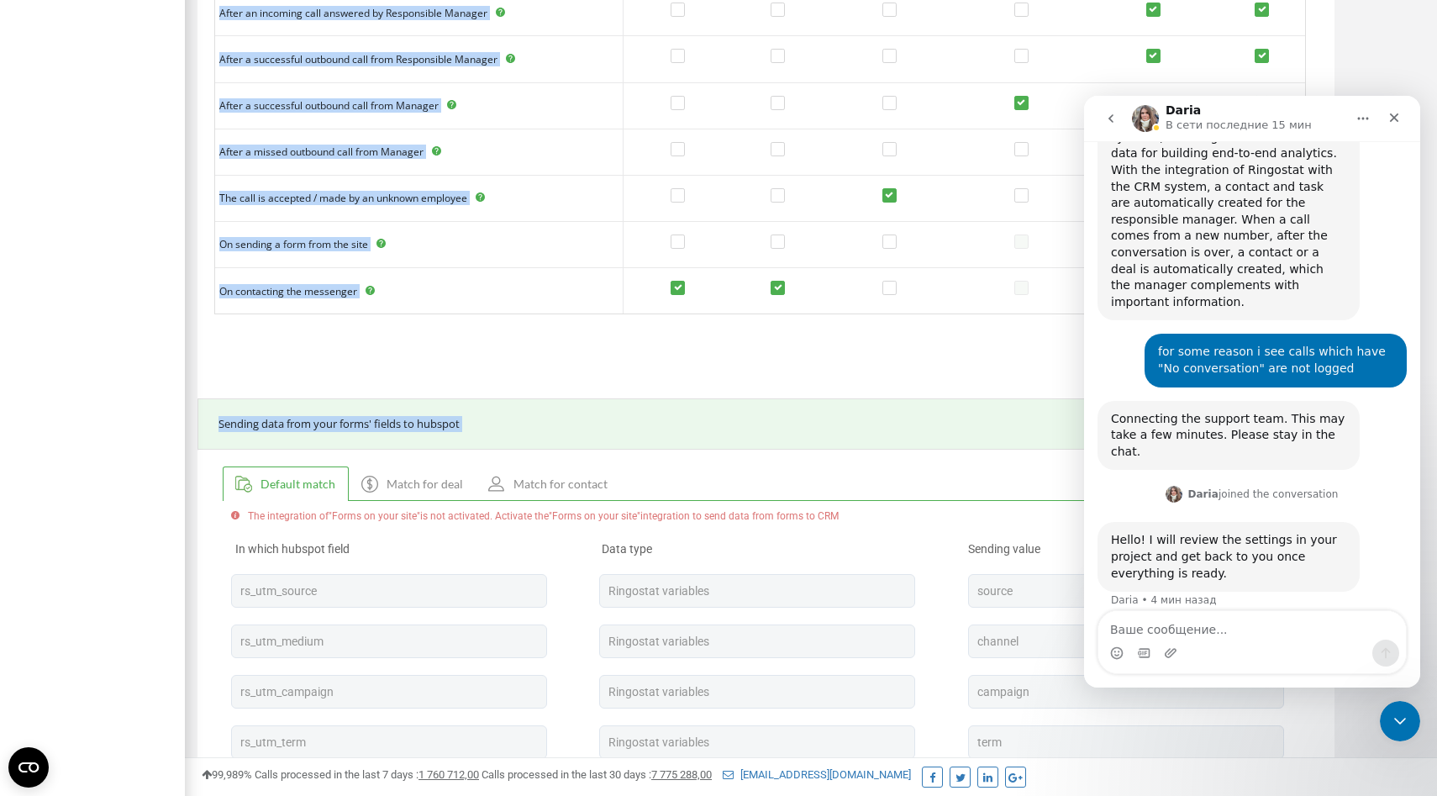
drag, startPoint x: 435, startPoint y: 135, endPoint x: 919, endPoint y: 454, distance: 578.8
click at [919, 466] on div "Default match Match for deal Match for contact" at bounding box center [758, 483] width 1070 height 35
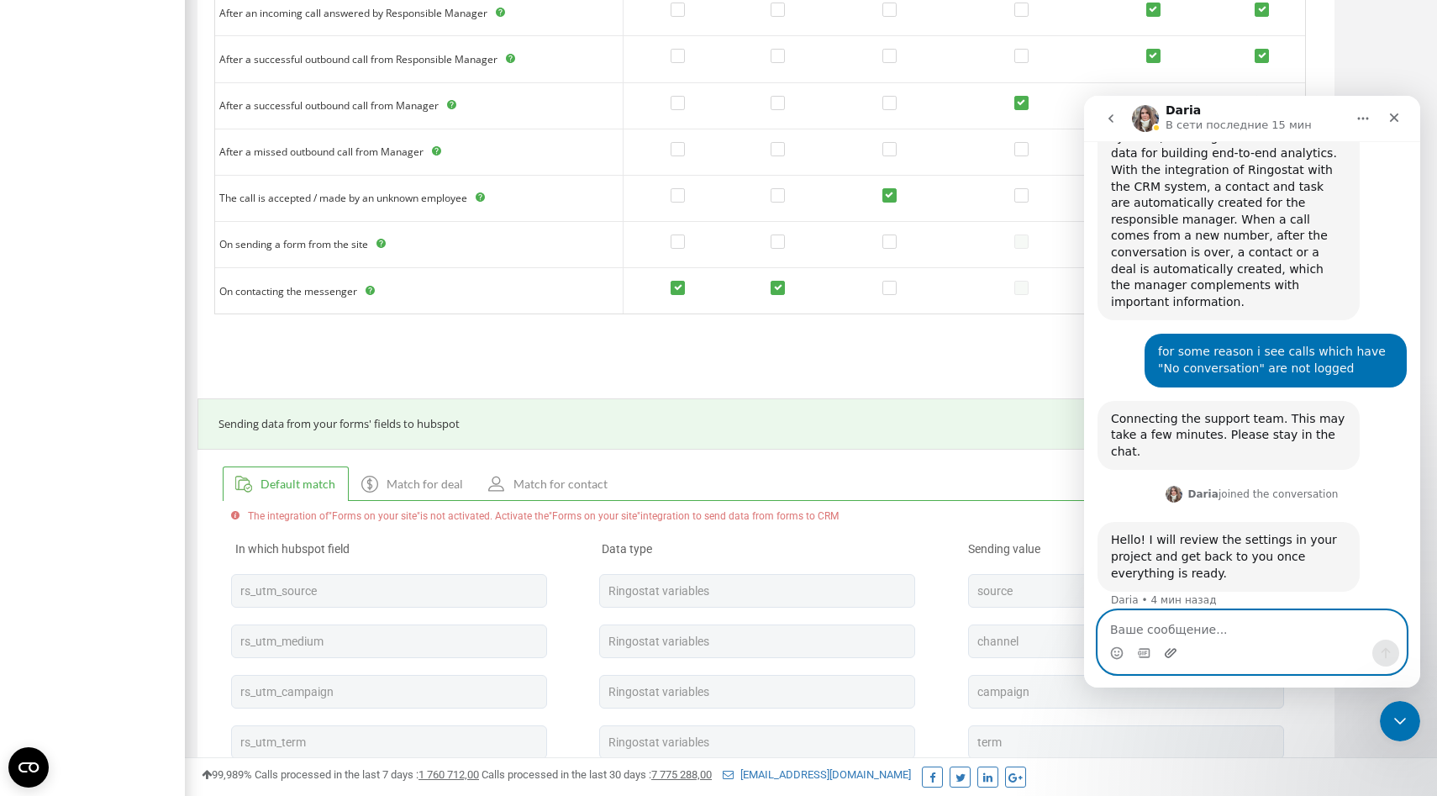
click at [1166, 651] on icon "Добавить вложение" at bounding box center [1170, 652] width 13 height 13
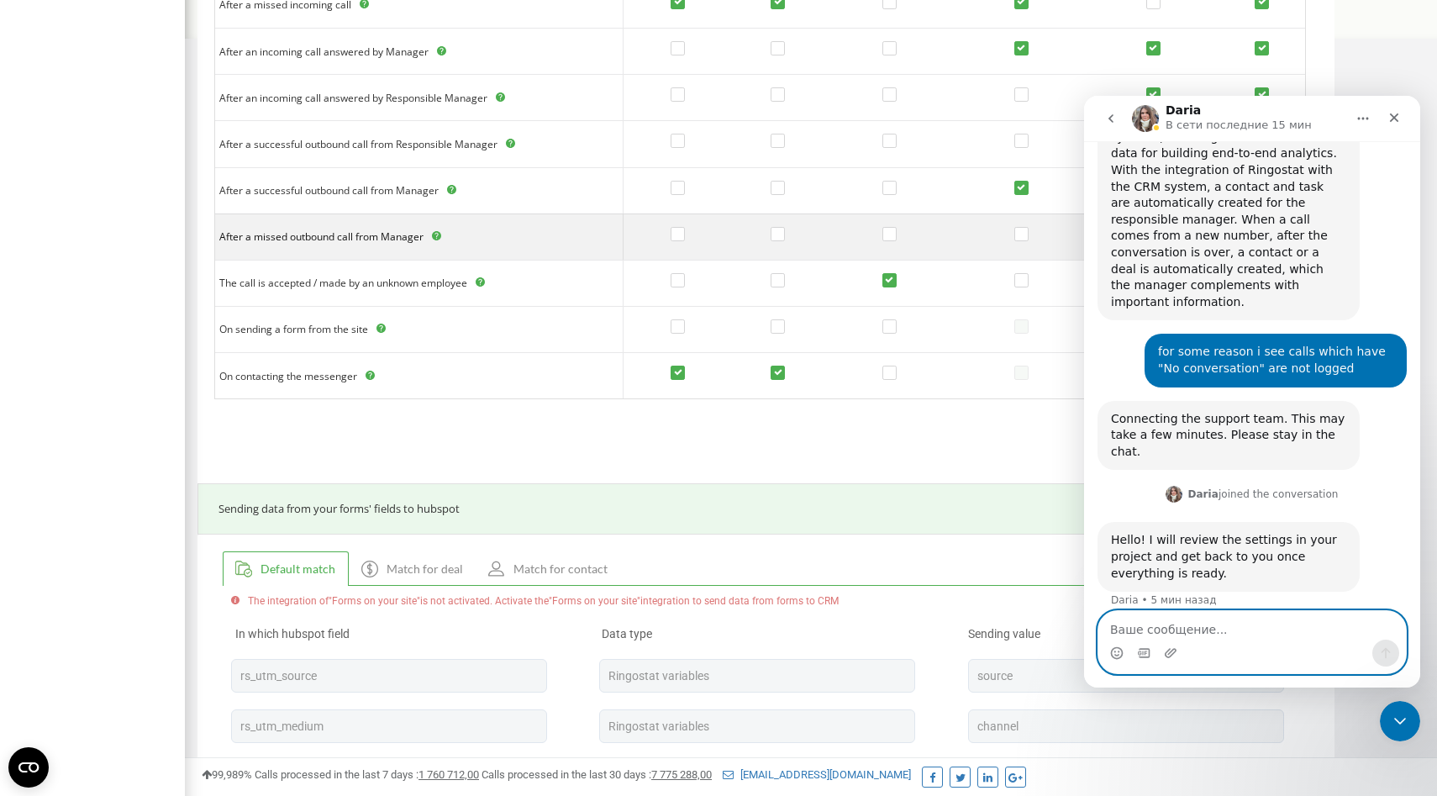
scroll to position [977, 0]
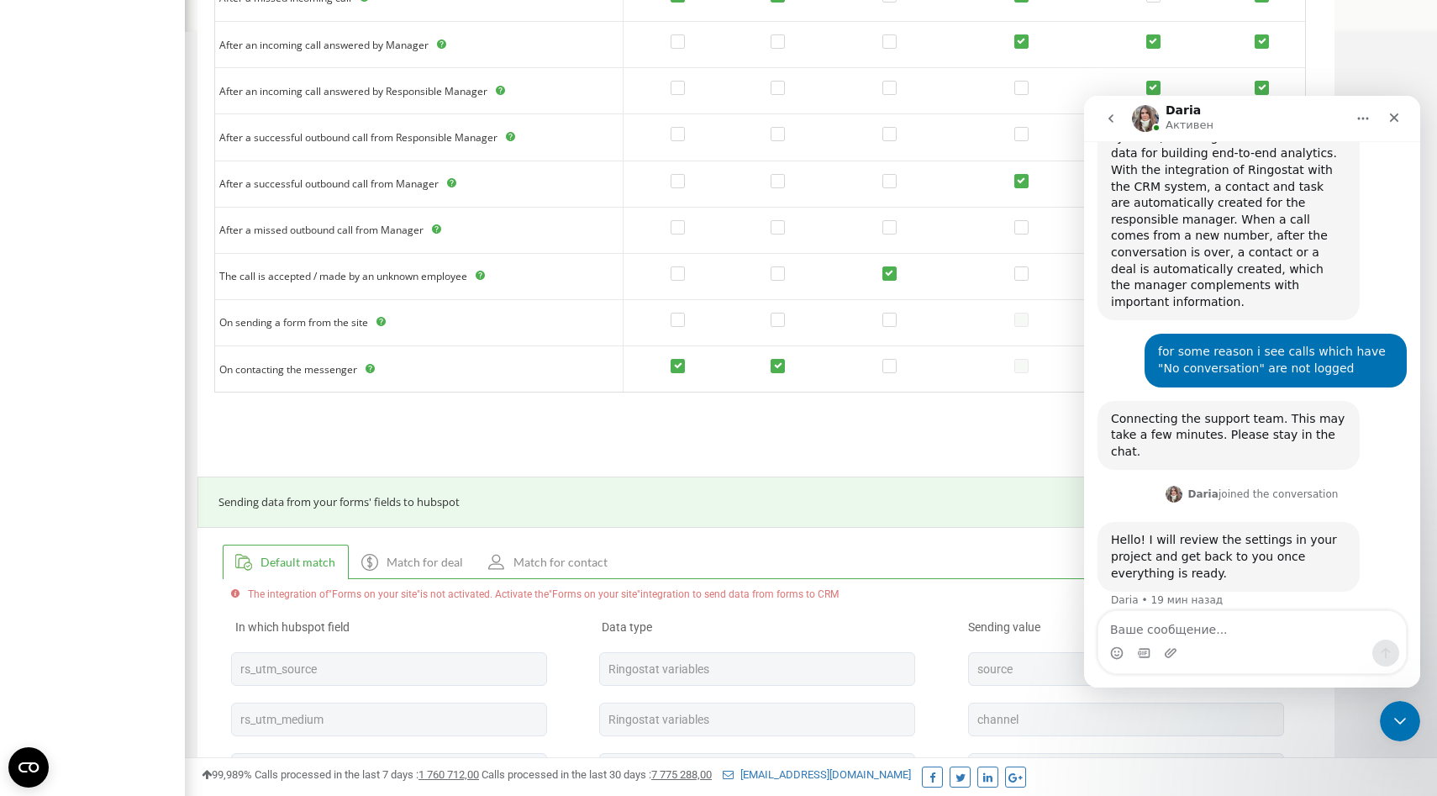
click at [1266, 532] on div "Hello! I will review the settings in your project and get back to you once ever…" at bounding box center [1228, 557] width 235 height 50
click at [1233, 635] on textarea "Ваше сообщение..." at bounding box center [1253, 625] width 308 height 29
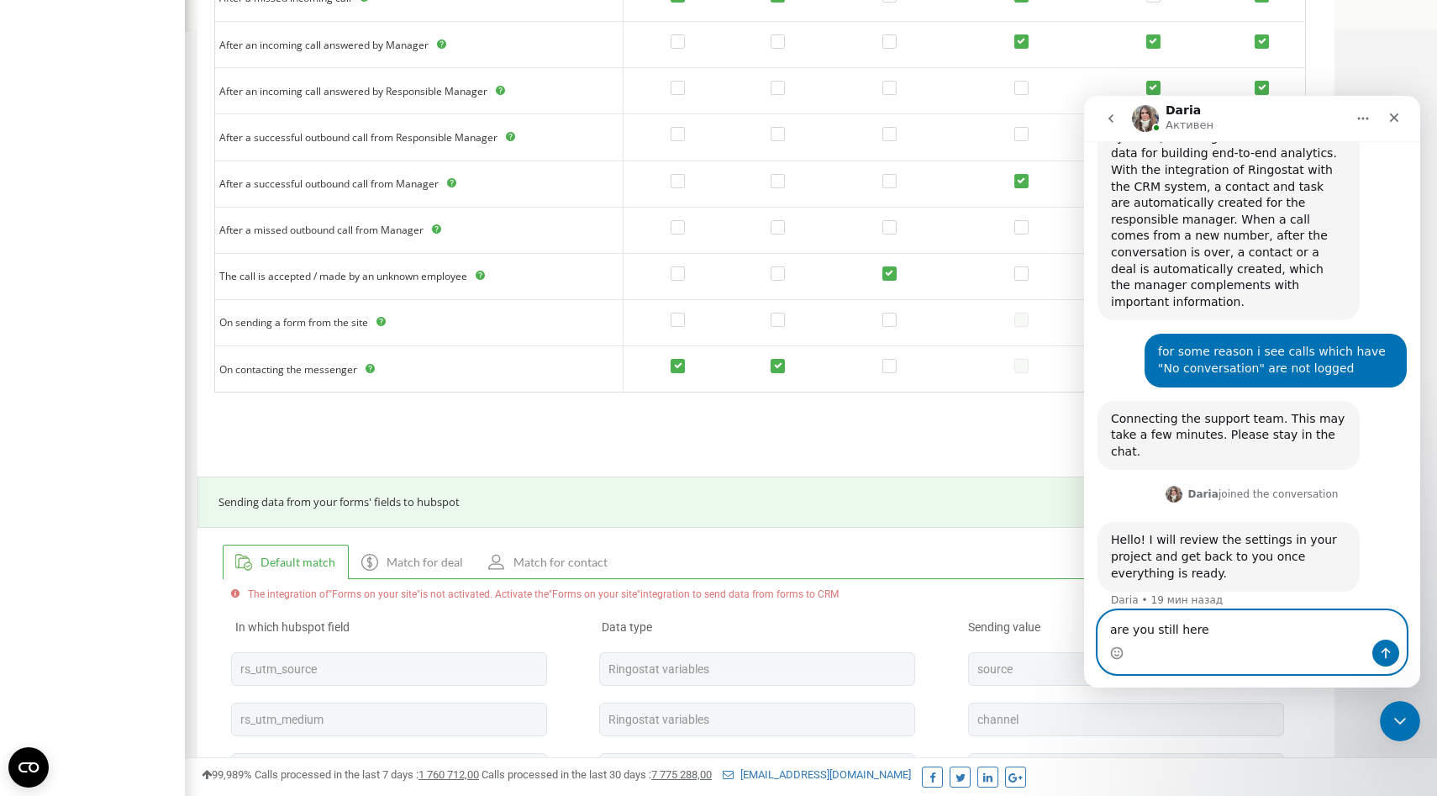
type textarea "are you still here?"
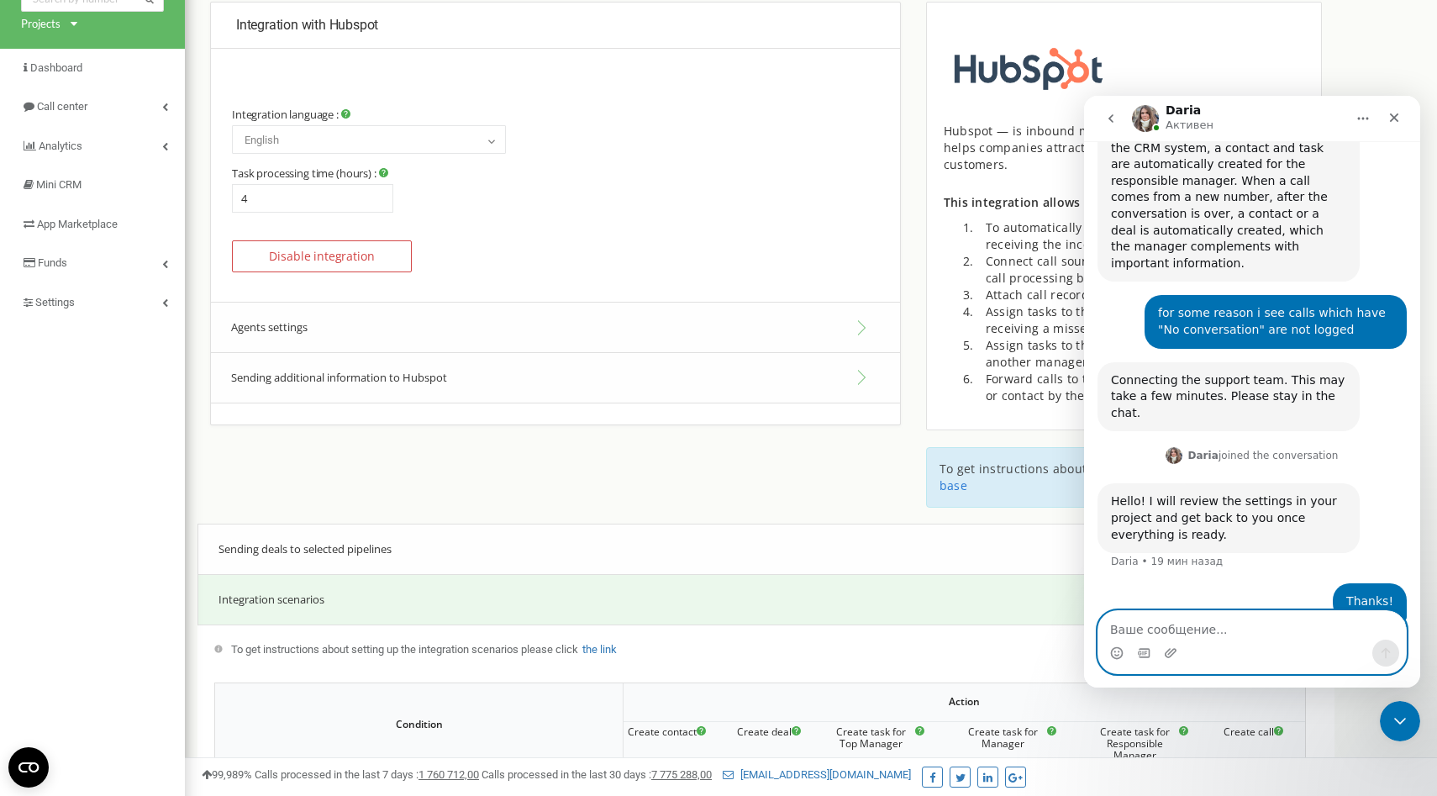
scroll to position [99, 0]
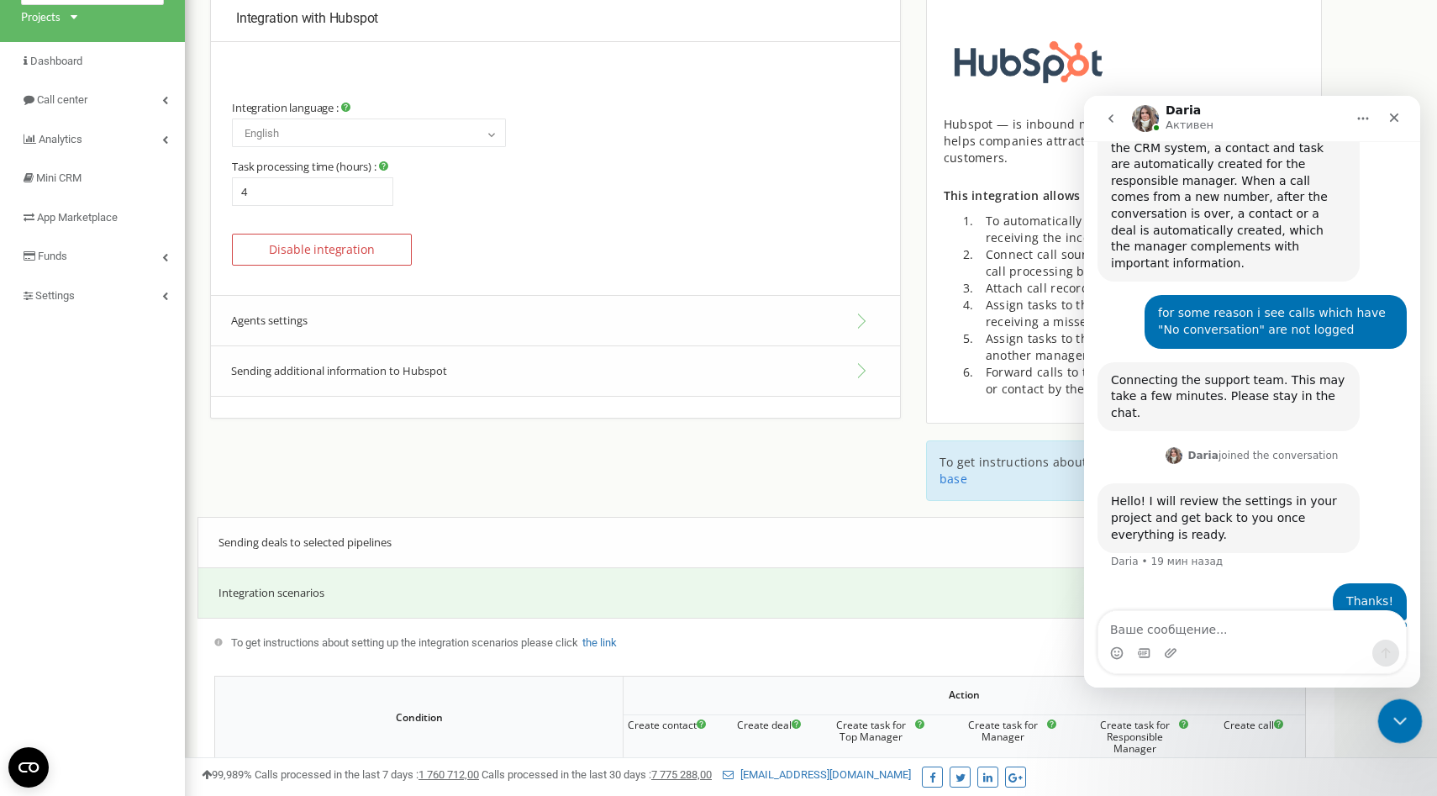
click at [1404, 712] on icon "Закрыть службу сообщений Intercom" at bounding box center [1398, 719] width 20 height 20
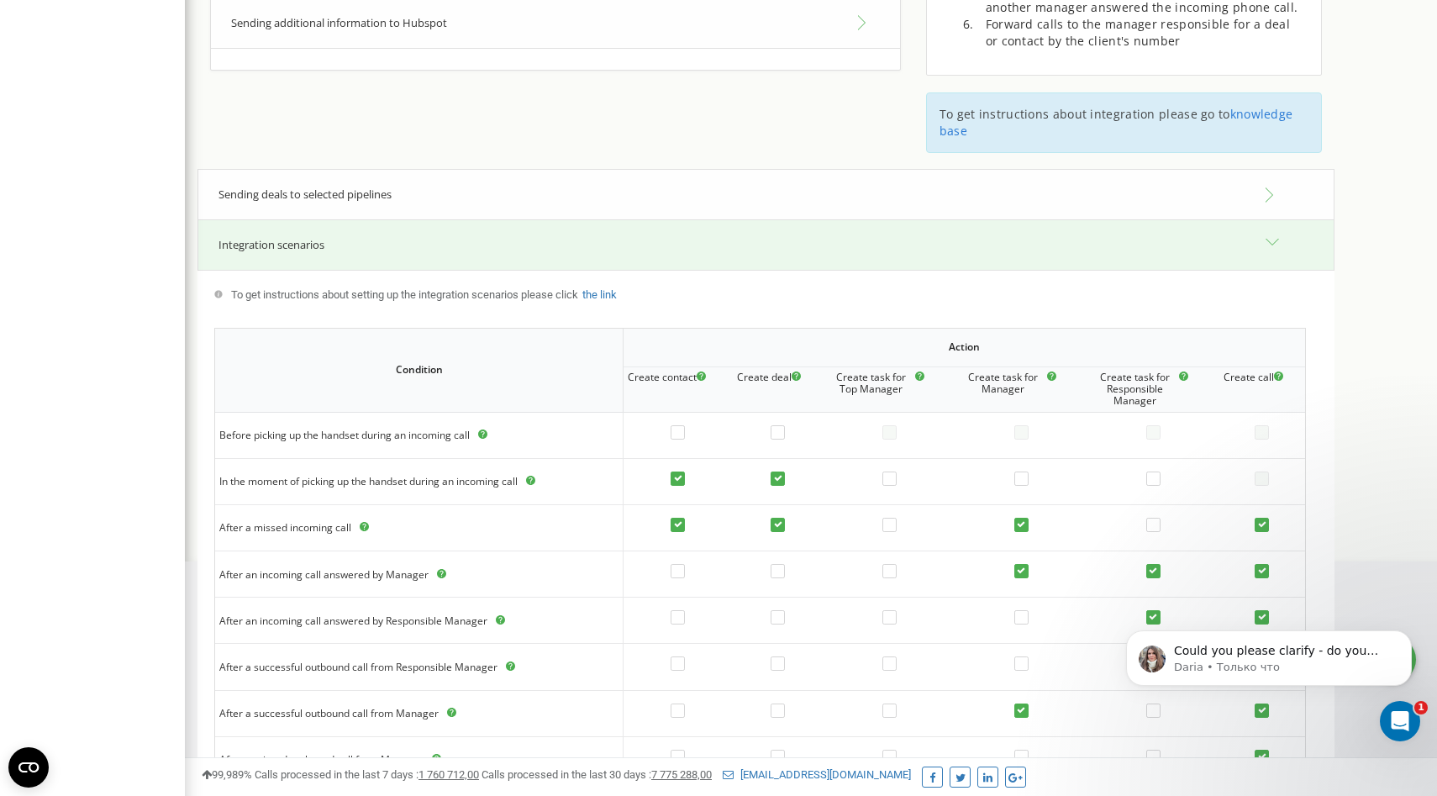
scroll to position [1000, 0]
click at [1271, 660] on p "Daria • Только что" at bounding box center [1282, 667] width 217 height 15
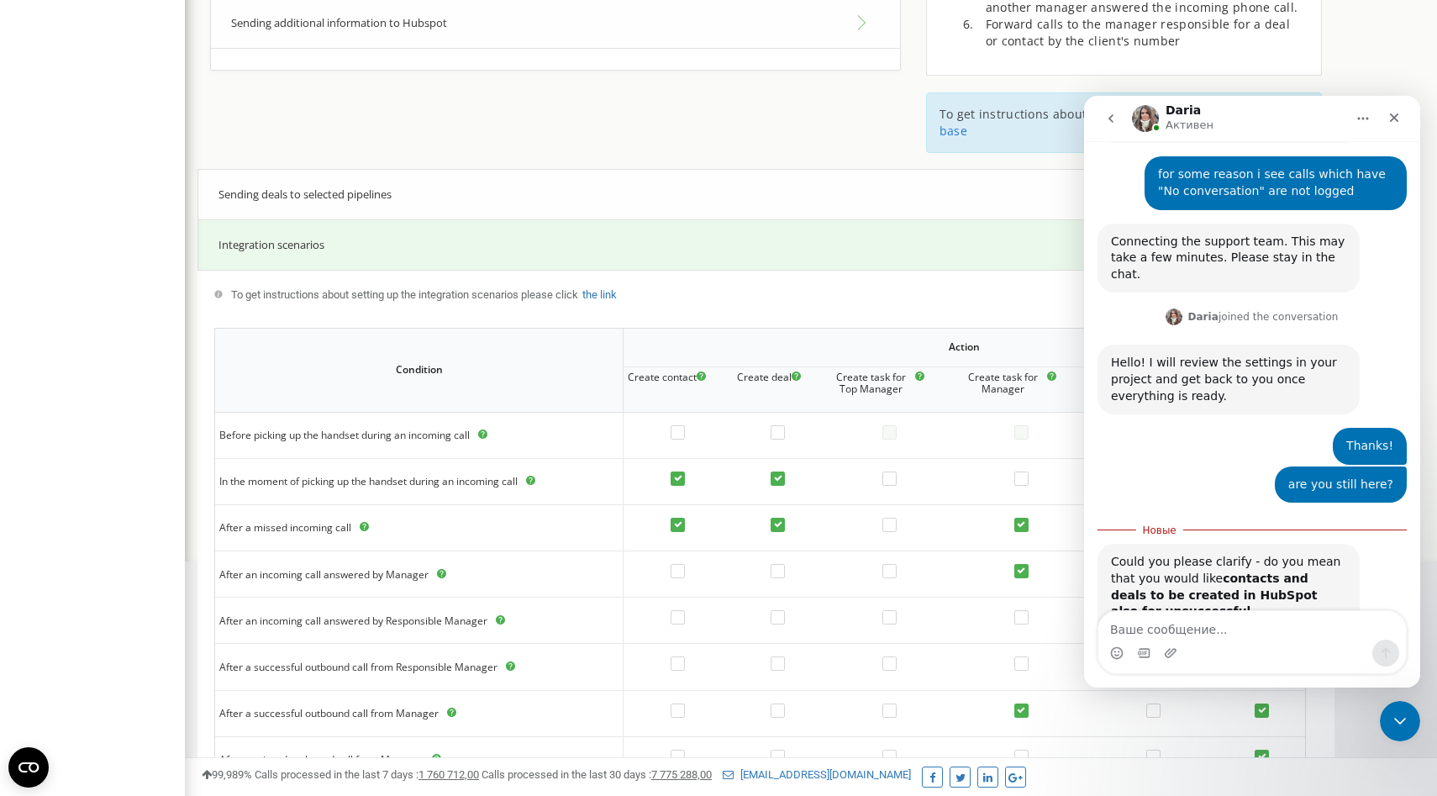
scroll to position [1028, 0]
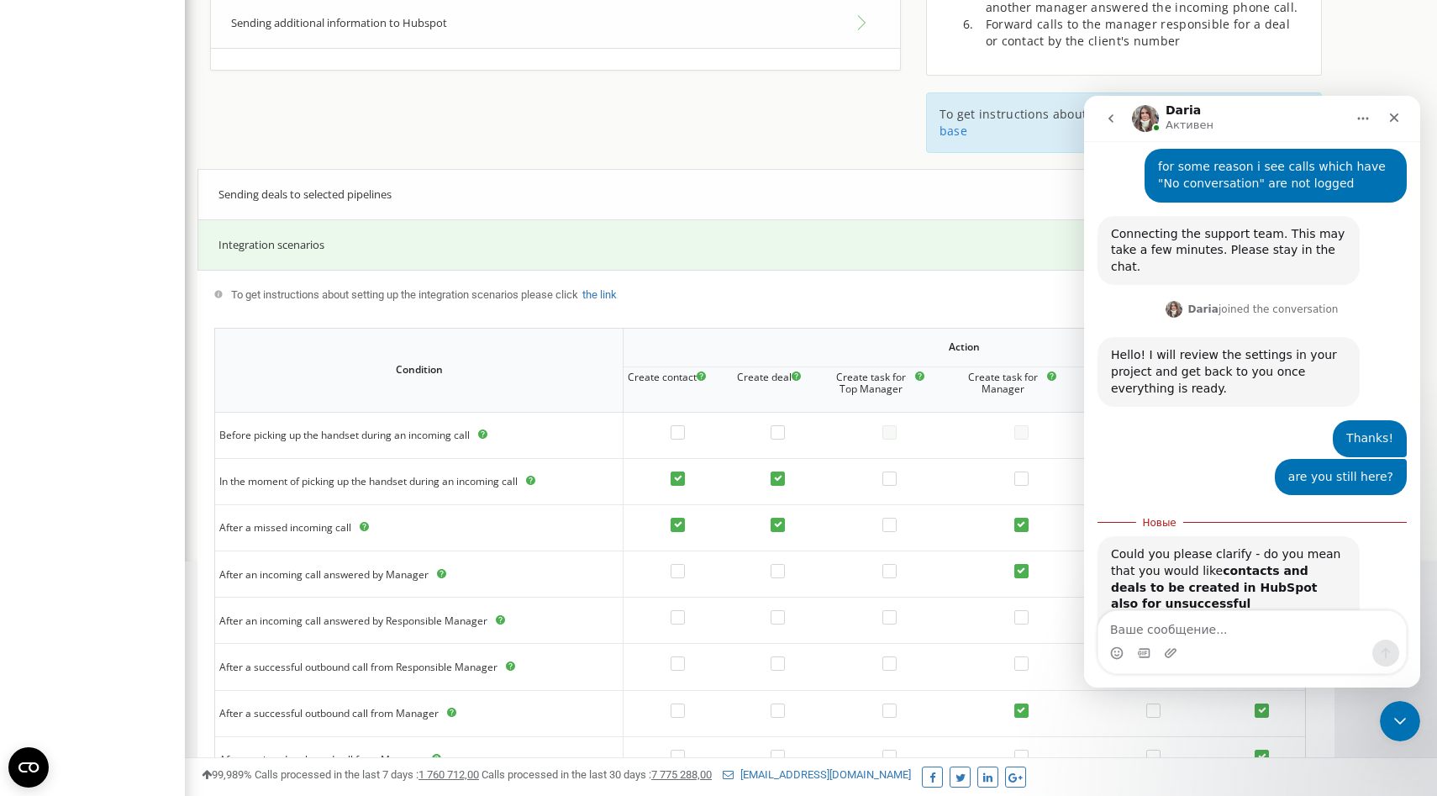
click at [1283, 564] on b "contacts and deals to be created in HubSpot also for unsuccessful (missed/faile…" at bounding box center [1214, 595] width 207 height 63
click at [1187, 624] on textarea "Ваше сообщение..." at bounding box center [1253, 625] width 308 height 29
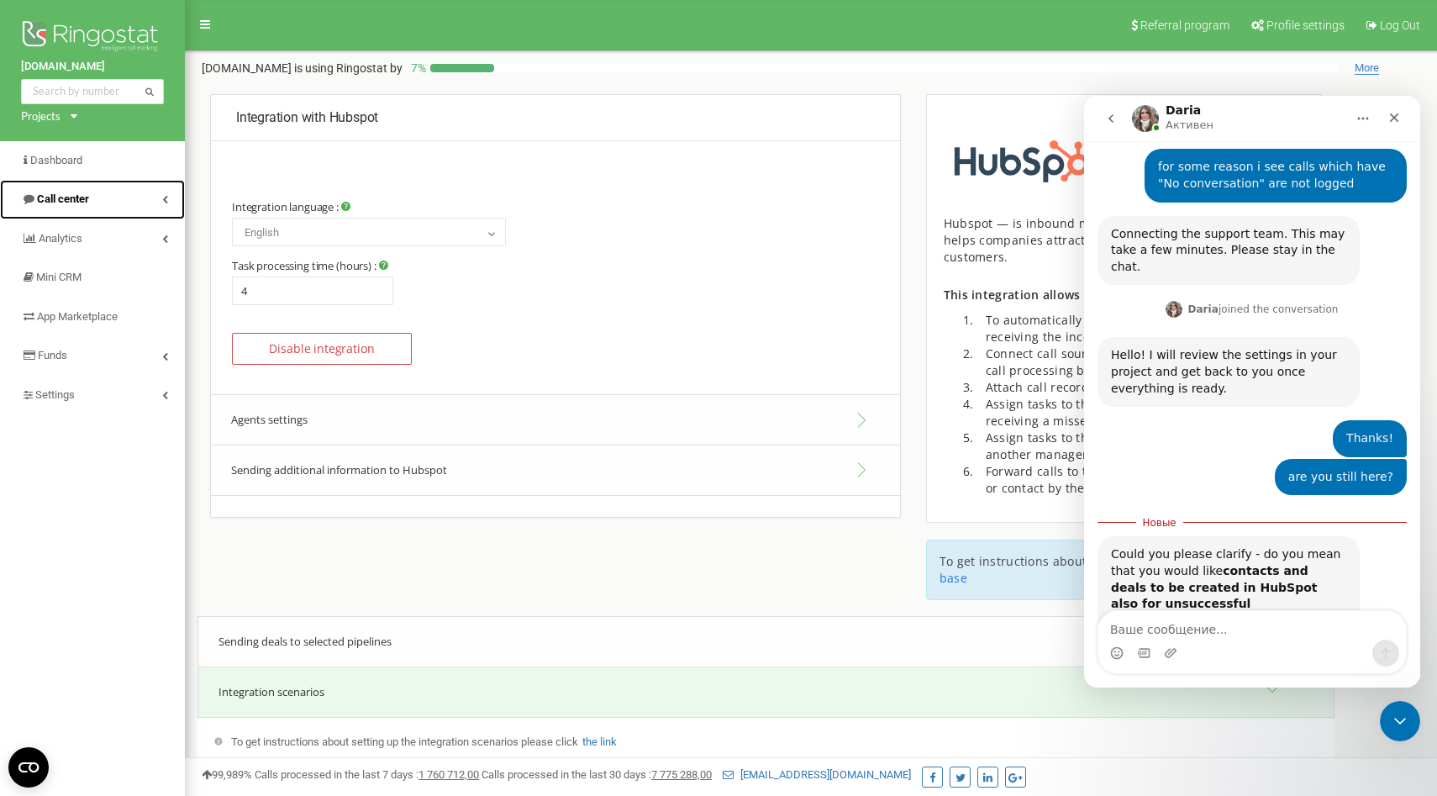
click at [115, 185] on link "Call center" at bounding box center [92, 200] width 185 height 40
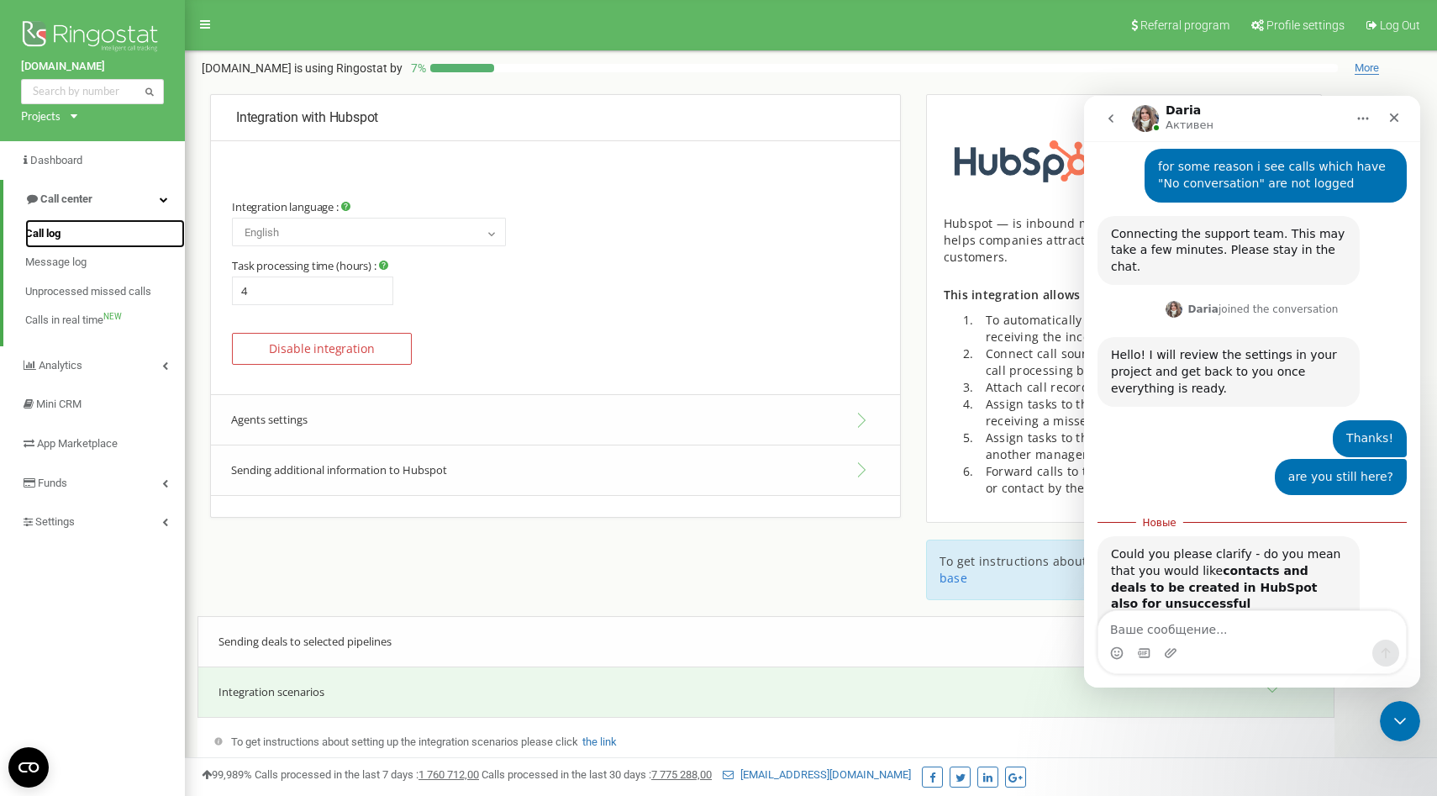
click at [76, 245] on link "Call log" at bounding box center [105, 233] width 160 height 29
click at [56, 232] on span "Call log" at bounding box center [42, 234] width 35 height 16
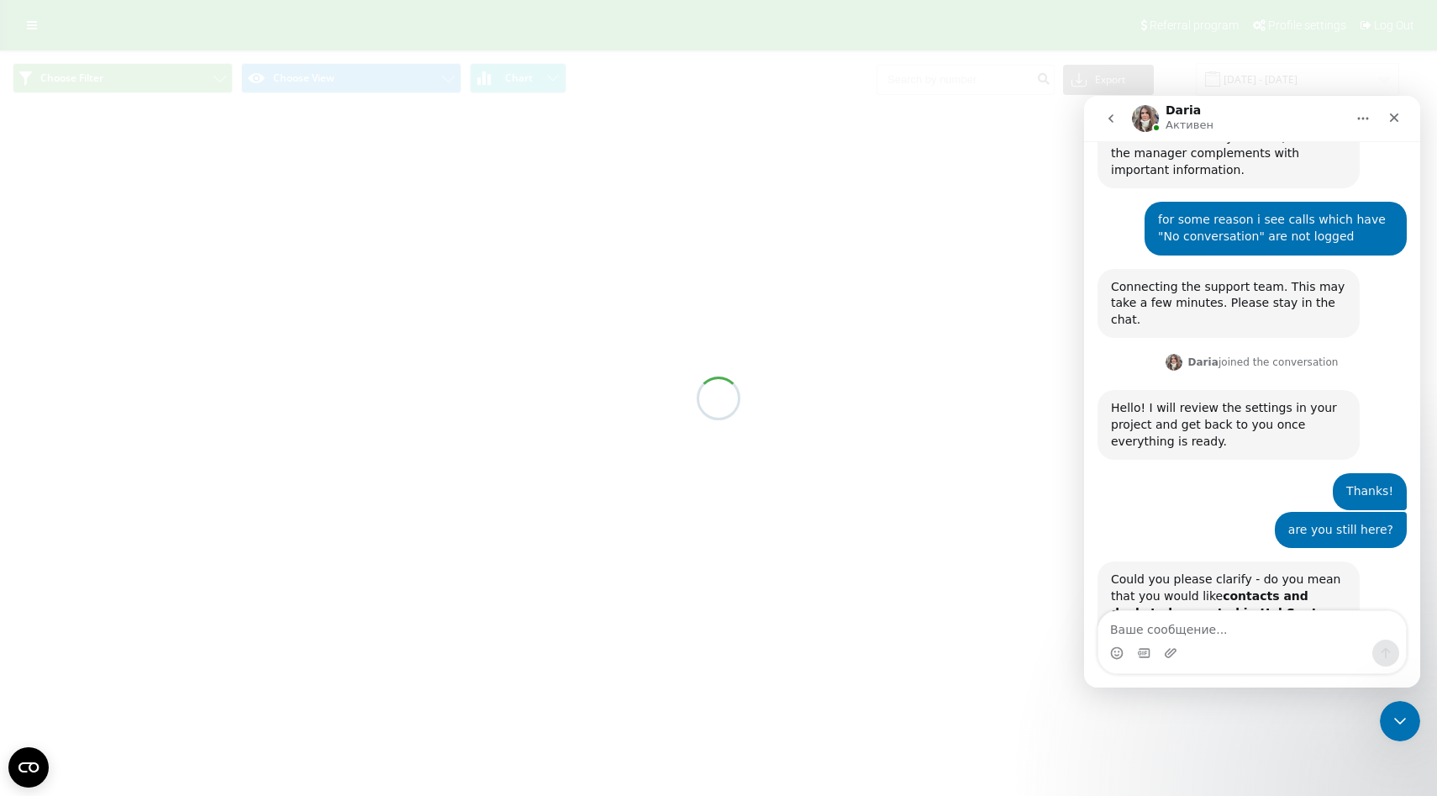
scroll to position [1000, 0]
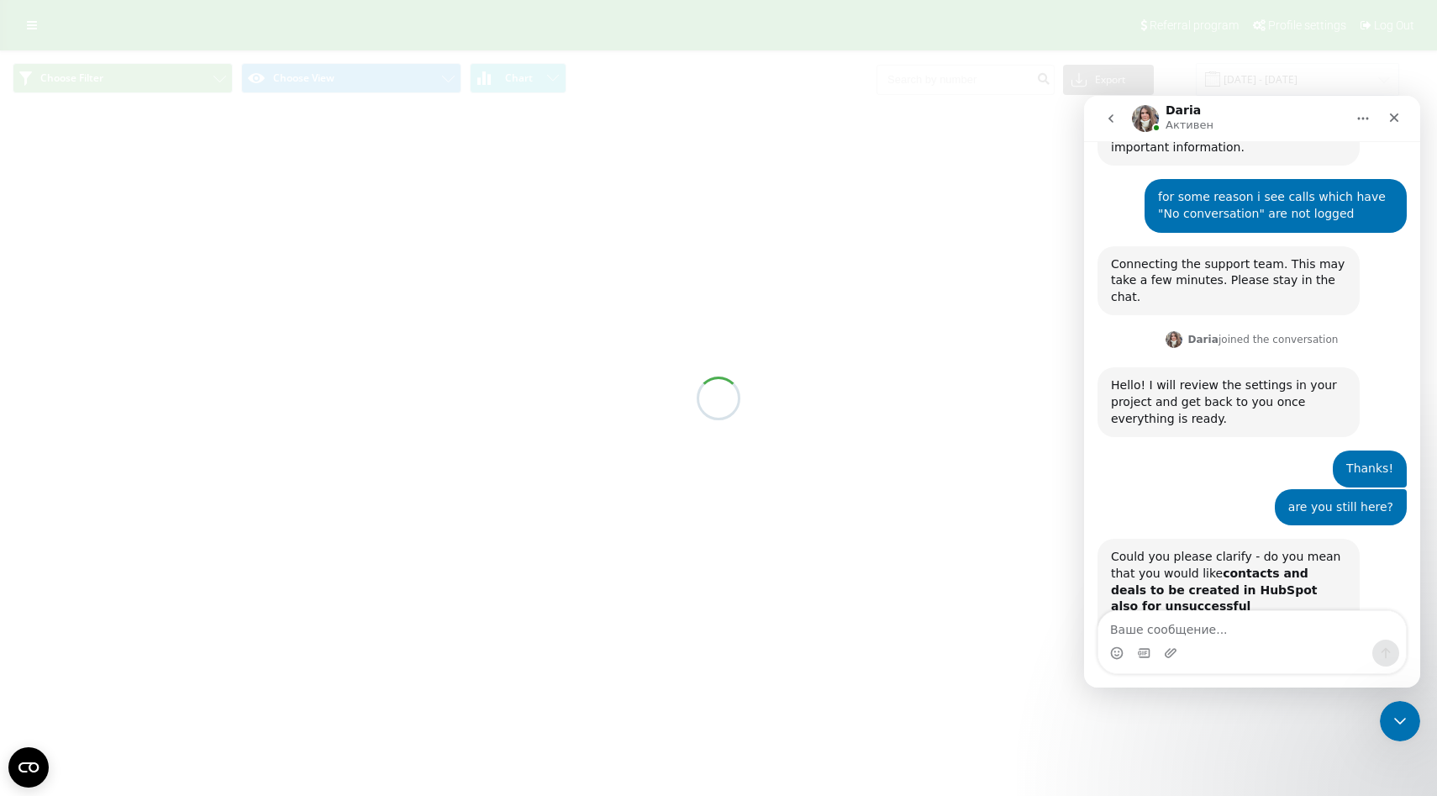
click at [1246, 624] on textarea "Ваше сообщение..." at bounding box center [1253, 625] width 308 height 29
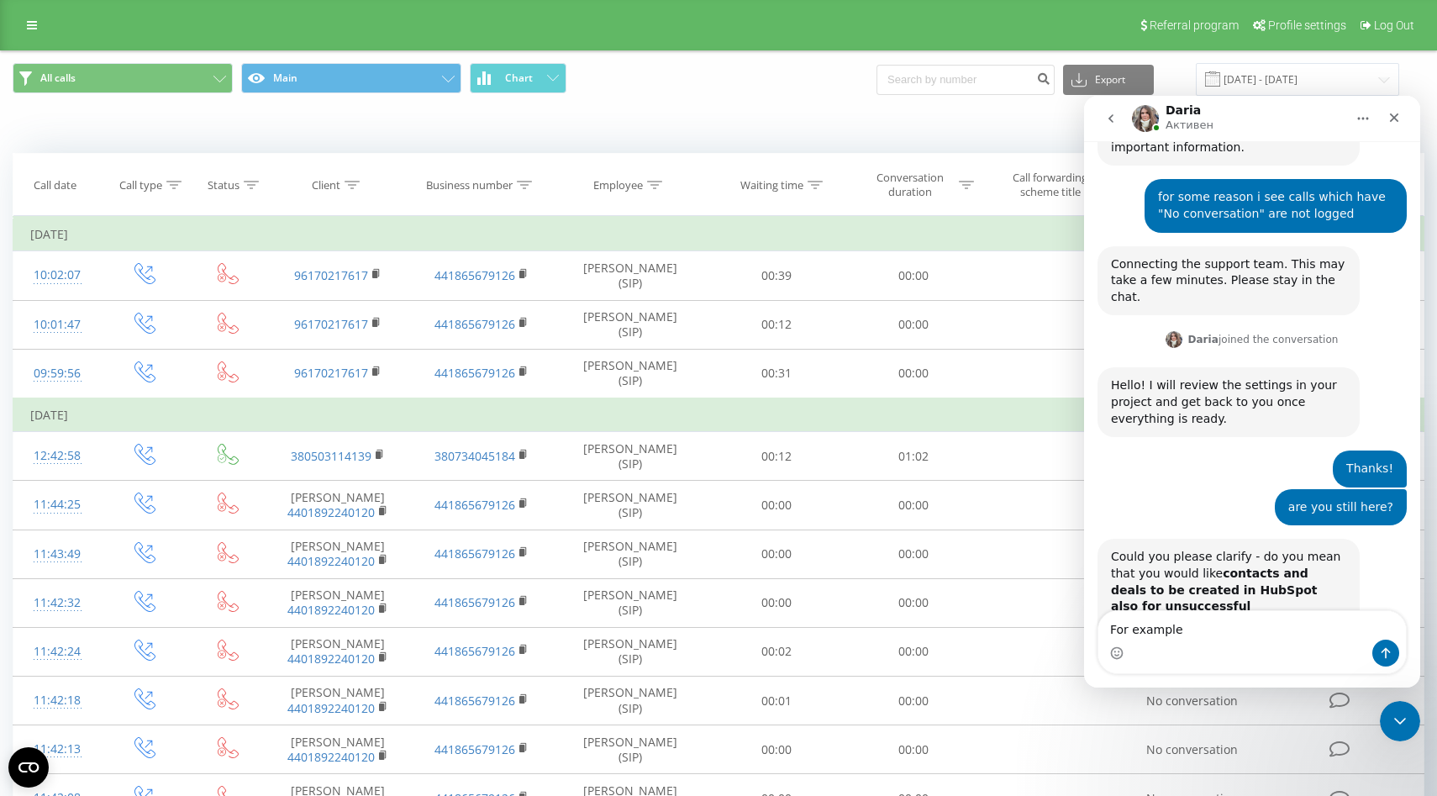
click at [1268, 630] on textarea "For example" at bounding box center [1253, 625] width 308 height 29
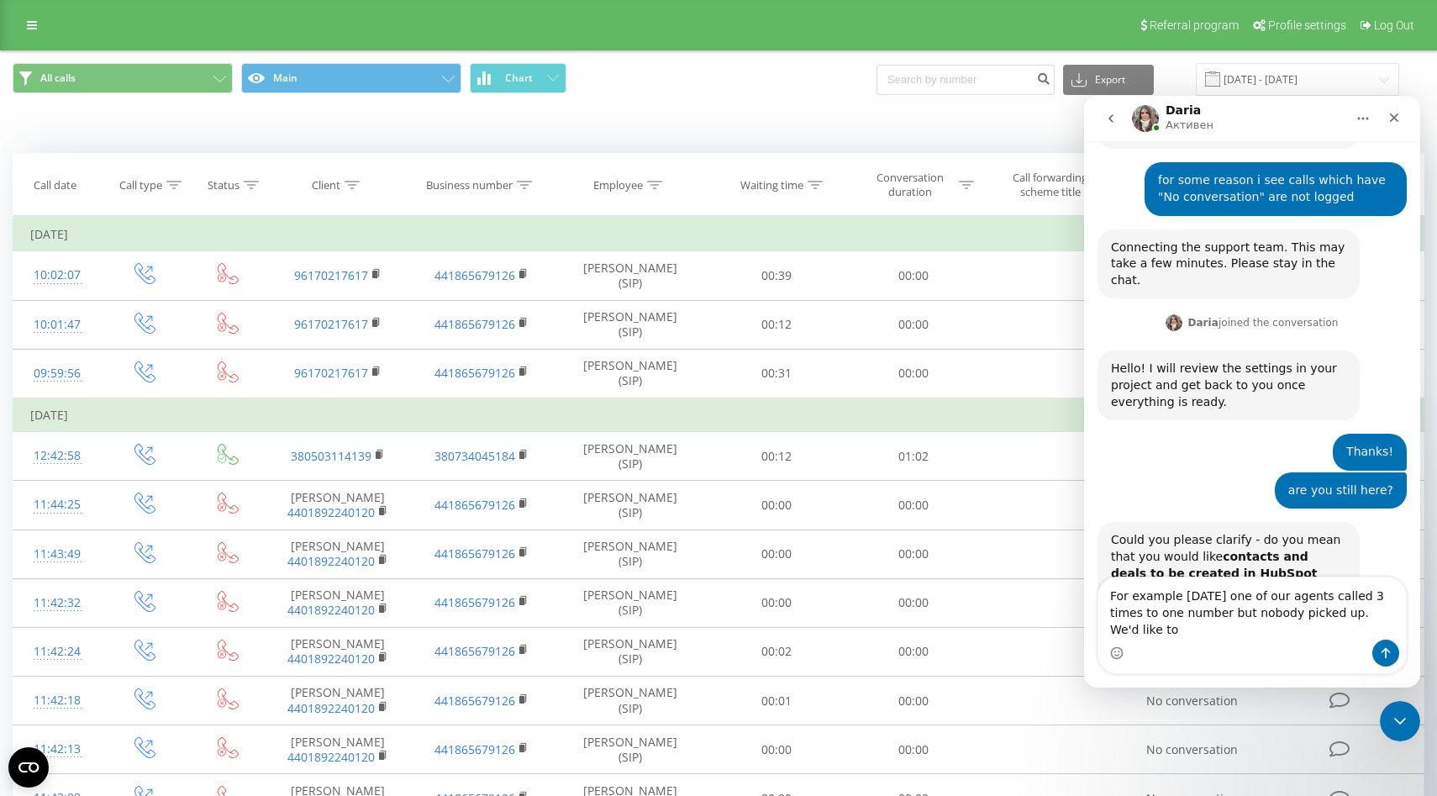
scroll to position [1034, 0]
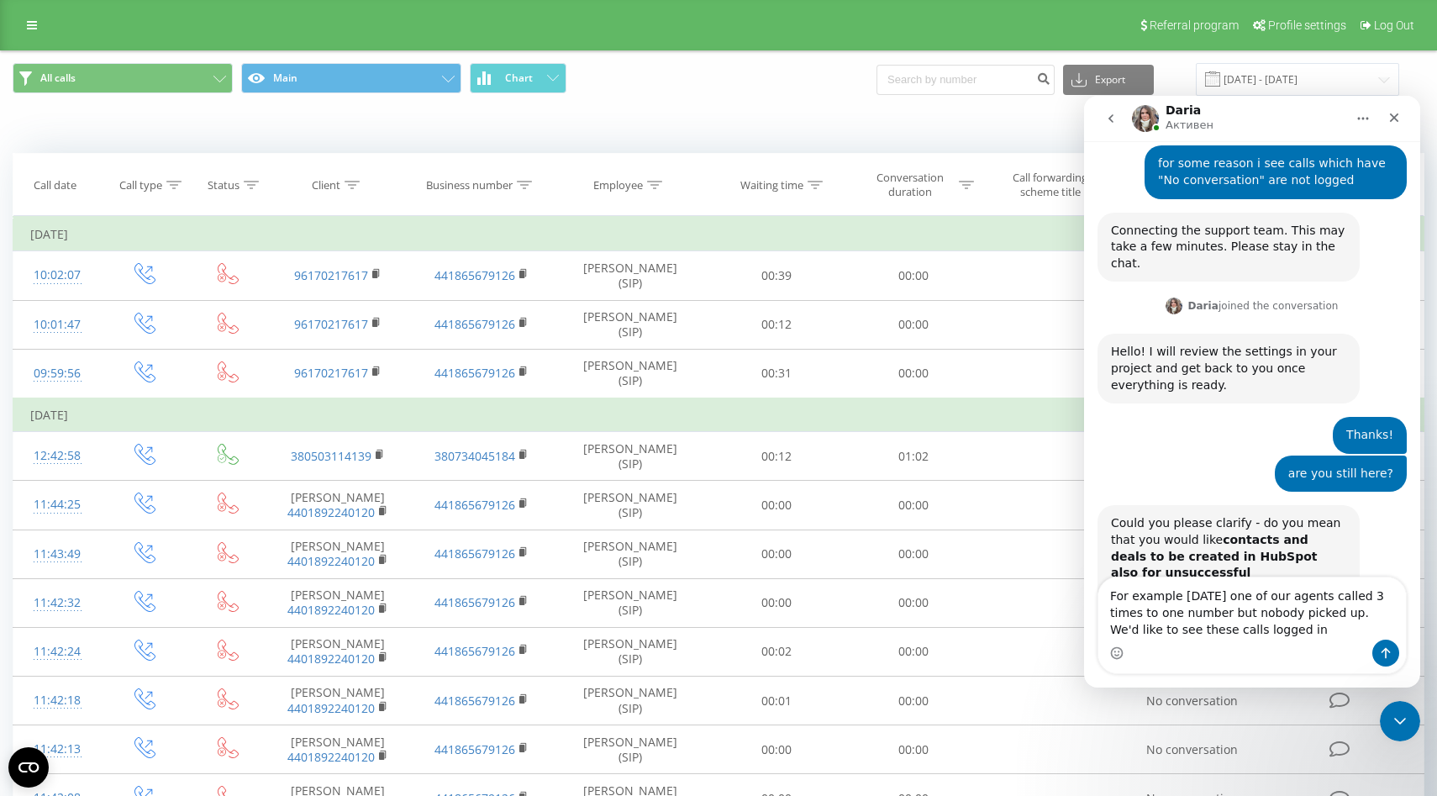
type textarea "For example [DATE] one of our agents called 3 times to one number but nobody pi…"
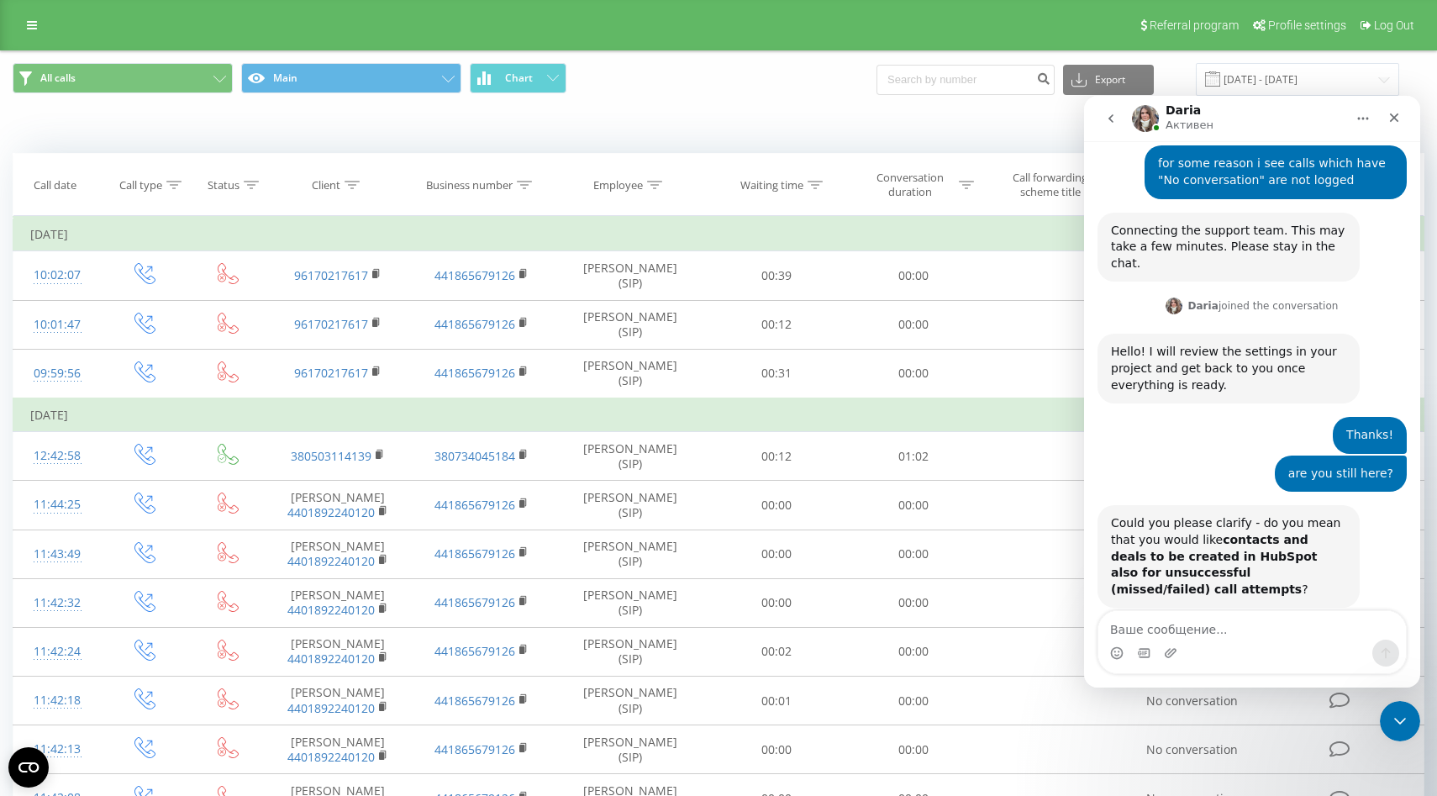
scroll to position [1099, 0]
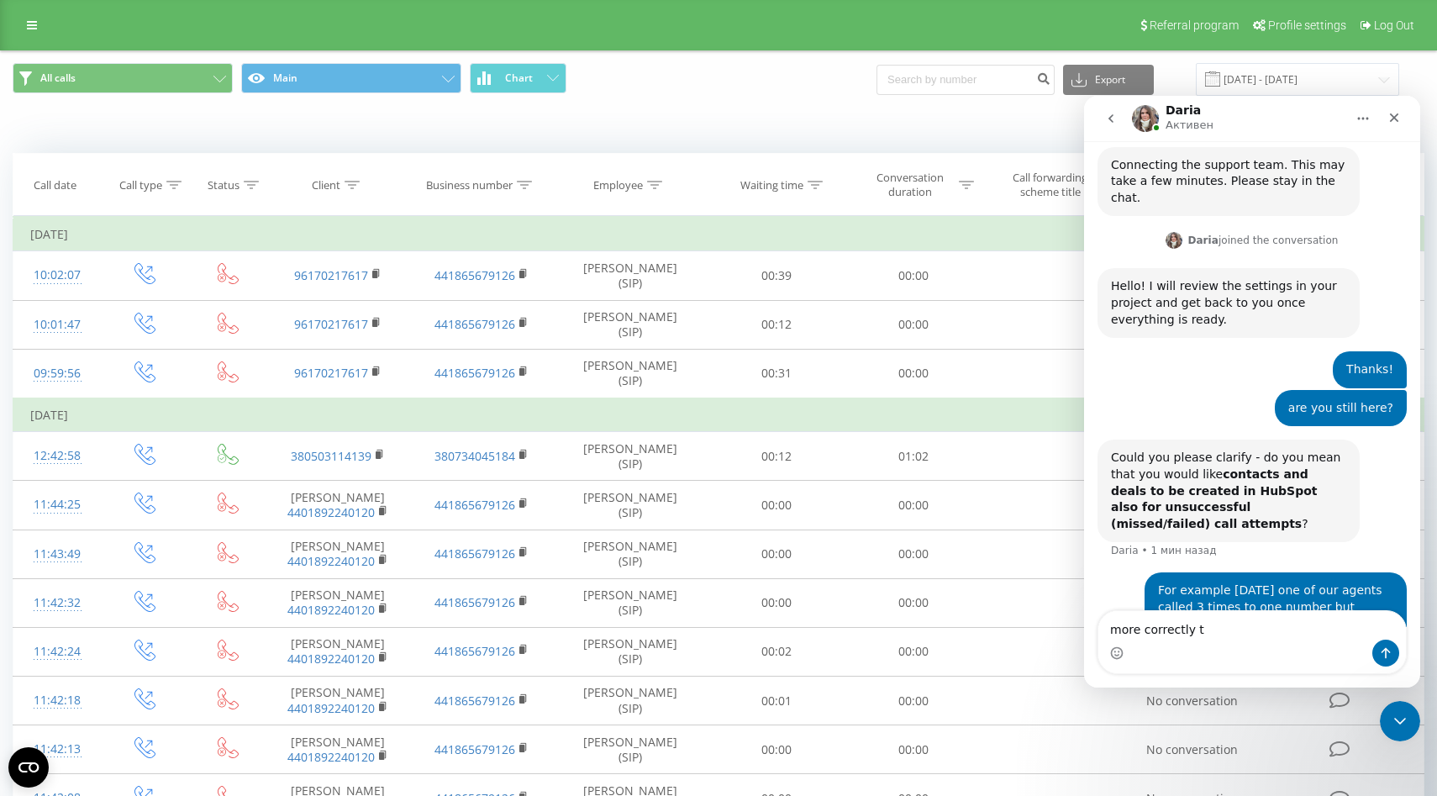
type textarea "more correctly to"
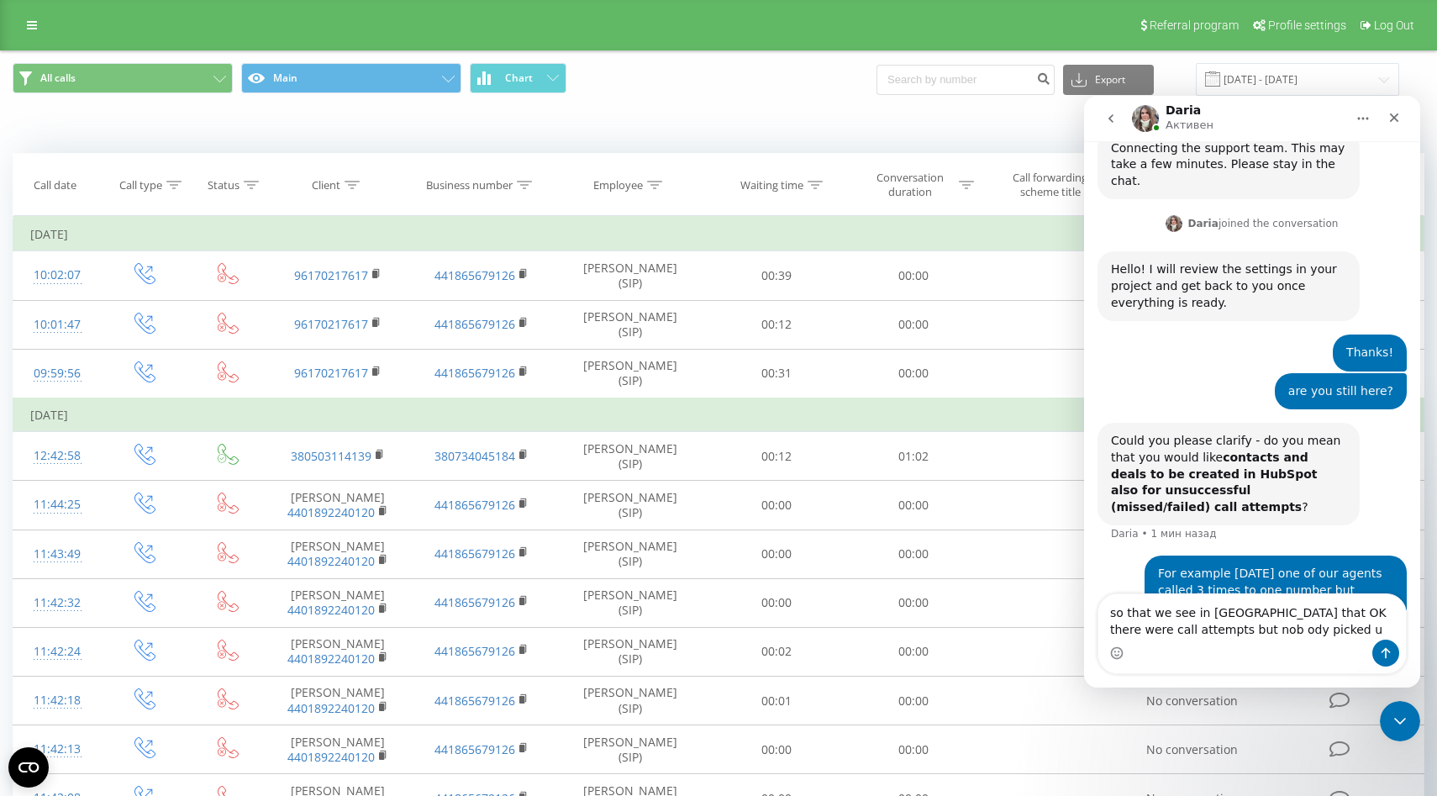
type textarea "so that we see in [GEOGRAPHIC_DATA] that OK there were call attempts but nob od…"
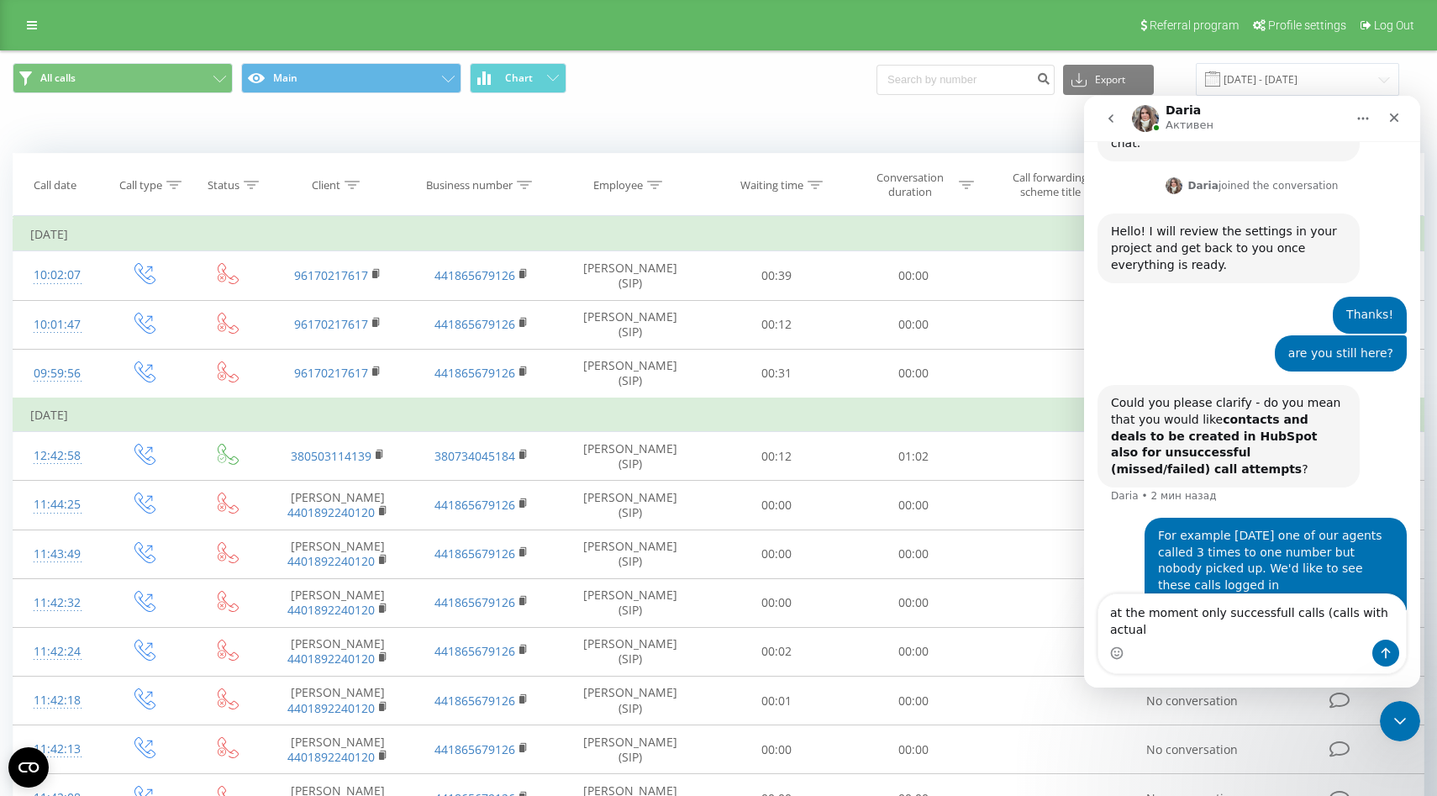
scroll to position [1171, 0]
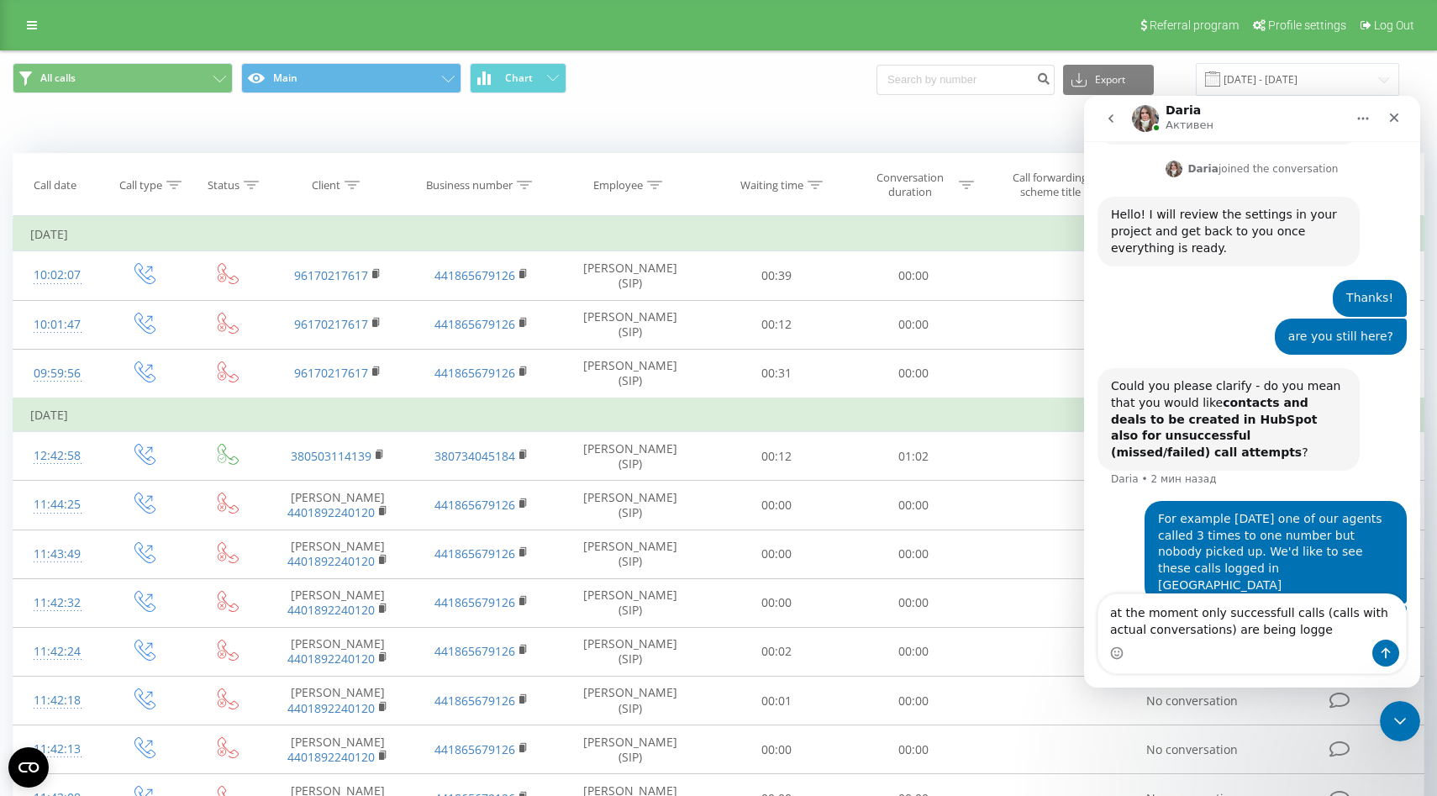
type textarea "at the moment only successfull calls (calls with actual conversations) are bein…"
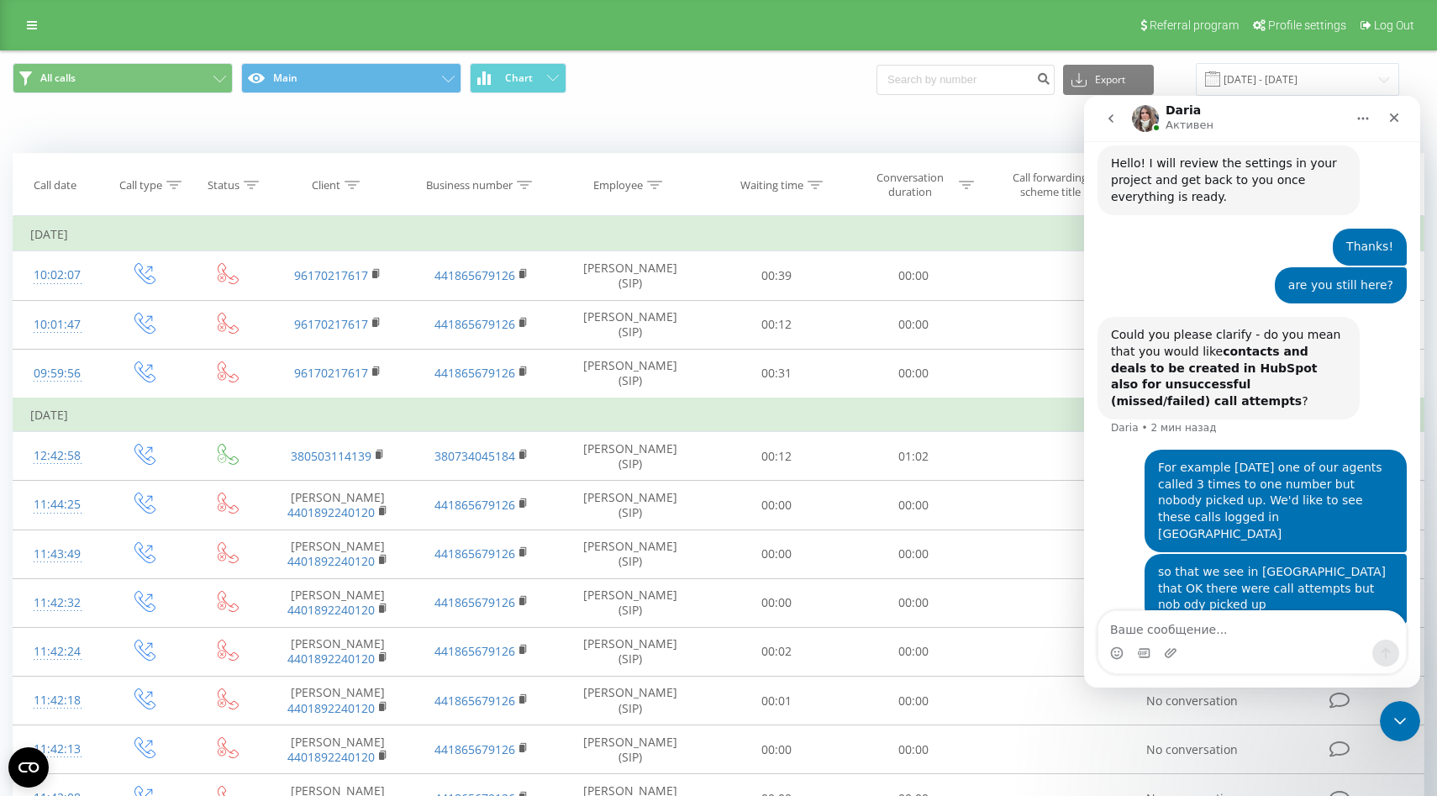
scroll to position [1225, 0]
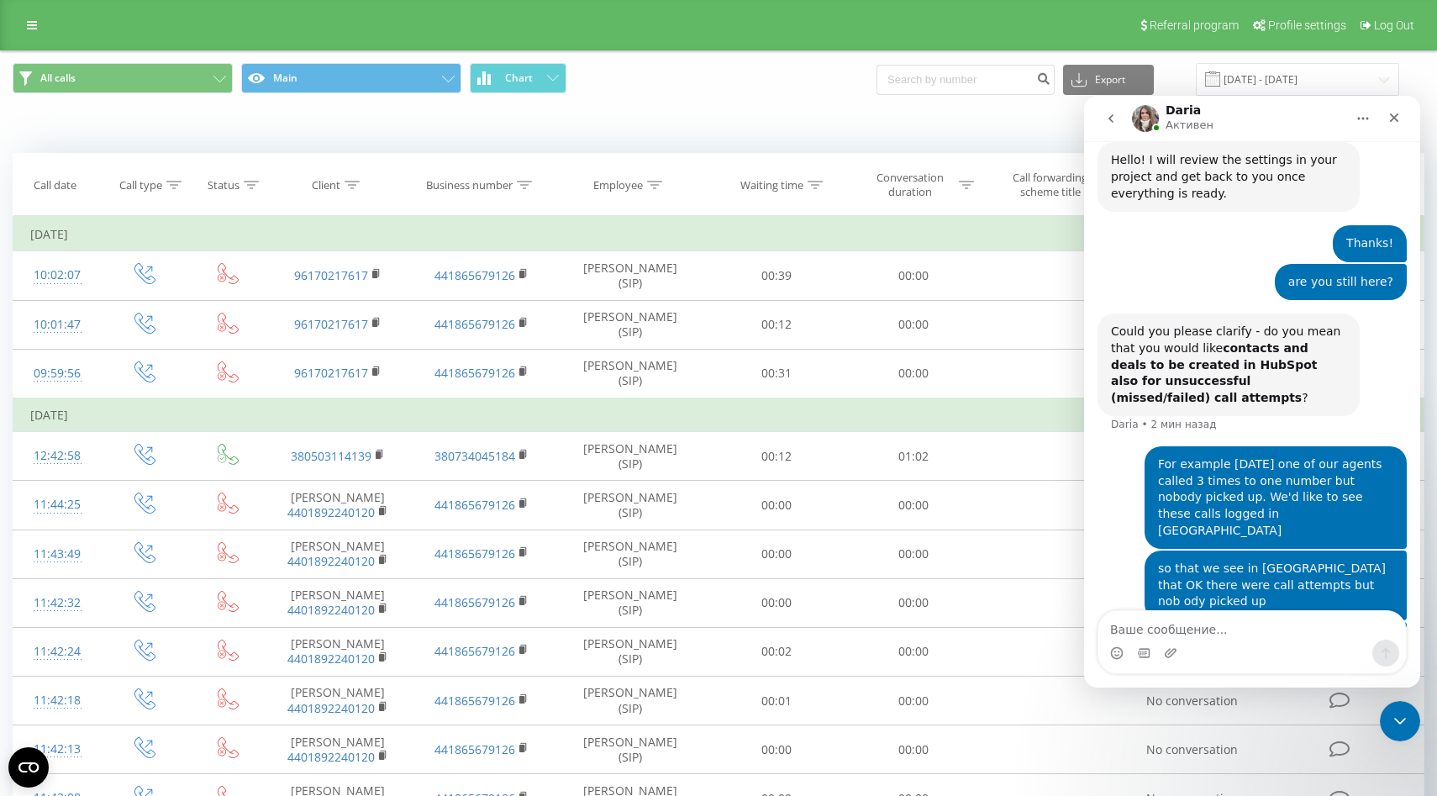
click at [1216, 456] on div "For example [DATE] one of our agents called 3 times to one number but nobody pi…" at bounding box center [1275, 497] width 235 height 82
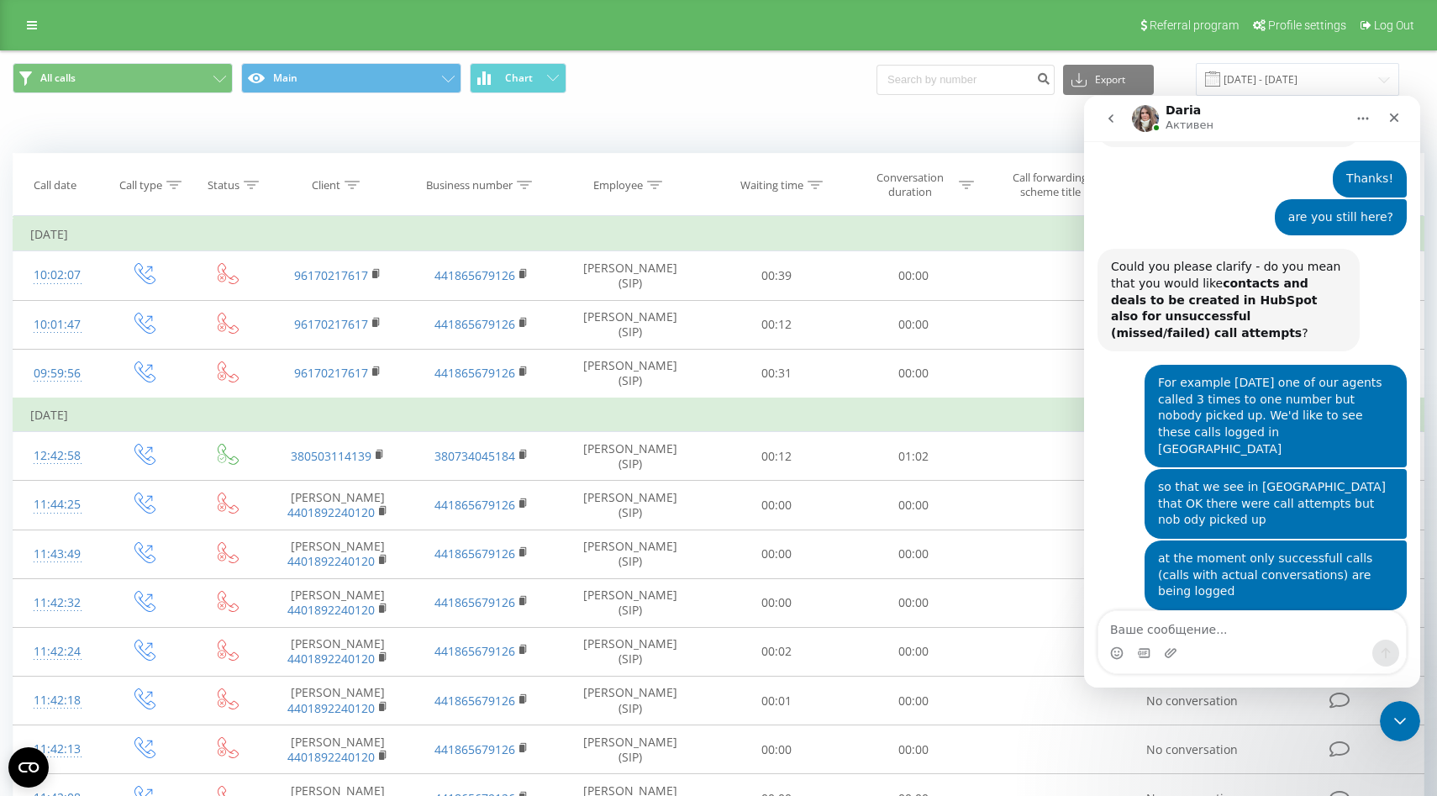
scroll to position [1309, 0]
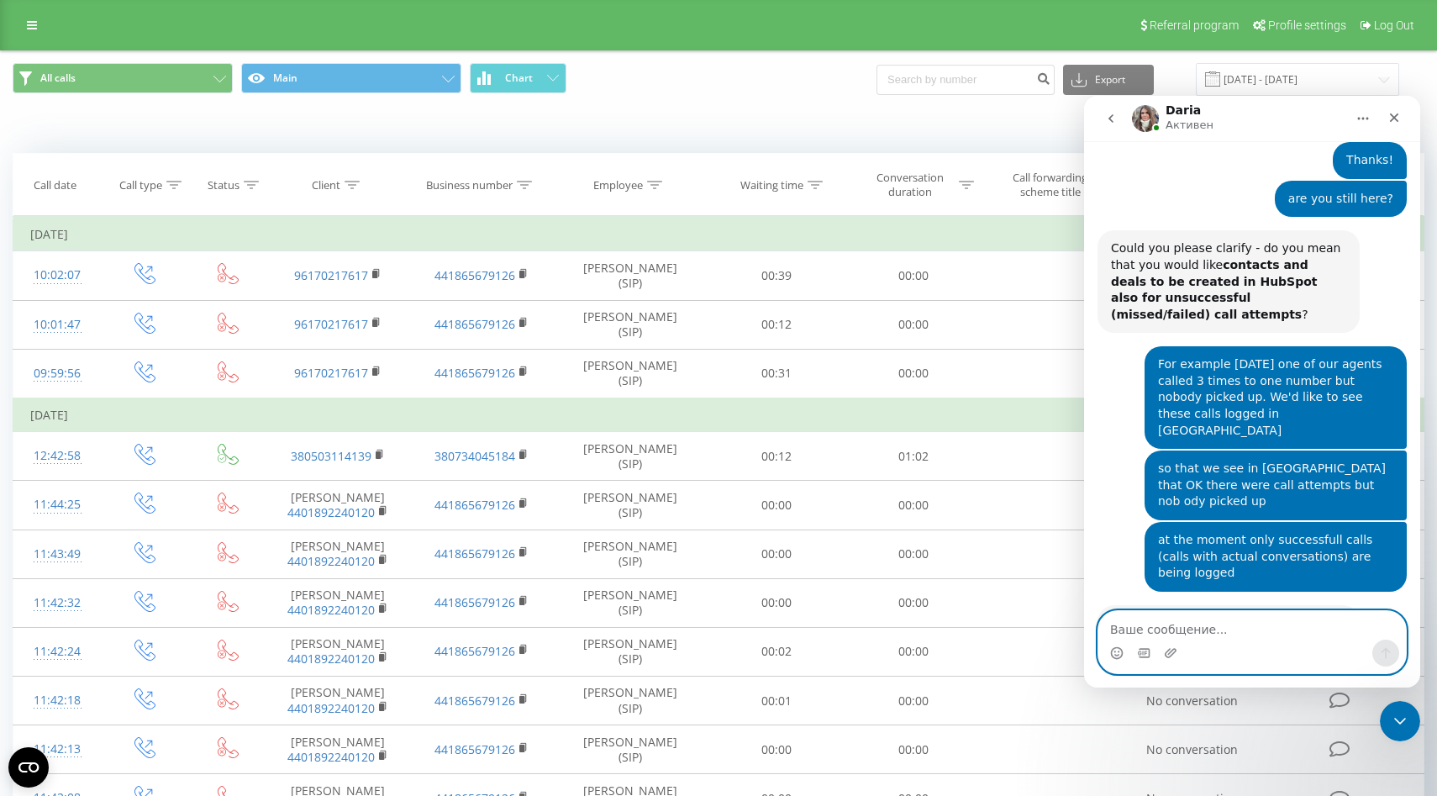
click at [1190, 633] on textarea "Ваше сообщение..." at bounding box center [1253, 625] width 308 height 29
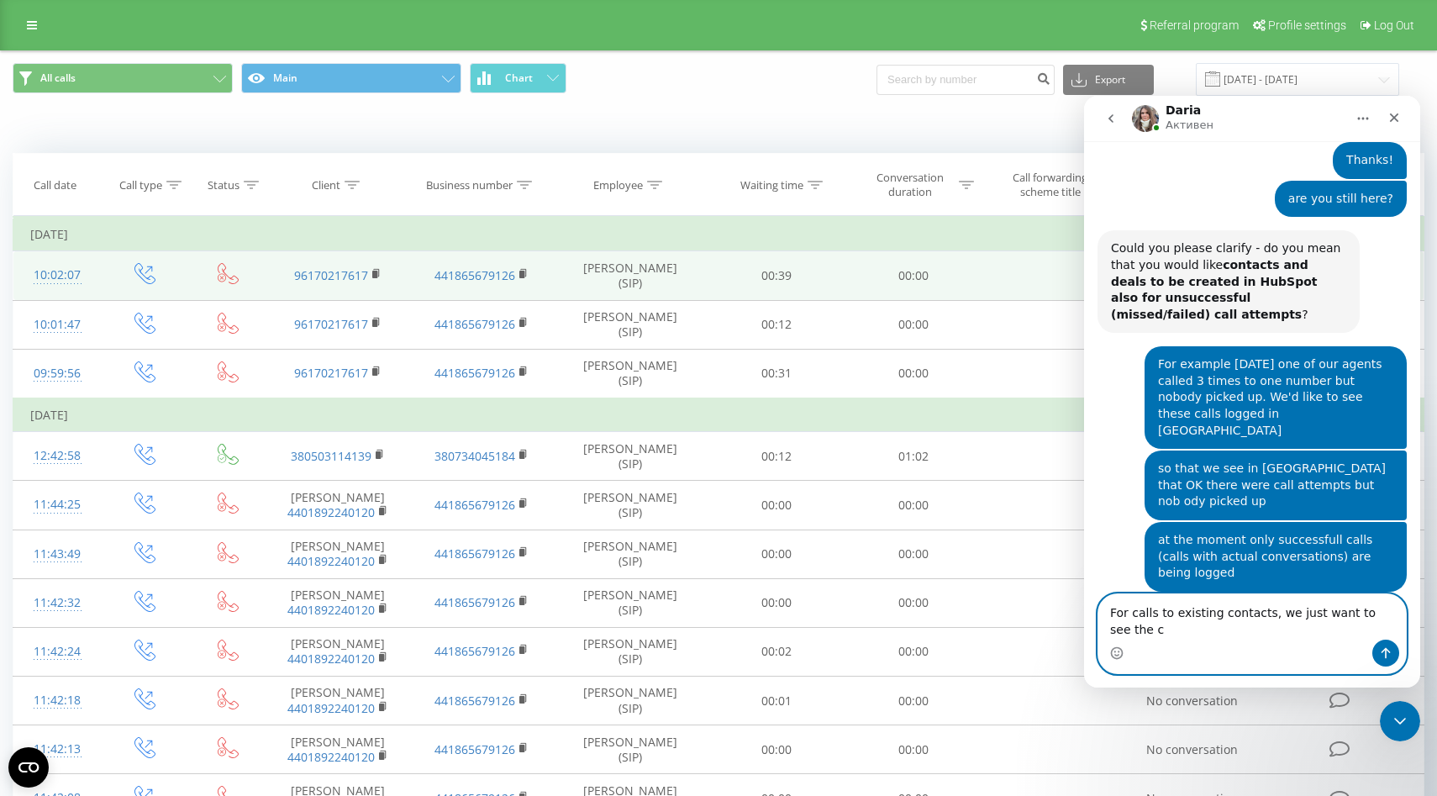
scroll to position [1325, 0]
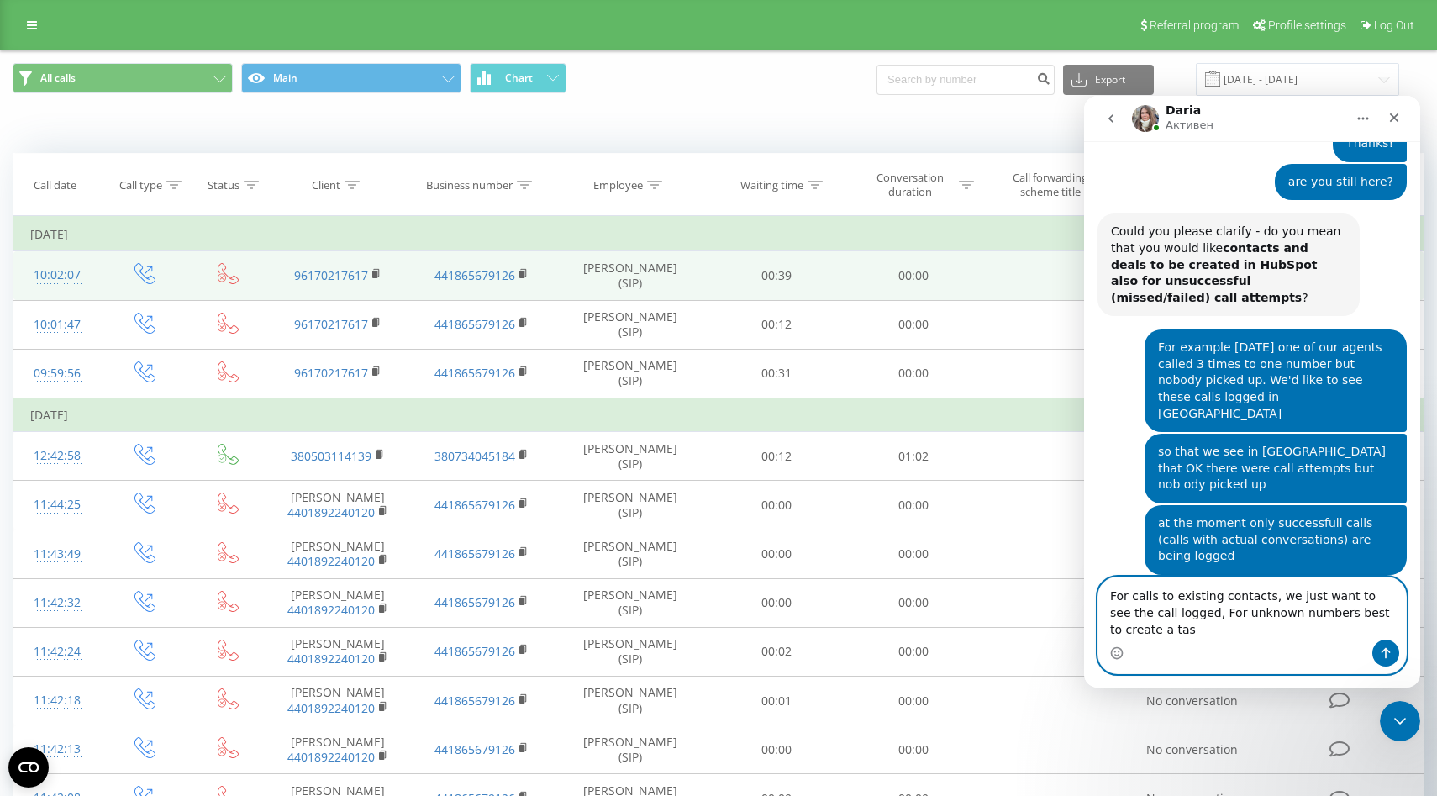
type textarea "For calls to existing contacts, we just want to see the call logged, For unknow…"
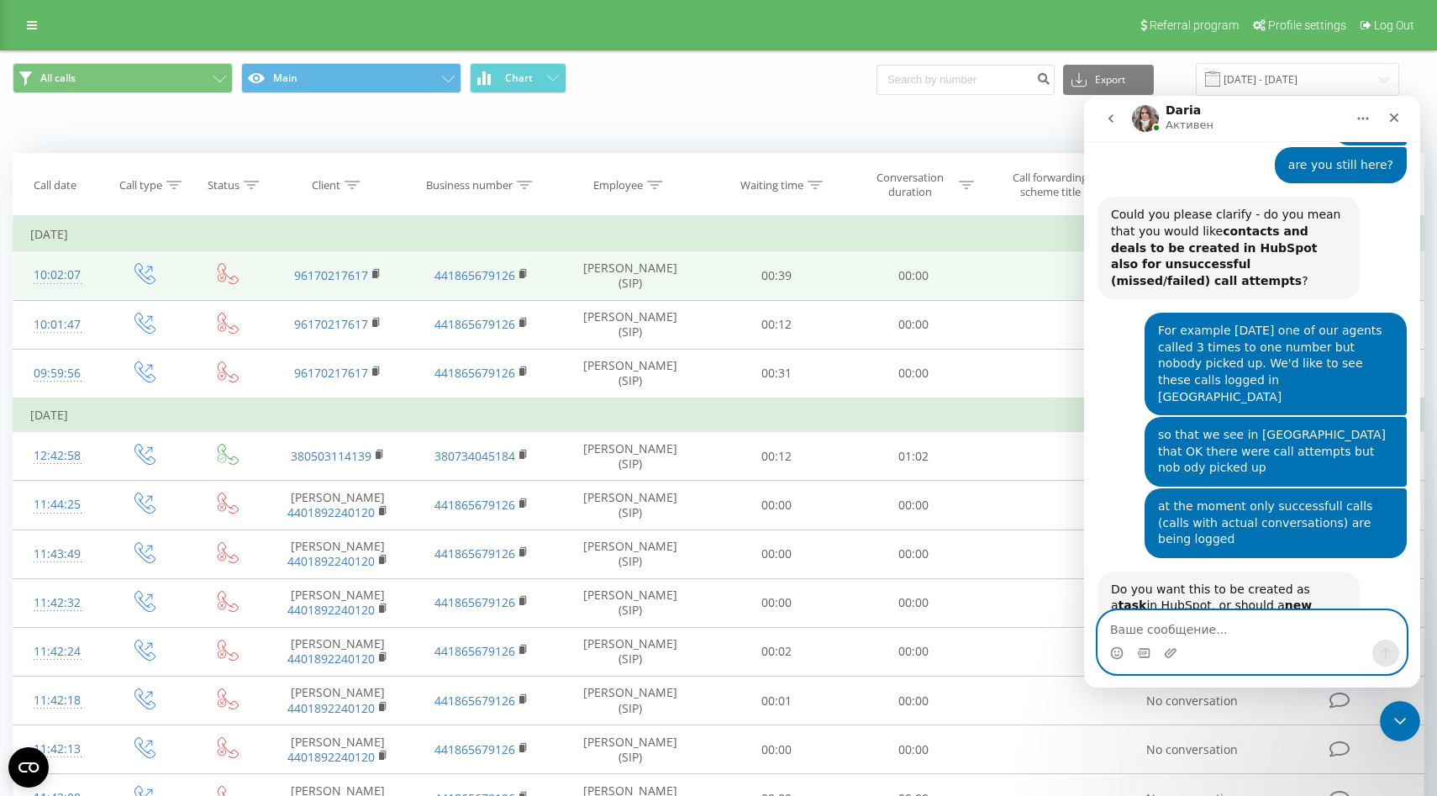
scroll to position [1392, 0]
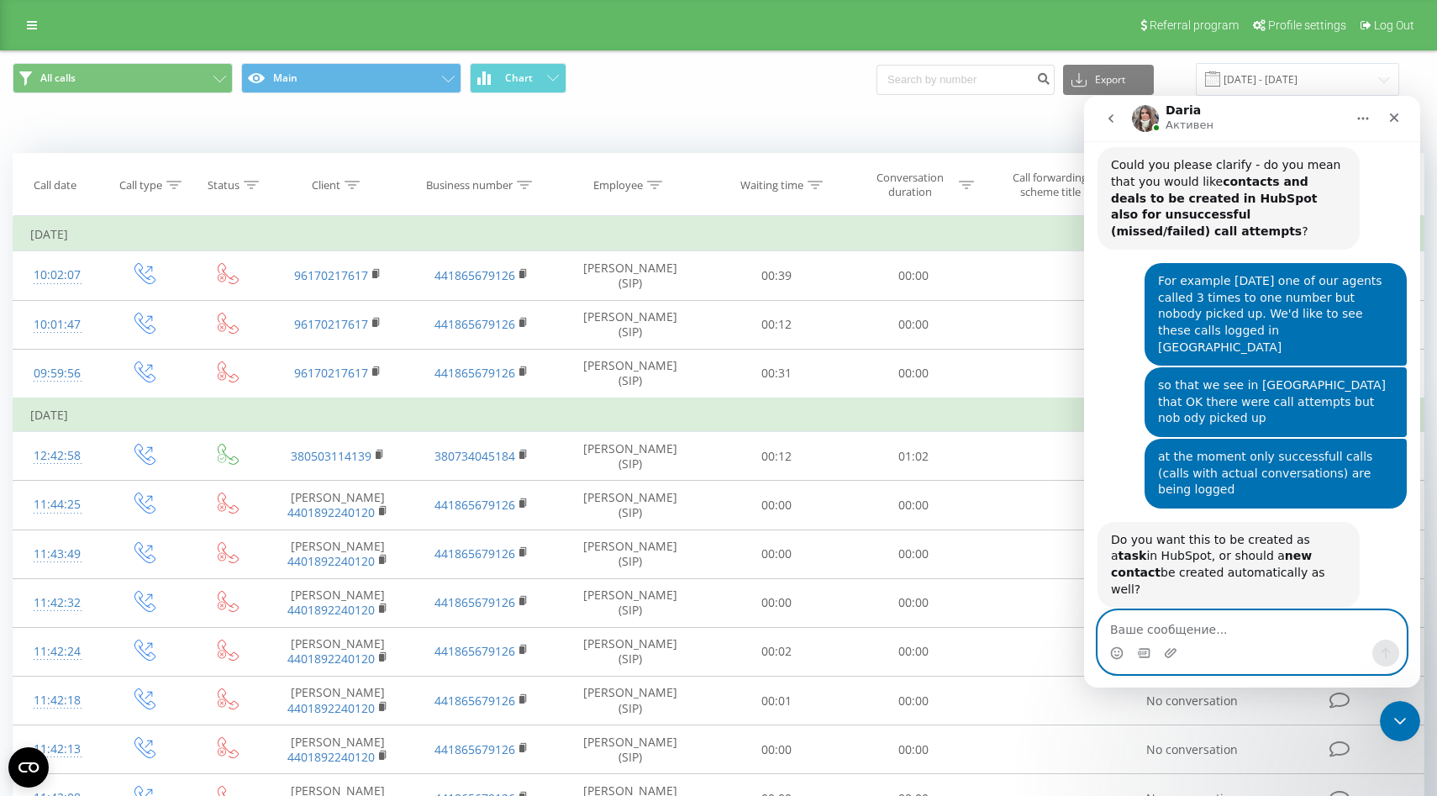
click at [1151, 625] on textarea "Ваше сообщение..." at bounding box center [1253, 625] width 308 height 29
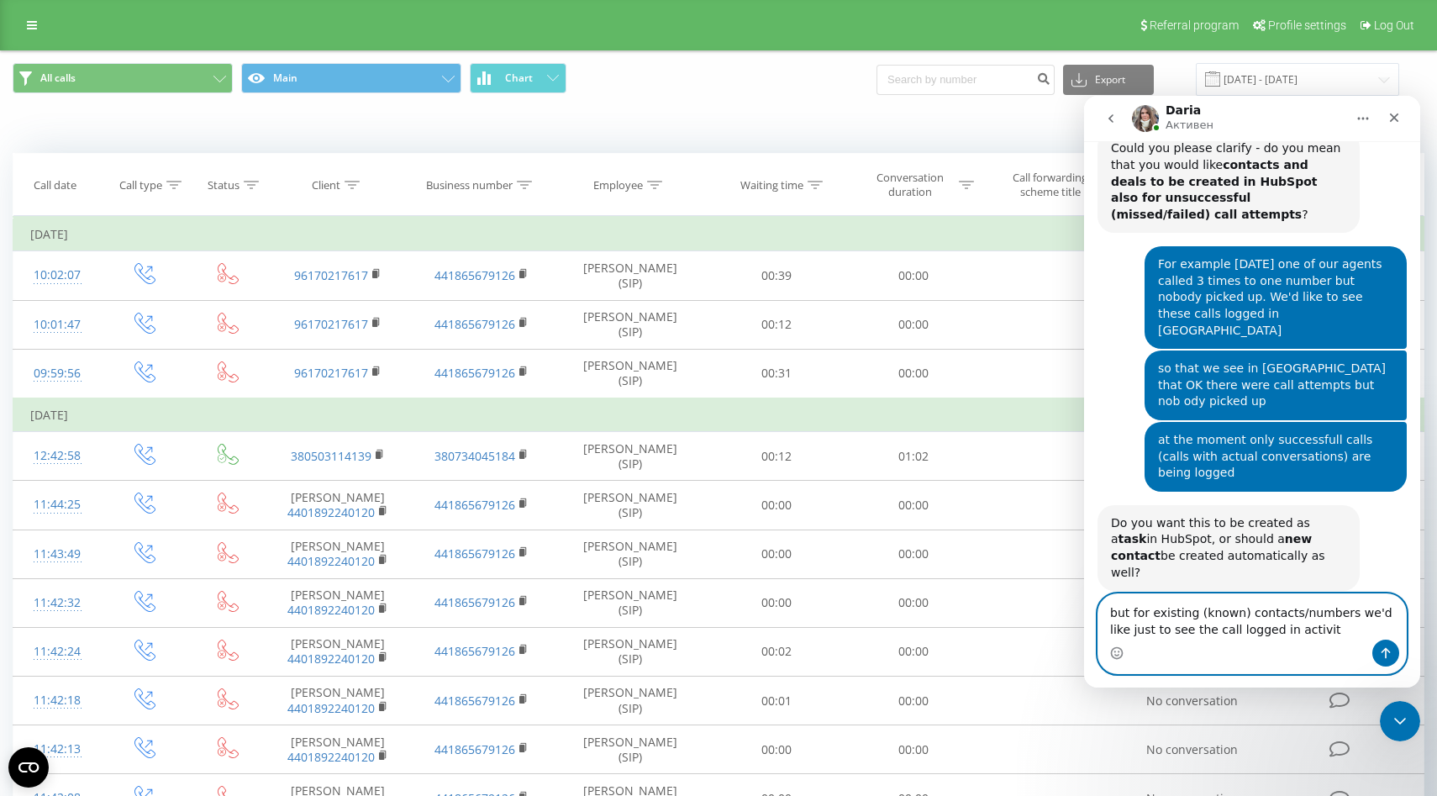
type textarea "but for existing (known) contacts/numbers we'd like just to see the call logged…"
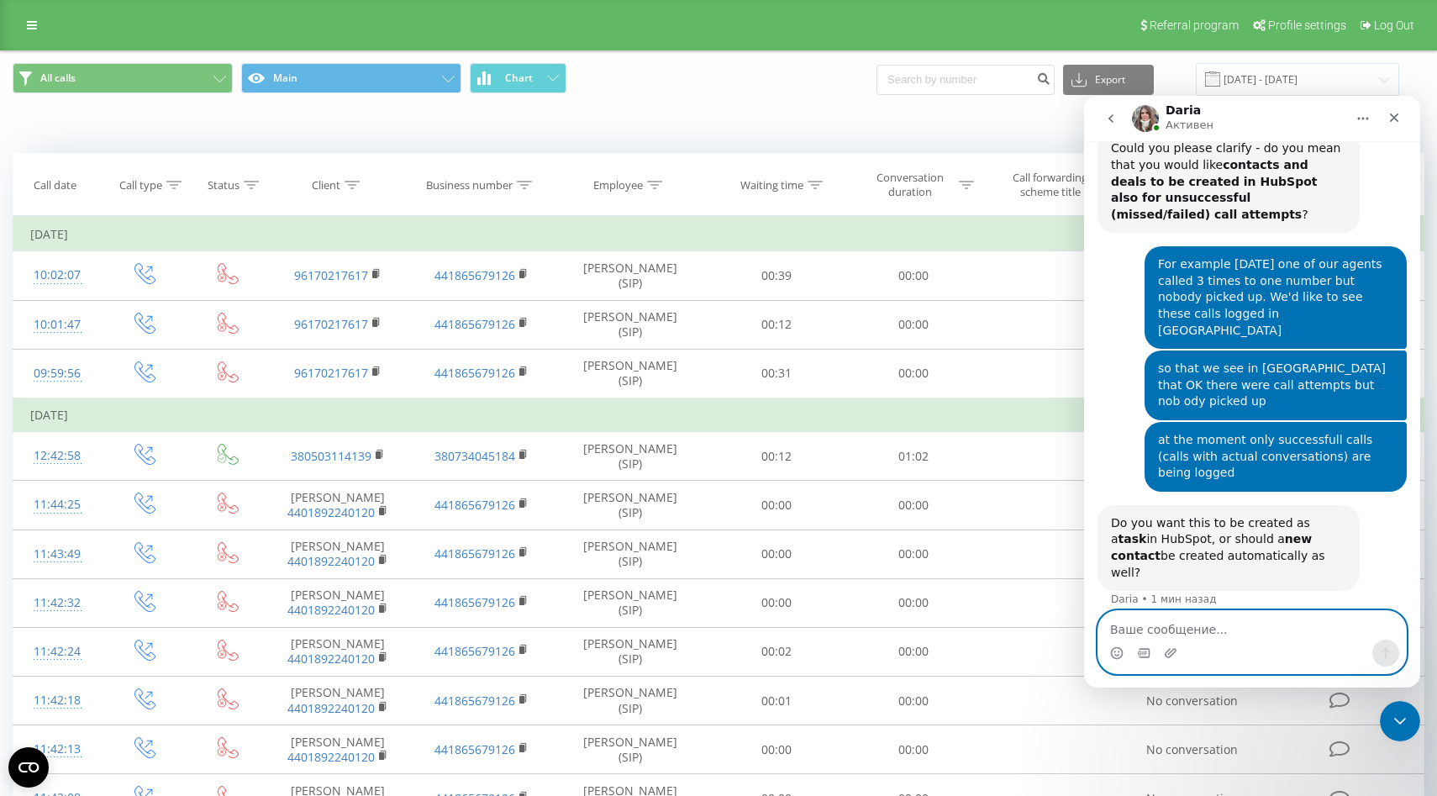
scroll to position [1462, 0]
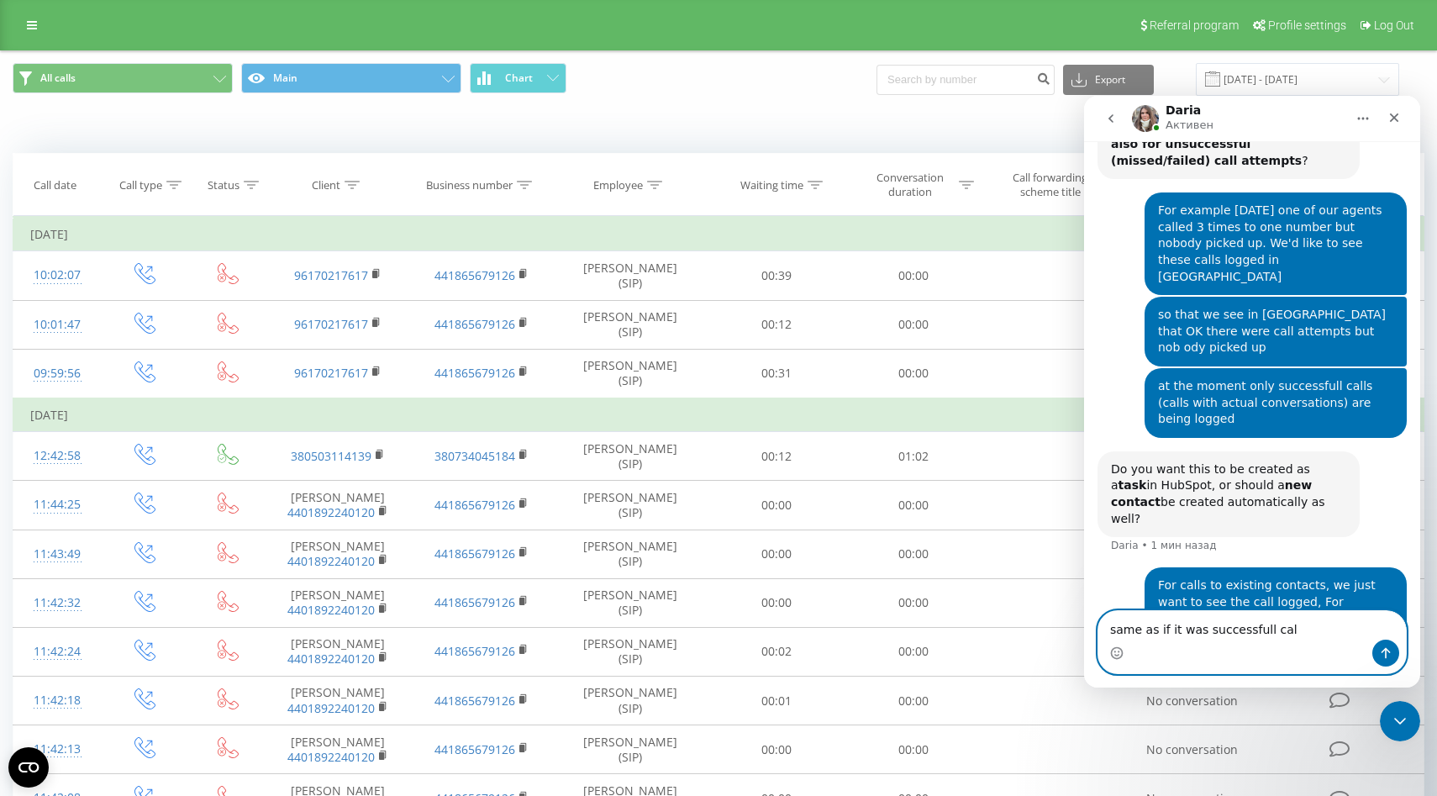
type textarea "same as if it was successfull call"
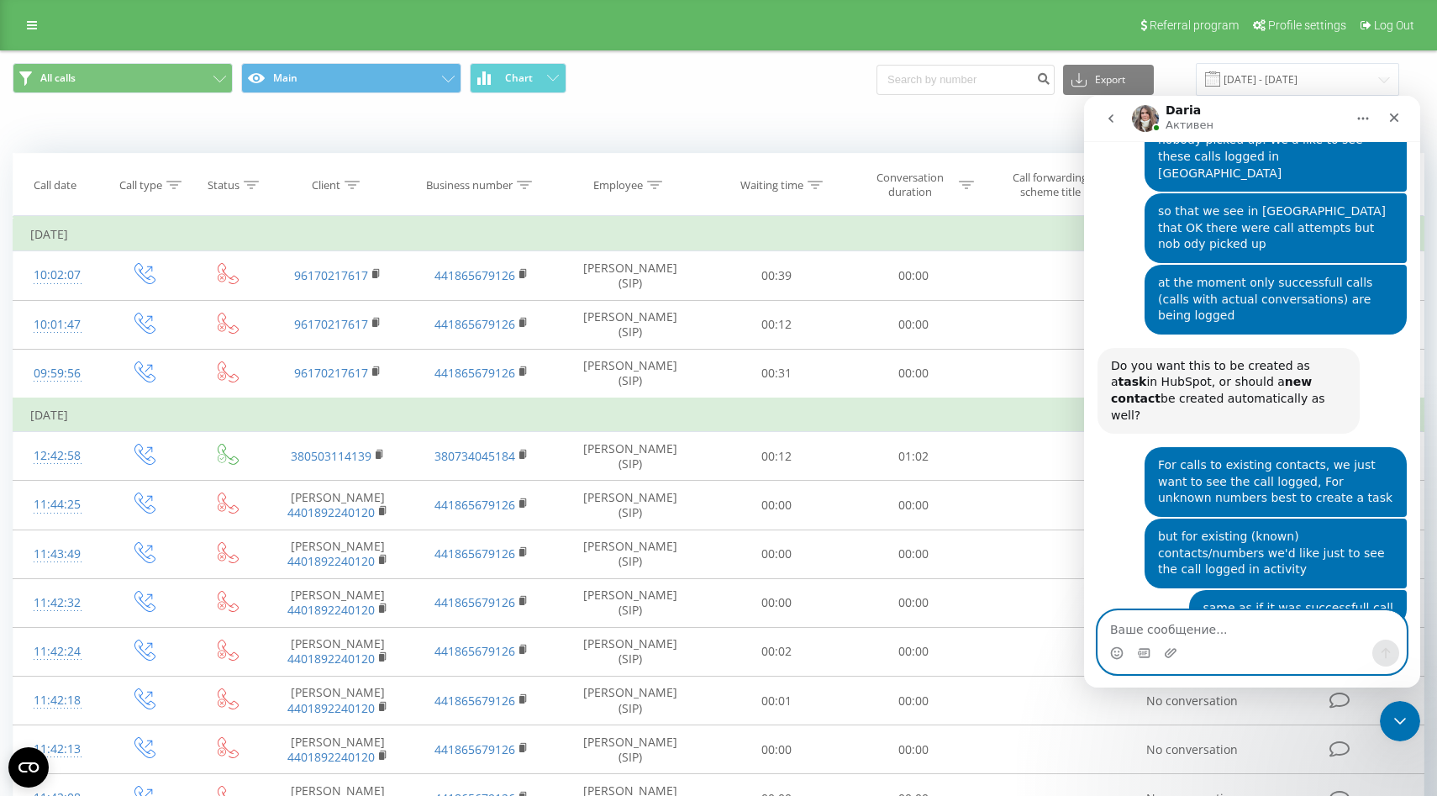
scroll to position [1568, 0]
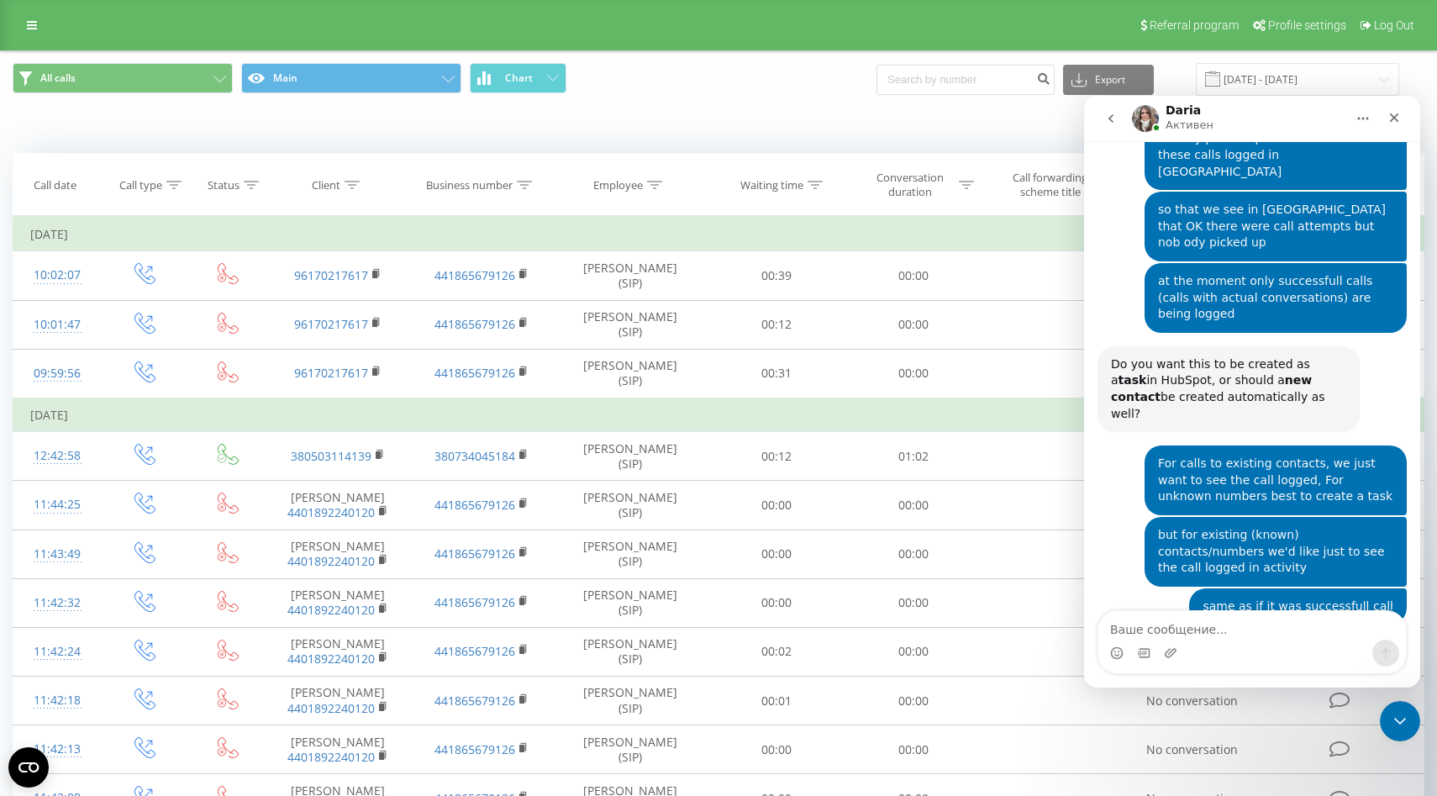
click at [1184, 648] on div "Ok, made some changes, please observe, if it now works as you've requested" at bounding box center [1228, 673] width 235 height 50
click at [1257, 648] on div "Ok, made some changes, please observe, if it now works as you've requested" at bounding box center [1228, 673] width 235 height 50
click at [1122, 445] on div "For calls to existing contacts, we just want to see the call logged, For unknow…" at bounding box center [1252, 480] width 309 height 71
click at [1176, 628] on textarea "Ваше сообщение..." at bounding box center [1253, 625] width 308 height 29
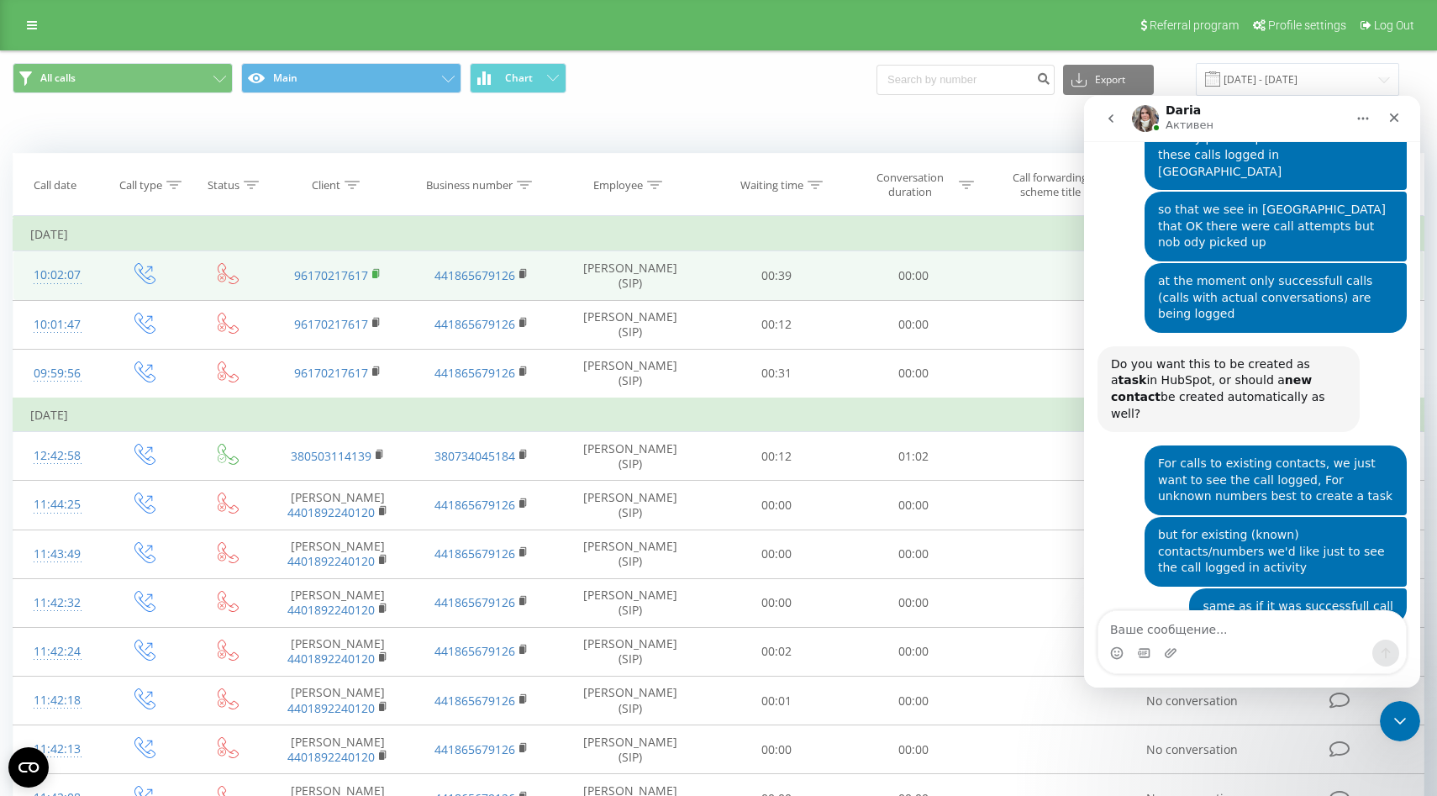
click at [378, 274] on icon at bounding box center [377, 273] width 6 height 8
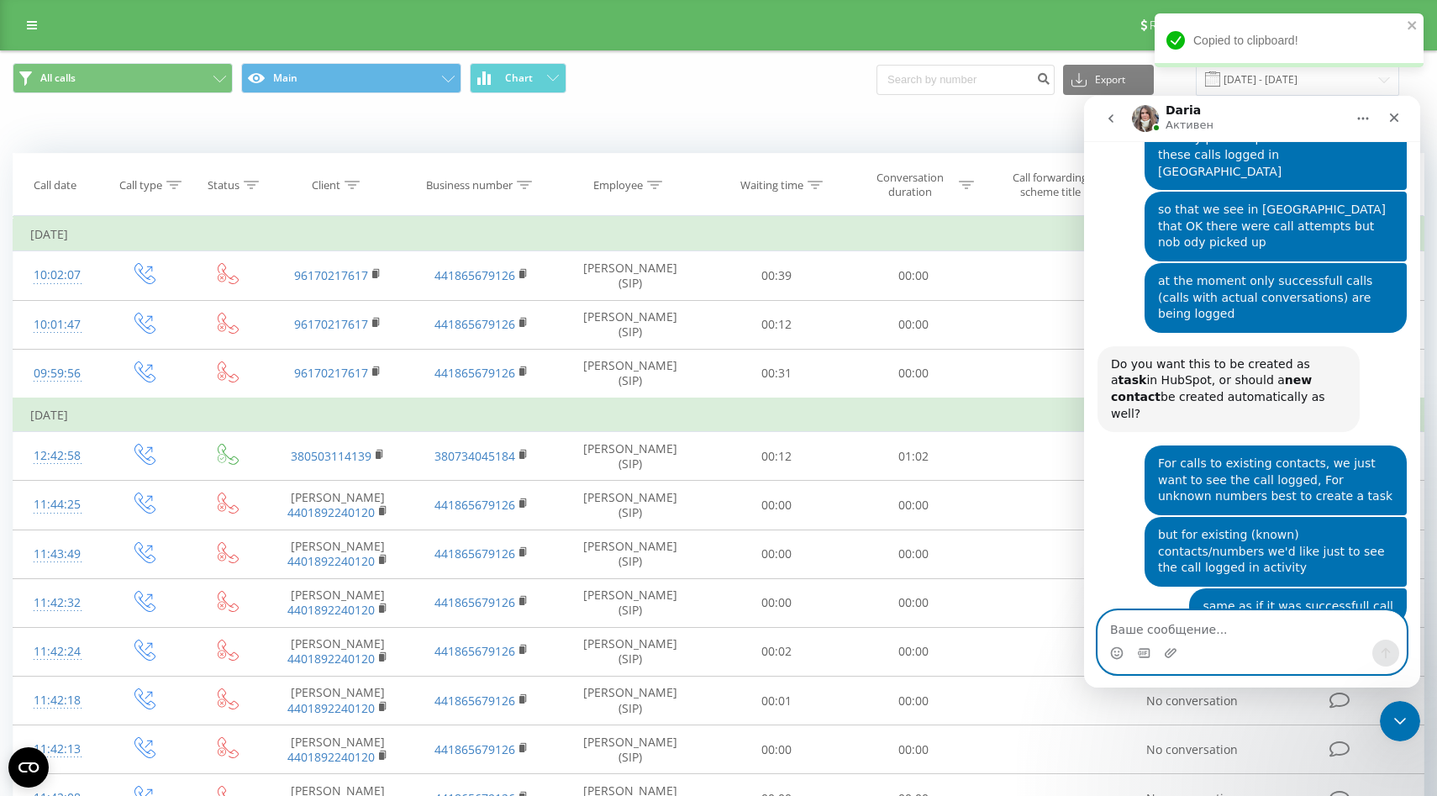
click at [1208, 635] on textarea "Ваше сообщение..." at bounding box center [1253, 625] width 308 height 29
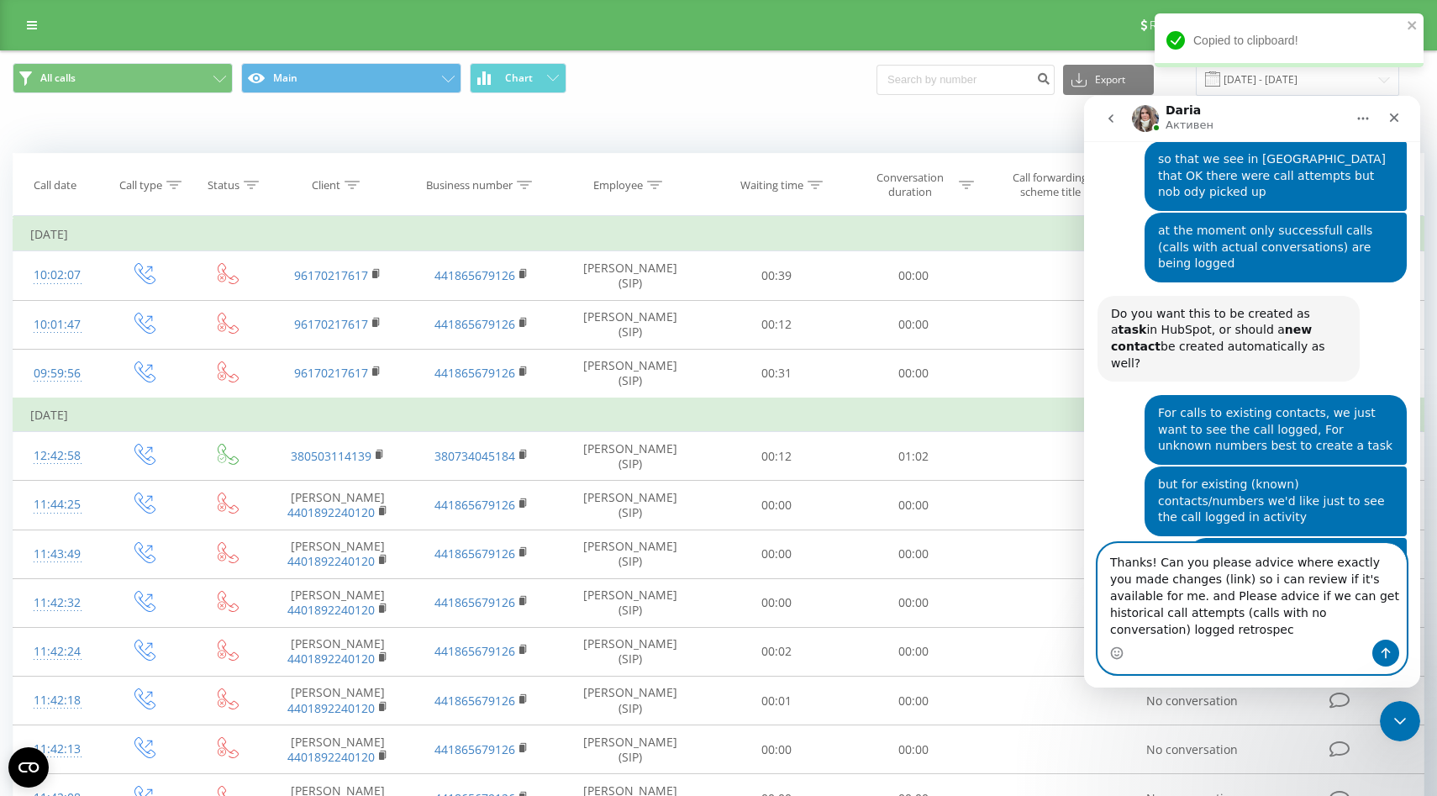
scroll to position [1635, 0]
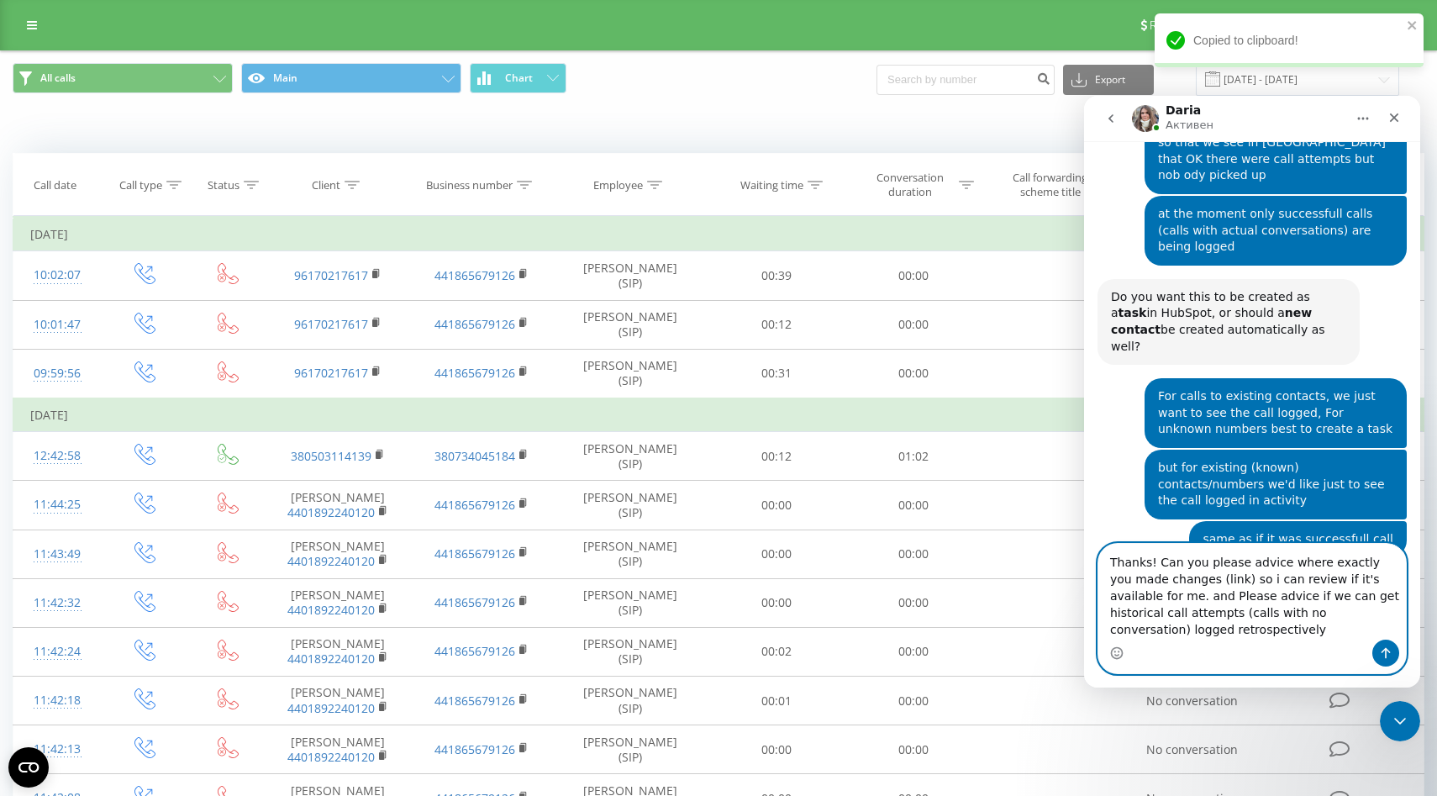
type textarea "Thanks! Can you please advice where exactly you made changes (link) so i can re…"
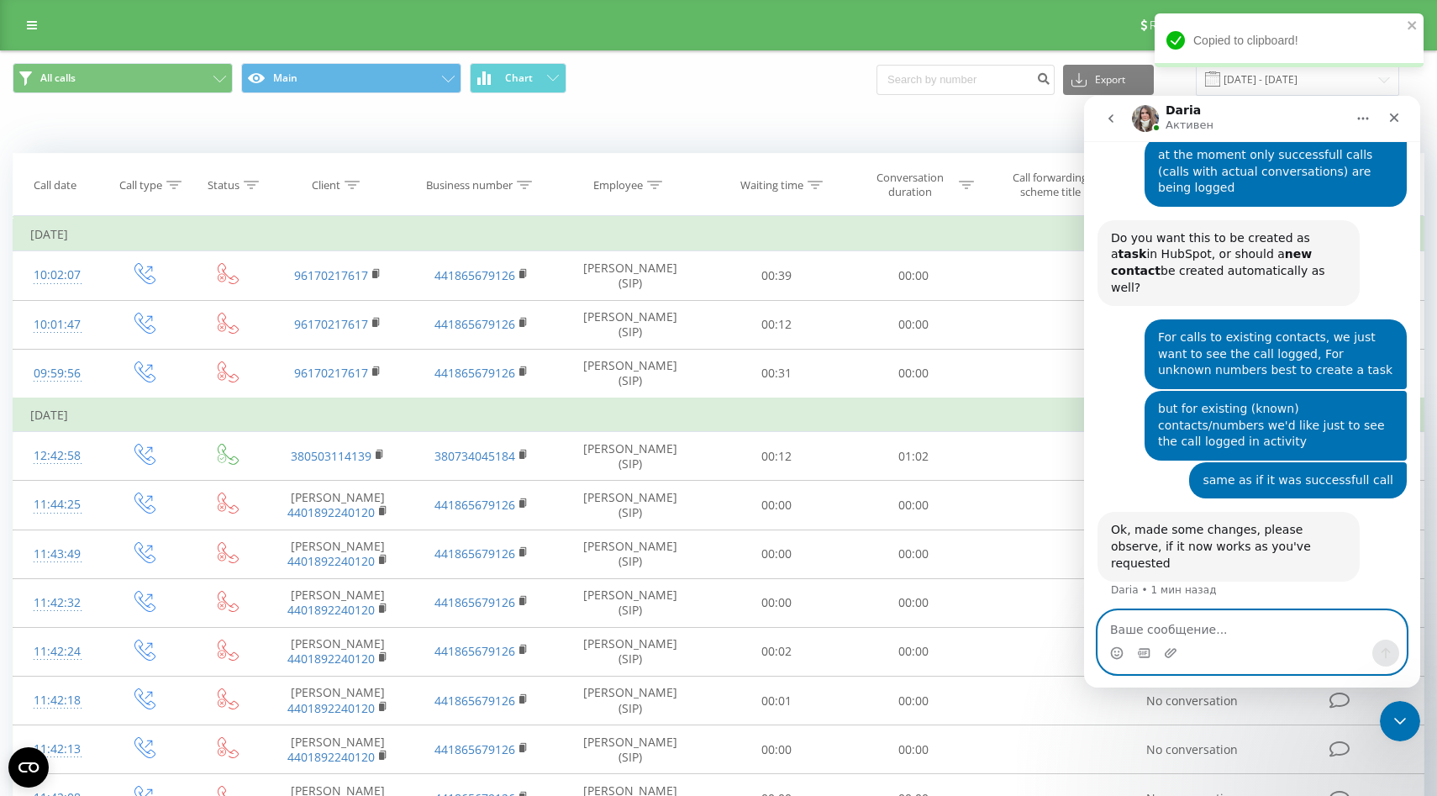
scroll to position [1700, 0]
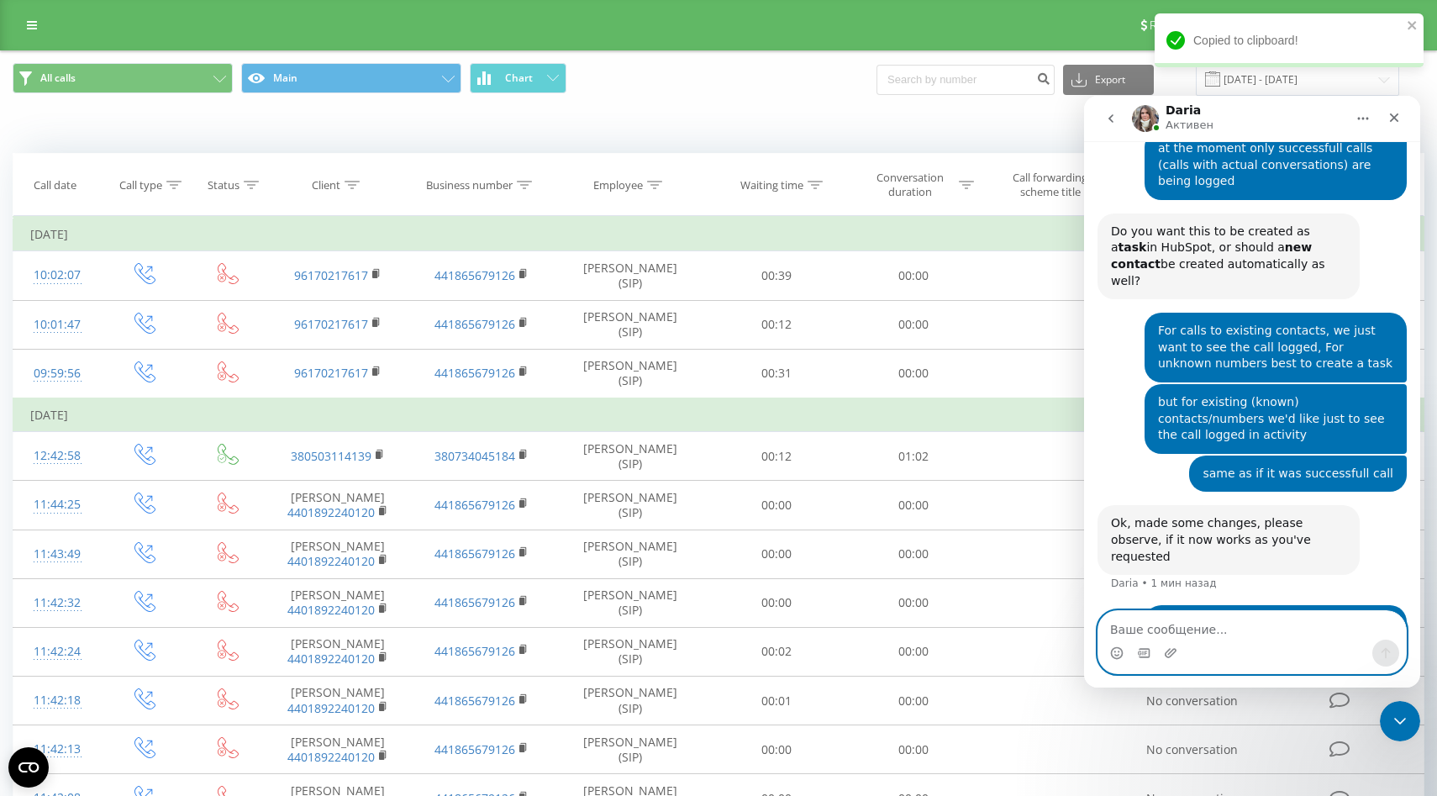
paste textarea "96170217617"
type textarea "96170217617"
